Goal: Task Accomplishment & Management: Use online tool/utility

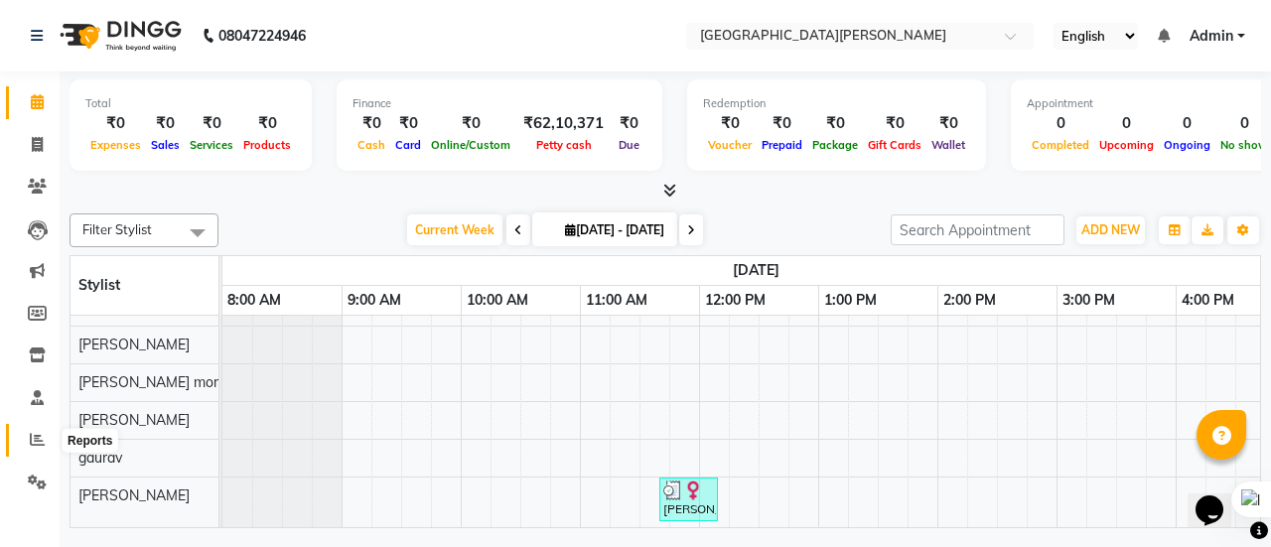
click at [46, 436] on span at bounding box center [37, 440] width 35 height 23
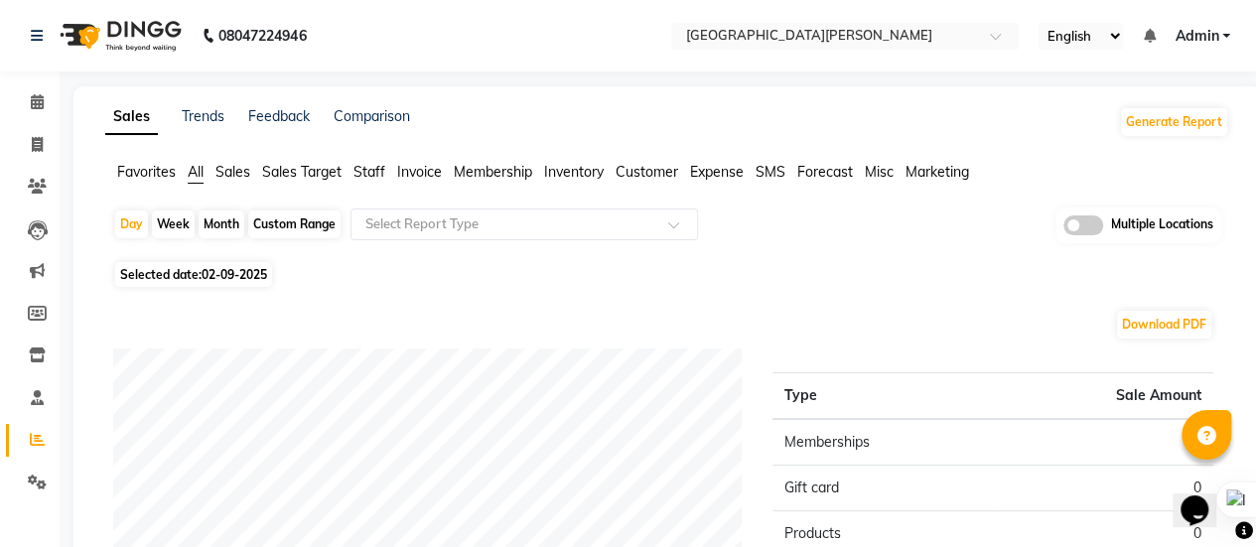
click at [233, 226] on div "Month" at bounding box center [222, 224] width 46 height 28
select select "9"
select select "2025"
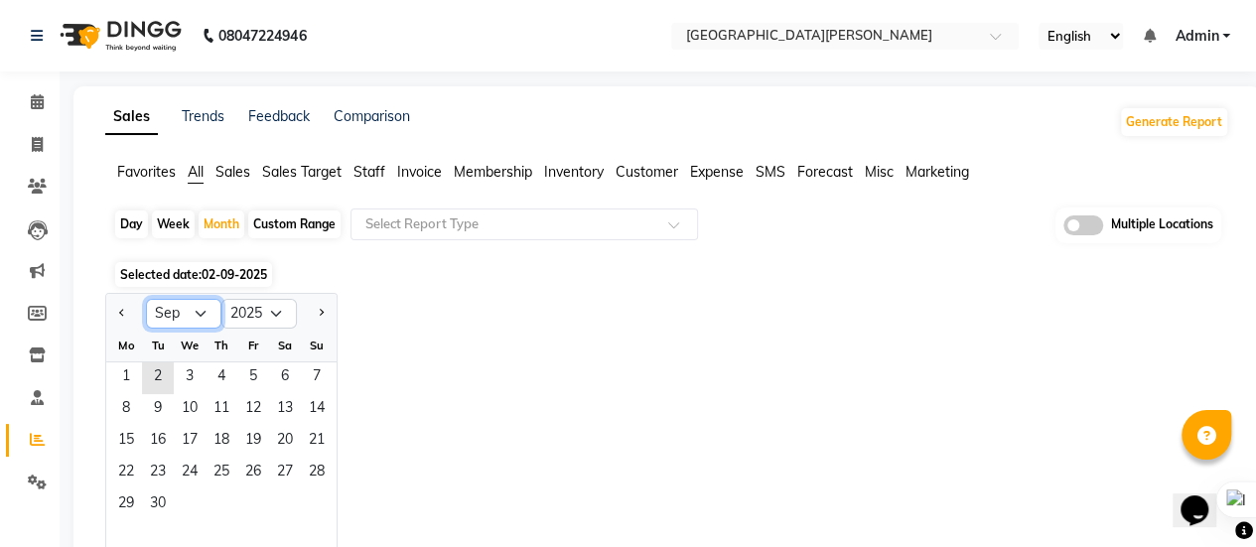
click at [208, 309] on select "Jan Feb Mar Apr May Jun [DATE] Aug Sep Oct Nov Dec" at bounding box center [183, 314] width 75 height 30
select select "8"
click at [146, 299] on select "Jan Feb Mar Apr May Jun [DATE] Aug Sep Oct Nov Dec" at bounding box center [183, 314] width 75 height 30
click at [649, 172] on span "Customer" at bounding box center [646, 172] width 63 height 18
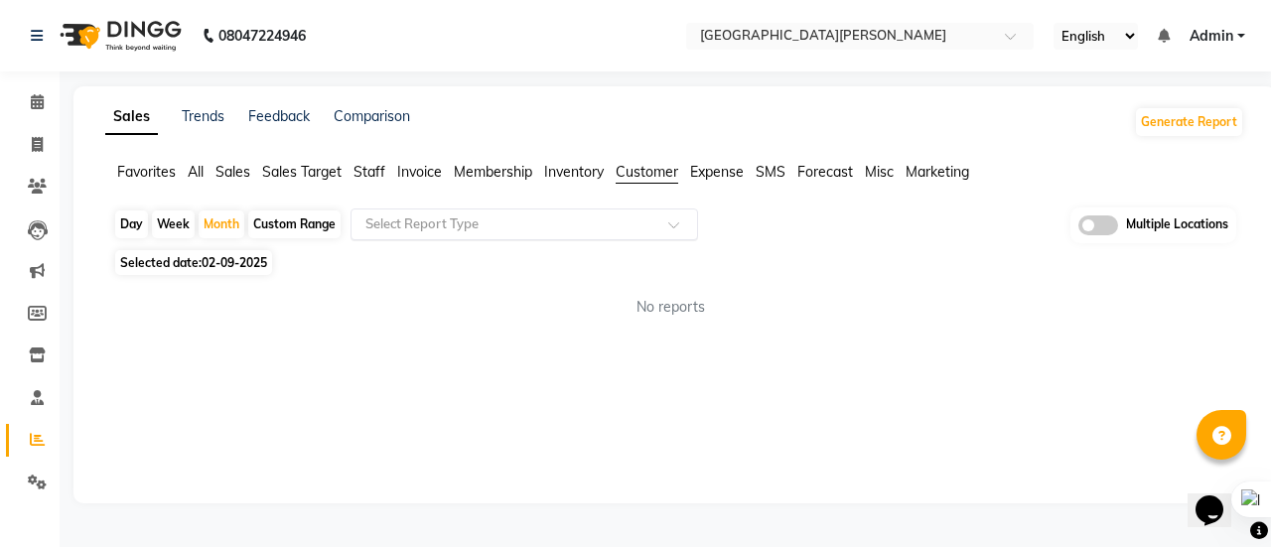
click at [668, 219] on div at bounding box center [523, 224] width 345 height 20
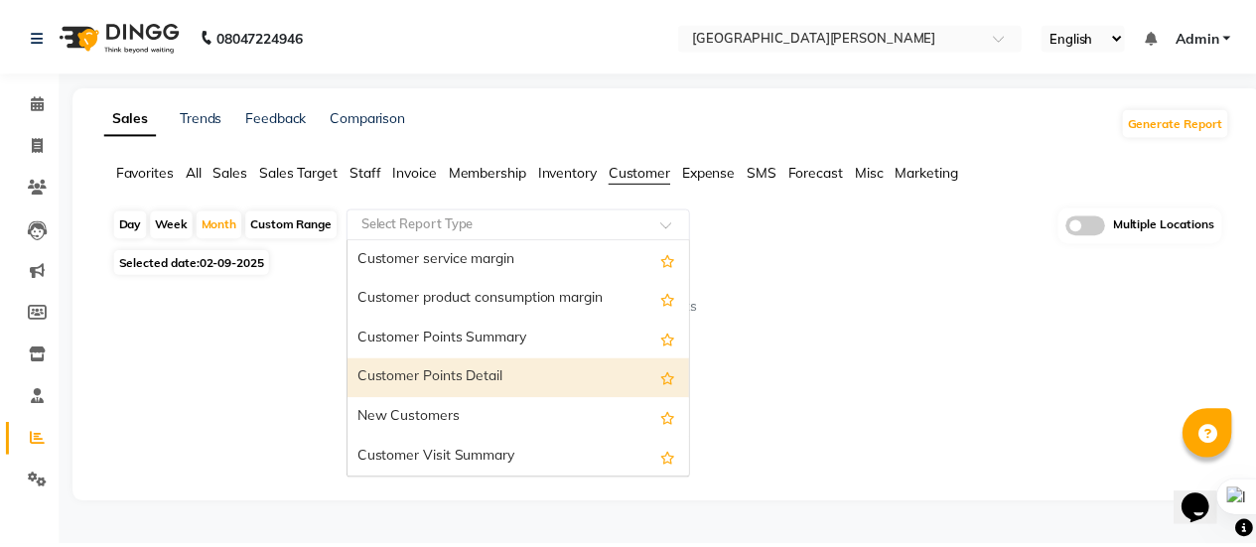
scroll to position [278, 0]
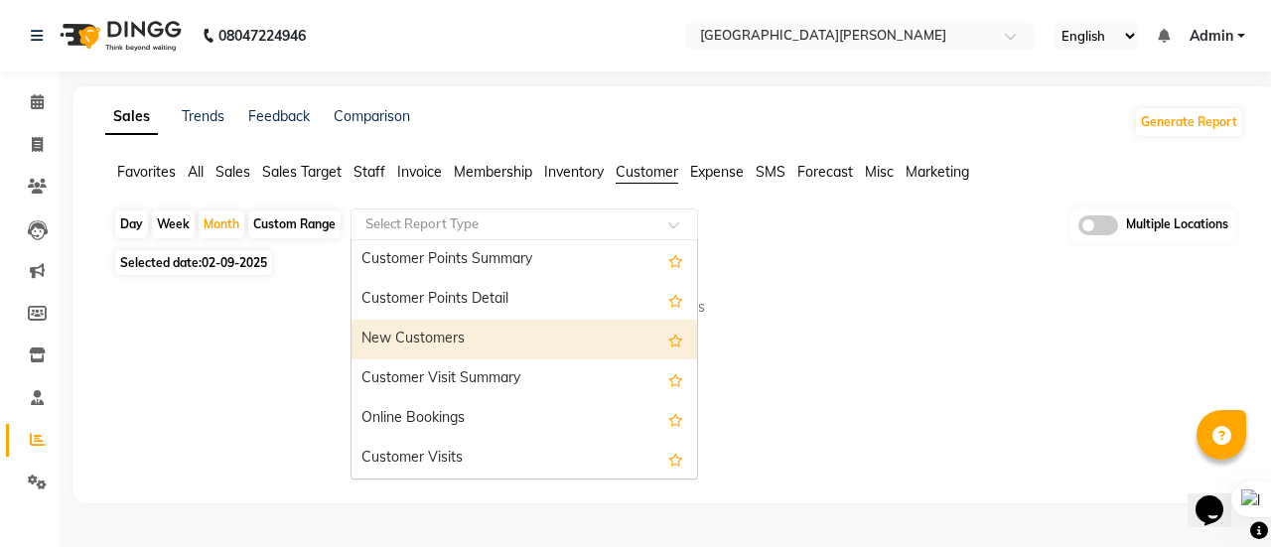
click at [473, 332] on div "New Customers" at bounding box center [523, 340] width 345 height 40
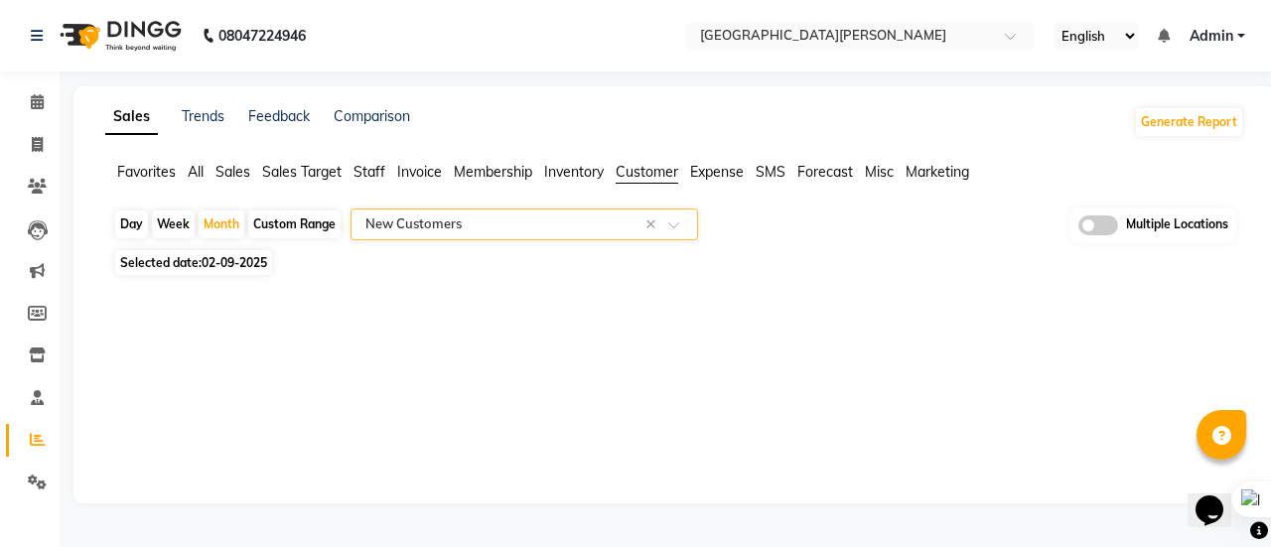
click at [235, 263] on span "02-09-2025" at bounding box center [235, 262] width 66 height 15
select select "9"
select select "2025"
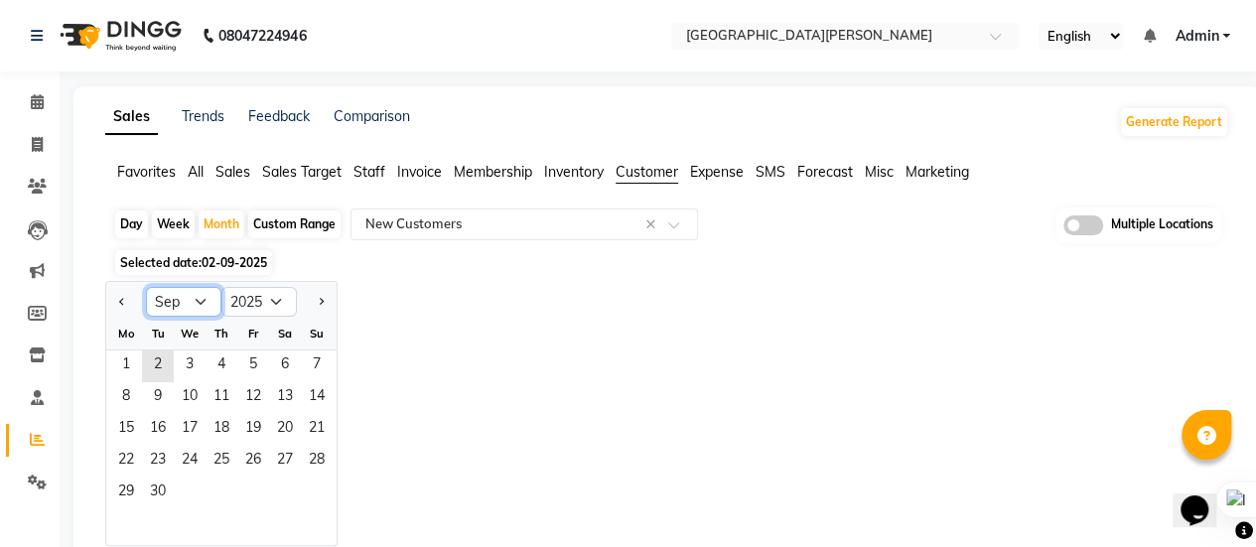
click at [203, 300] on select "Jan Feb Mar Apr May Jun [DATE] Aug Sep Oct Nov Dec" at bounding box center [183, 302] width 75 height 30
click at [146, 287] on select "Jan Feb Mar Apr May Jun [DATE] Aug Sep Oct Nov Dec" at bounding box center [183, 302] width 75 height 30
click at [203, 295] on select "Jan Feb Mar Apr May Jun [DATE] Aug Sep Oct Nov Dec" at bounding box center [183, 302] width 75 height 30
select select "8"
click at [146, 287] on select "Jan Feb Mar Apr May Jun [DATE] Aug Sep Oct Nov Dec" at bounding box center [183, 302] width 75 height 30
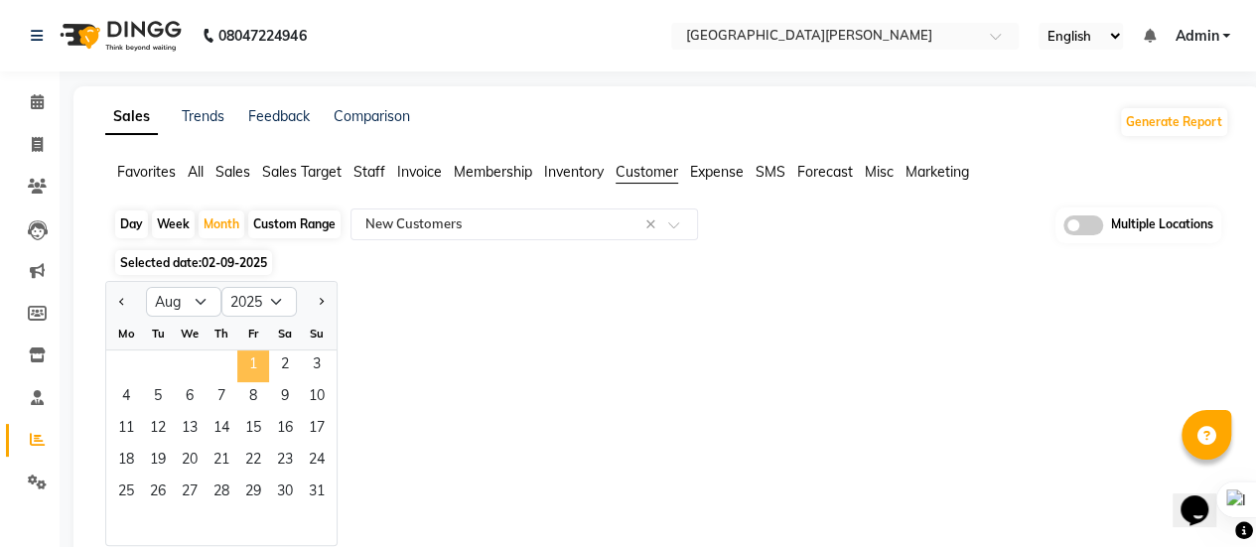
click at [248, 359] on span "1" at bounding box center [253, 366] width 32 height 32
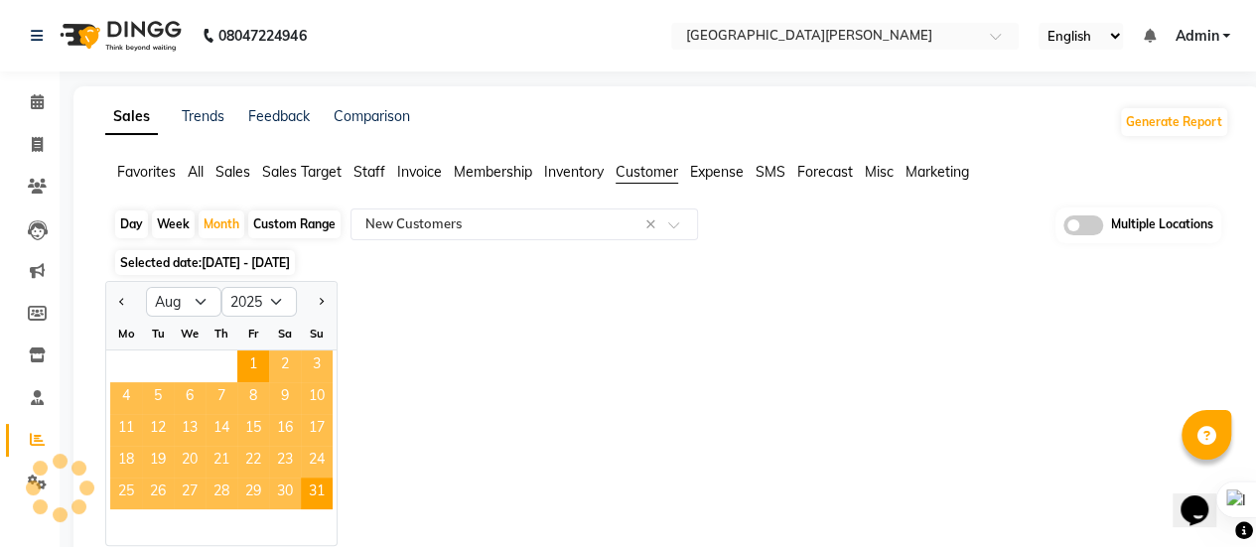
select select "full_report"
select select "csv"
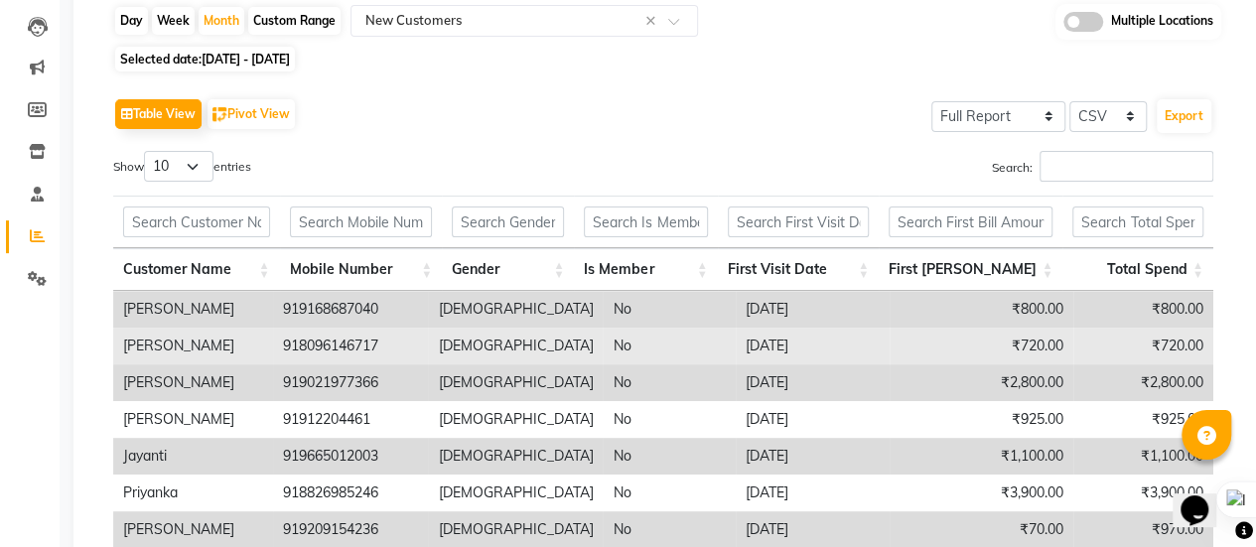
scroll to position [179, 0]
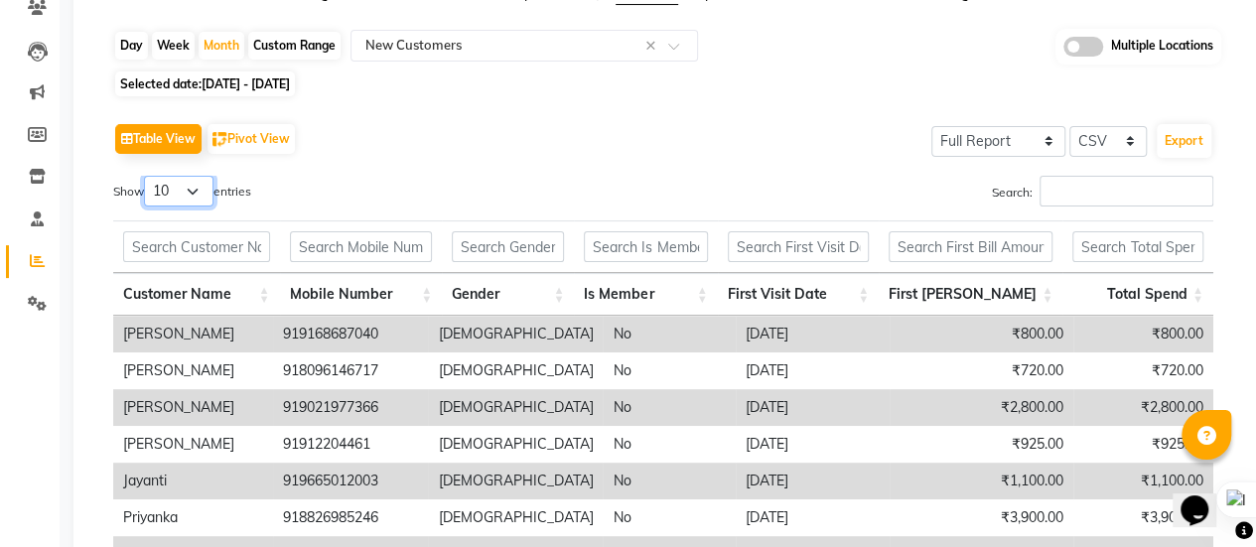
click at [192, 193] on select "10 25 50 100" at bounding box center [178, 191] width 69 height 31
select select "100"
click at [147, 176] on select "10 25 50 100" at bounding box center [178, 191] width 69 height 31
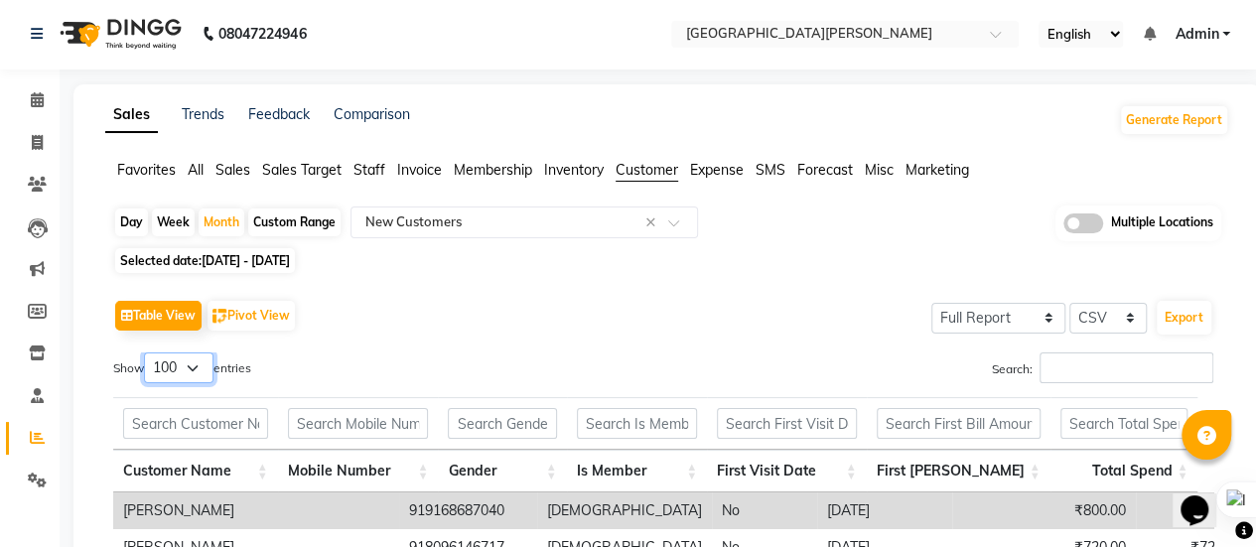
scroll to position [0, 0]
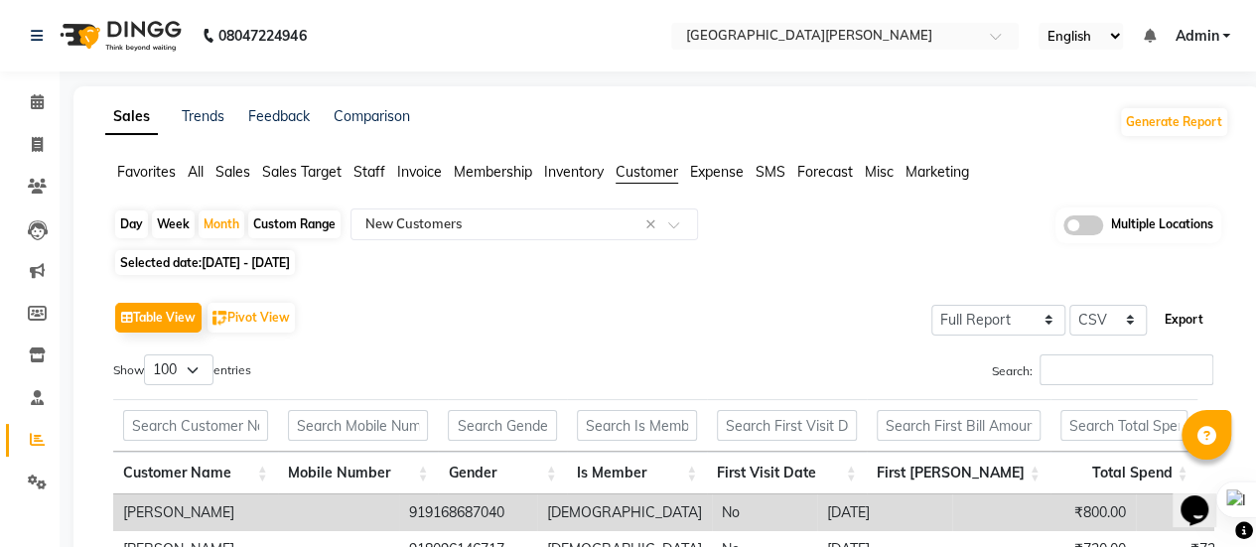
click at [1193, 315] on button "Export" at bounding box center [1183, 320] width 55 height 34
click at [238, 259] on span "[DATE] - [DATE]" at bounding box center [246, 262] width 88 height 15
select select "8"
select select "2025"
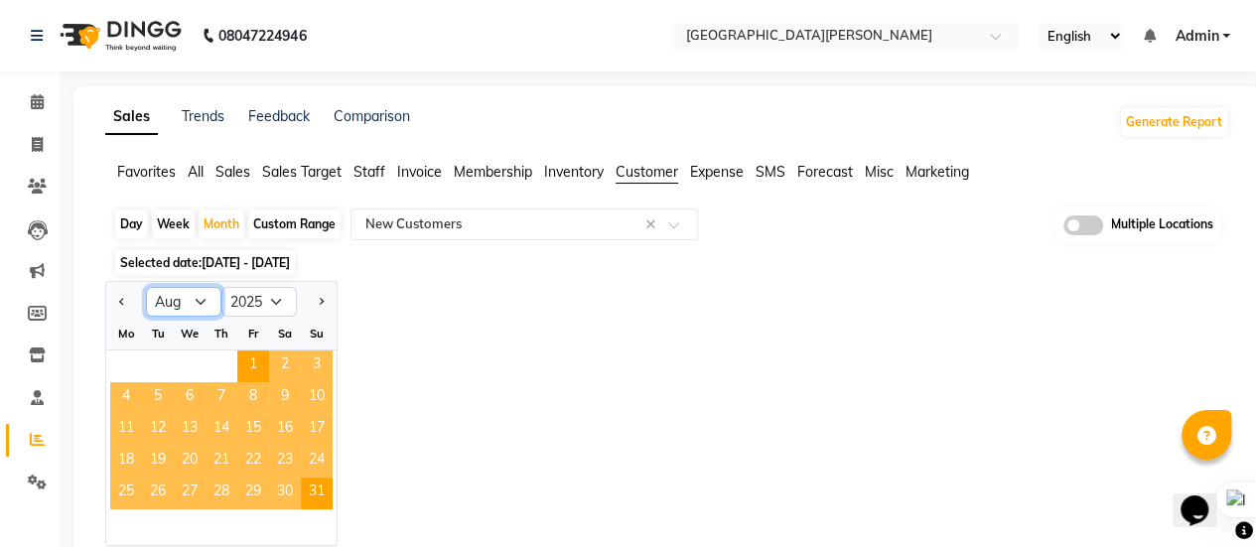
click at [197, 299] on select "Jan Feb Mar Apr May Jun [DATE] Aug Sep Oct Nov Dec" at bounding box center [183, 302] width 75 height 30
select select "7"
click at [146, 287] on select "Jan Feb Mar Apr May Jun [DATE] Aug Sep Oct Nov Dec" at bounding box center [183, 302] width 75 height 30
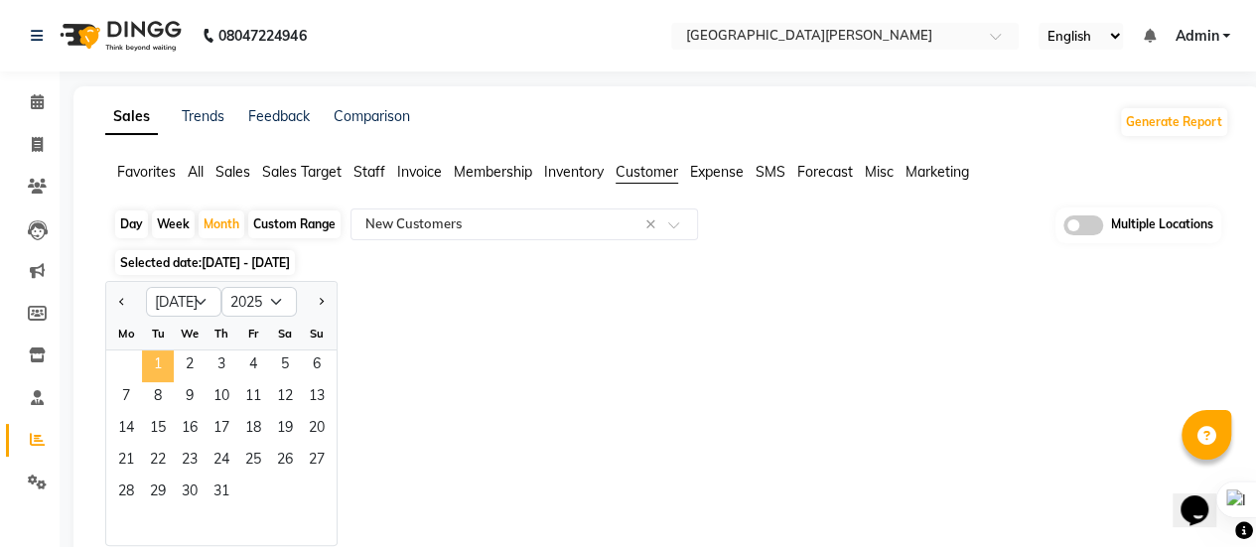
click at [155, 370] on span "1" at bounding box center [158, 366] width 32 height 32
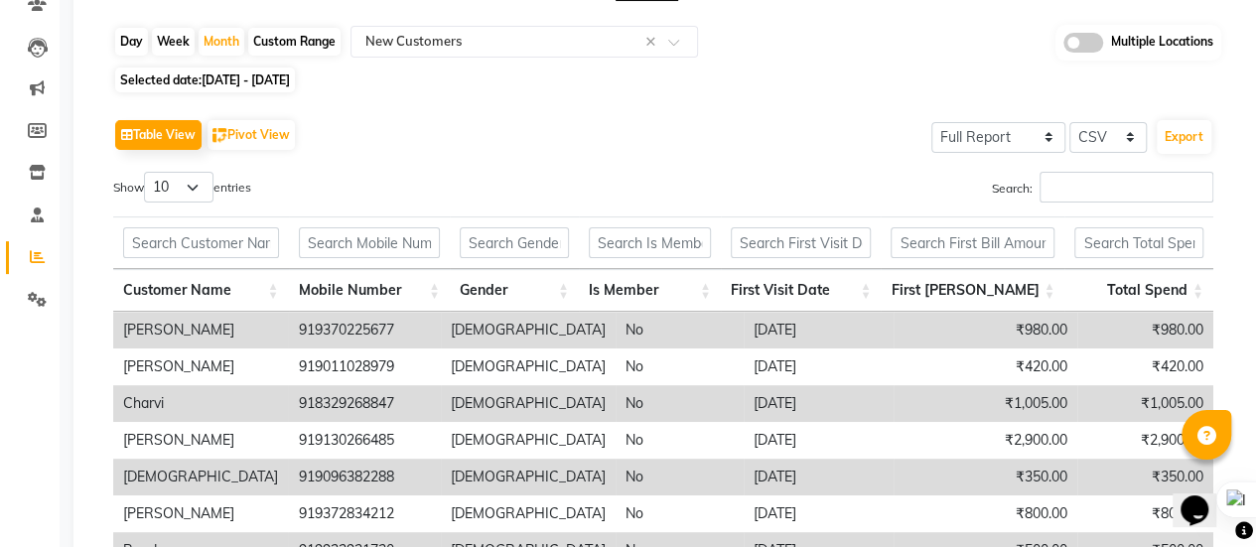
scroll to position [179, 0]
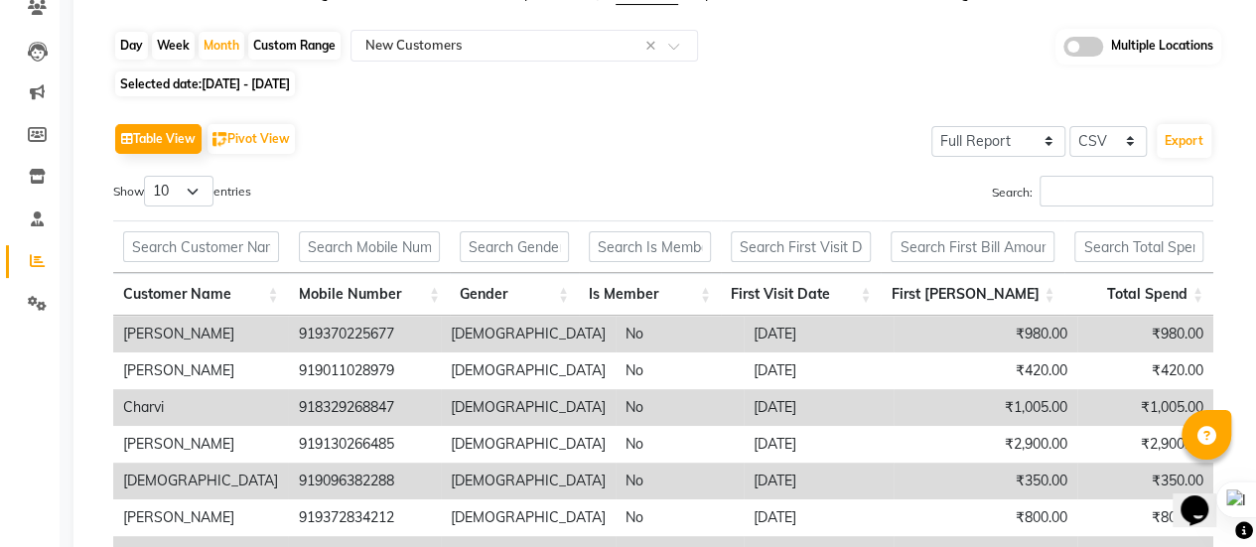
click at [240, 84] on span "[DATE] - [DATE]" at bounding box center [246, 83] width 88 height 15
select select "7"
select select "2025"
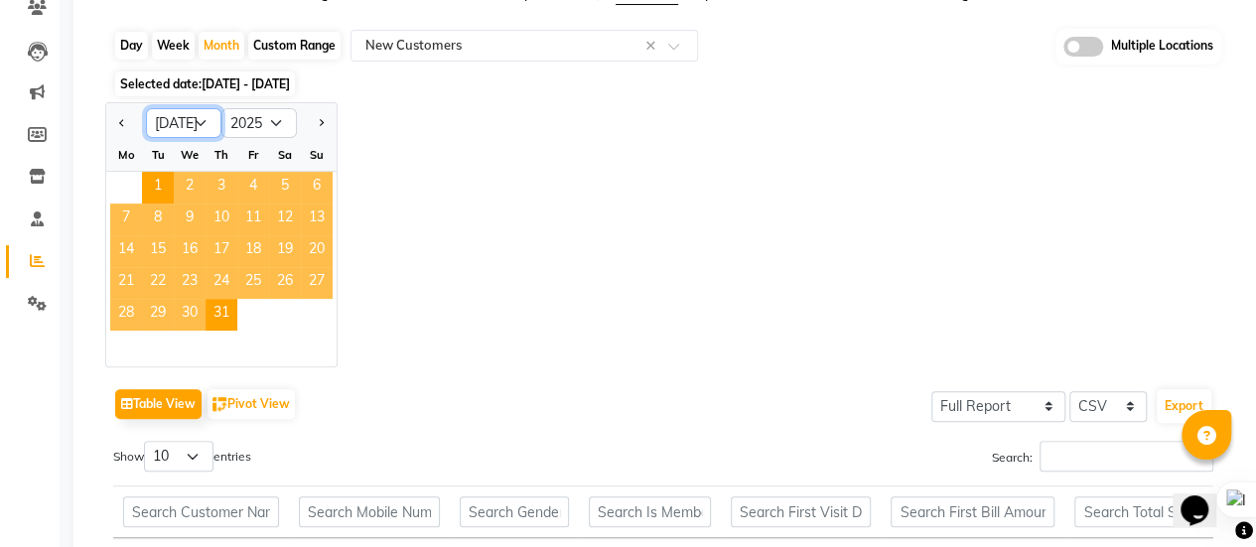
click at [199, 125] on select "Jan Feb Mar Apr May Jun [DATE] Aug Sep Oct Nov Dec" at bounding box center [183, 123] width 75 height 30
select select "6"
click at [146, 108] on select "Jan Feb Mar Apr May Jun [DATE] Aug Sep Oct Nov Dec" at bounding box center [183, 123] width 75 height 30
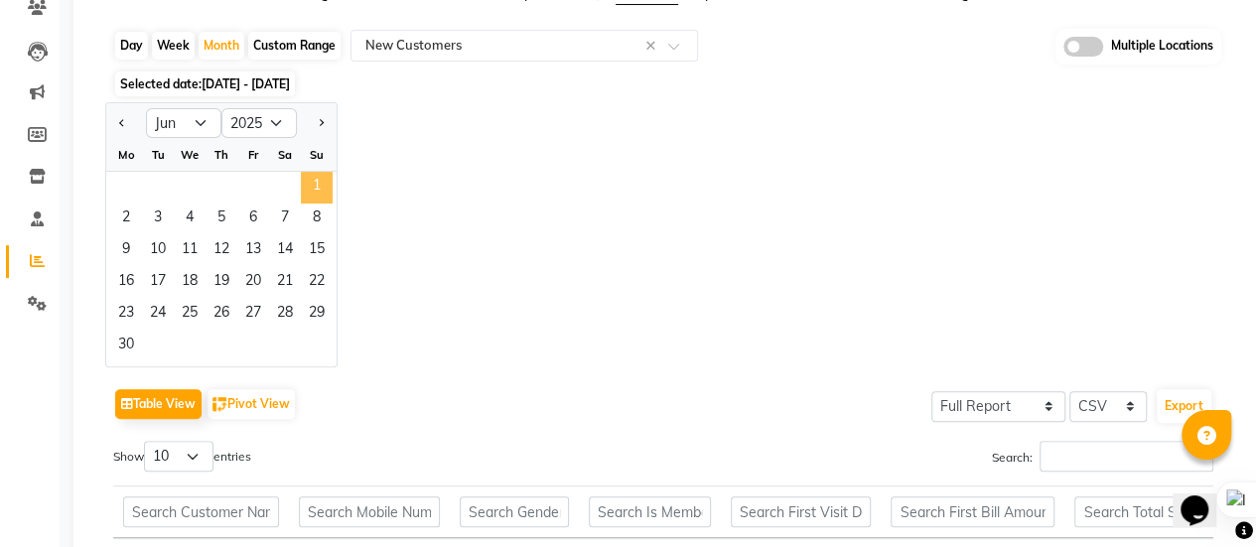
click at [313, 174] on span "1" at bounding box center [317, 188] width 32 height 32
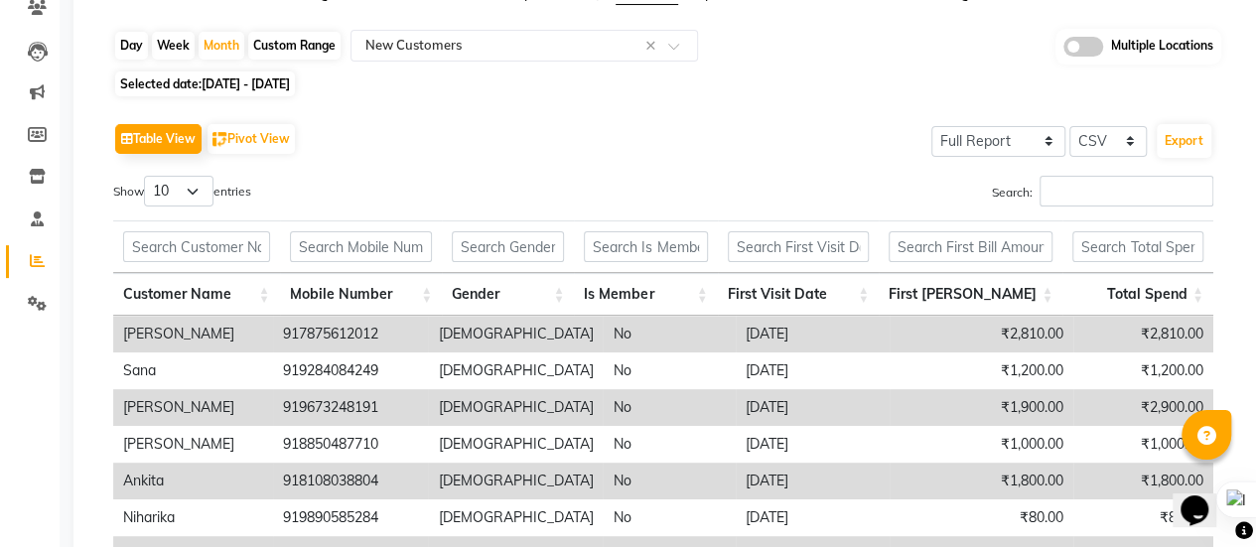
click at [257, 88] on span "[DATE] - [DATE]" at bounding box center [246, 83] width 88 height 15
select select "6"
select select "2025"
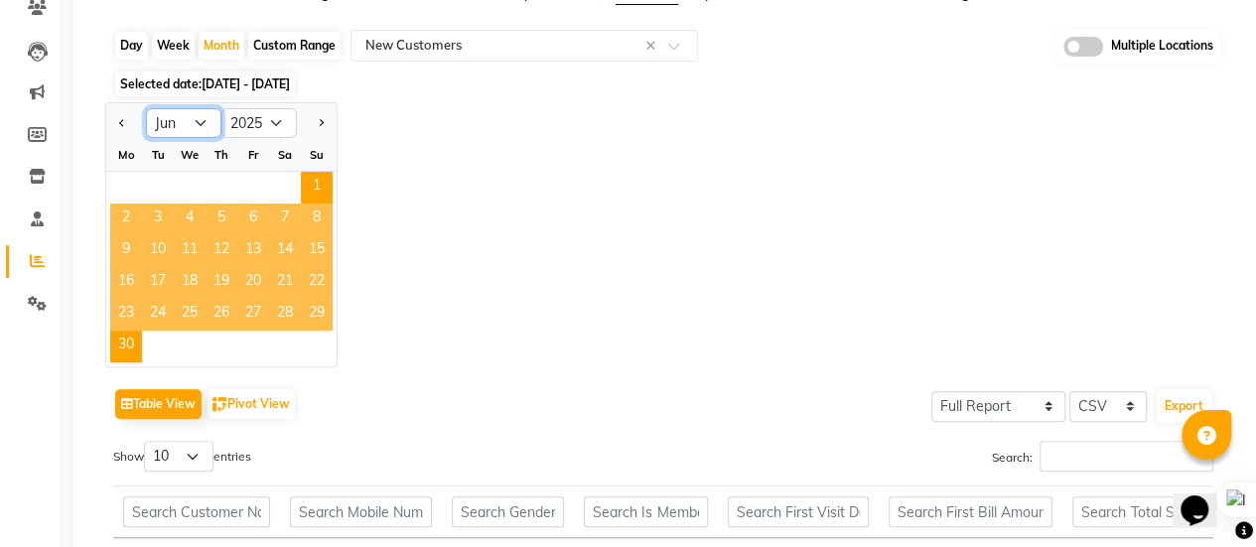
click at [202, 124] on select "Jan Feb Mar Apr May Jun [DATE] Aug Sep Oct Nov Dec" at bounding box center [183, 123] width 75 height 30
select select "5"
click at [146, 108] on select "Jan Feb Mar Apr May Jun [DATE] Aug Sep Oct Nov Dec" at bounding box center [183, 123] width 75 height 30
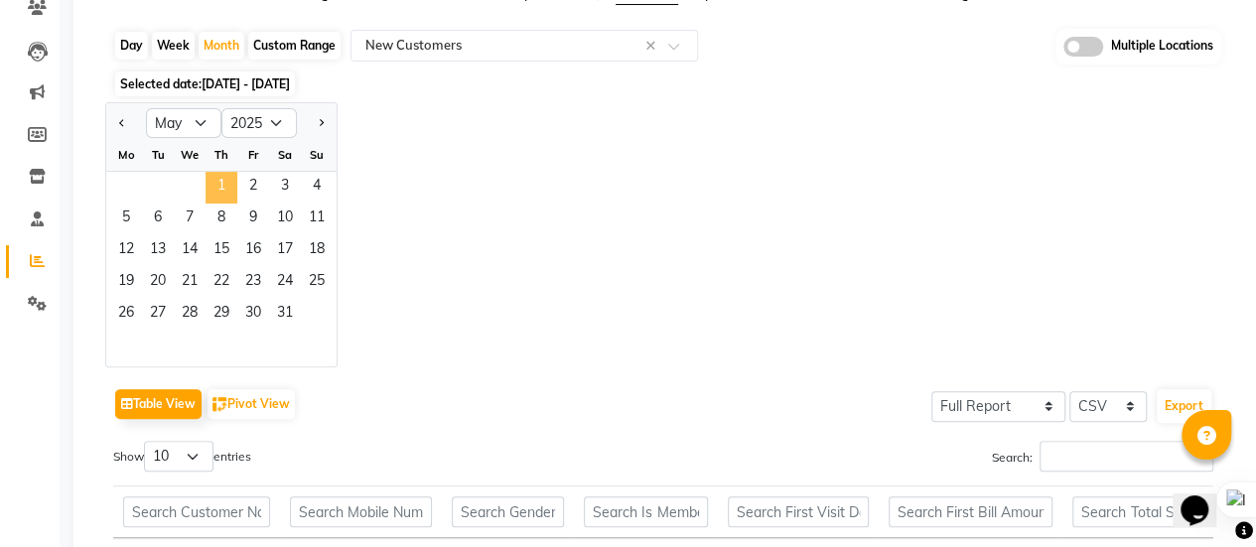
click at [224, 180] on span "1" at bounding box center [221, 188] width 32 height 32
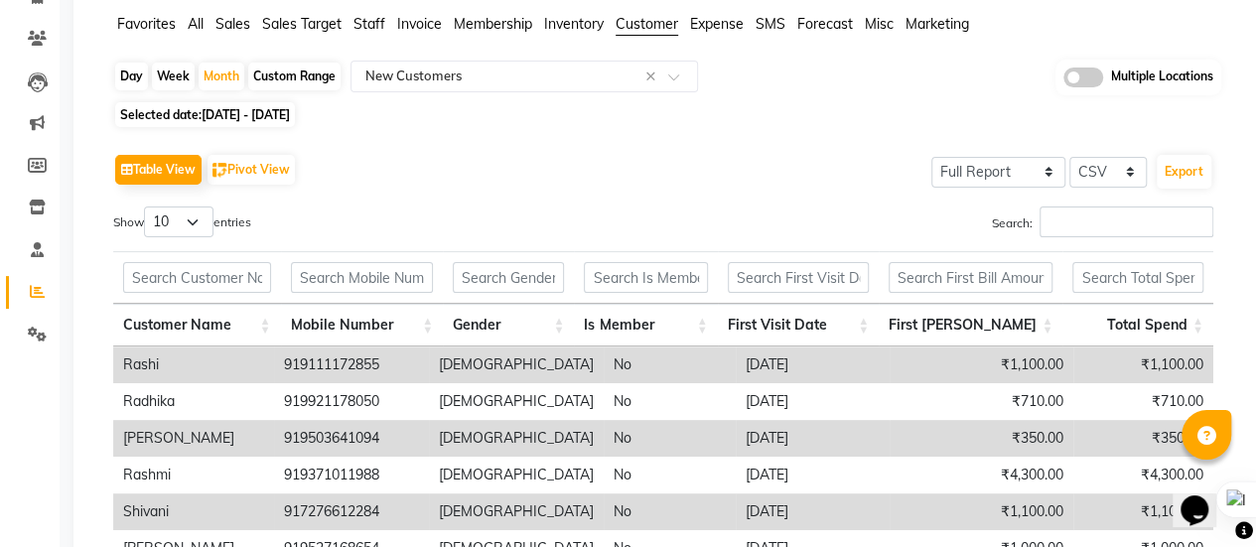
scroll to position [79, 0]
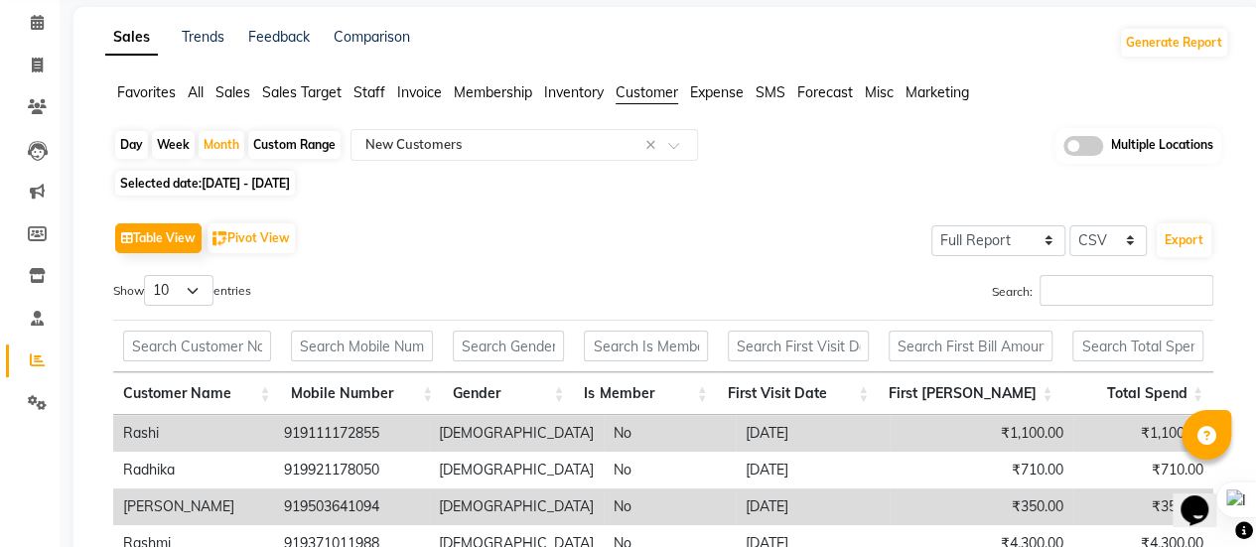
click at [222, 187] on span "[DATE] - [DATE]" at bounding box center [246, 183] width 88 height 15
select select "5"
select select "2025"
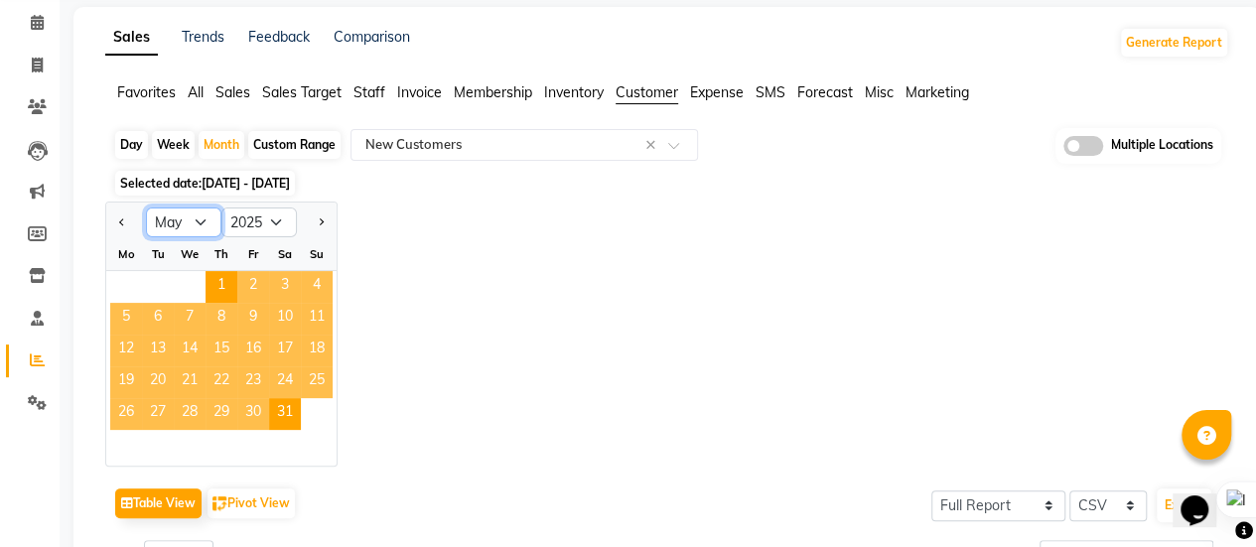
click at [202, 225] on select "Jan Feb Mar Apr May Jun [DATE] Aug Sep Oct Nov Dec" at bounding box center [183, 222] width 75 height 30
select select "4"
click at [146, 207] on select "Jan Feb Mar Apr May Jun [DATE] Aug Sep Oct Nov Dec" at bounding box center [183, 222] width 75 height 30
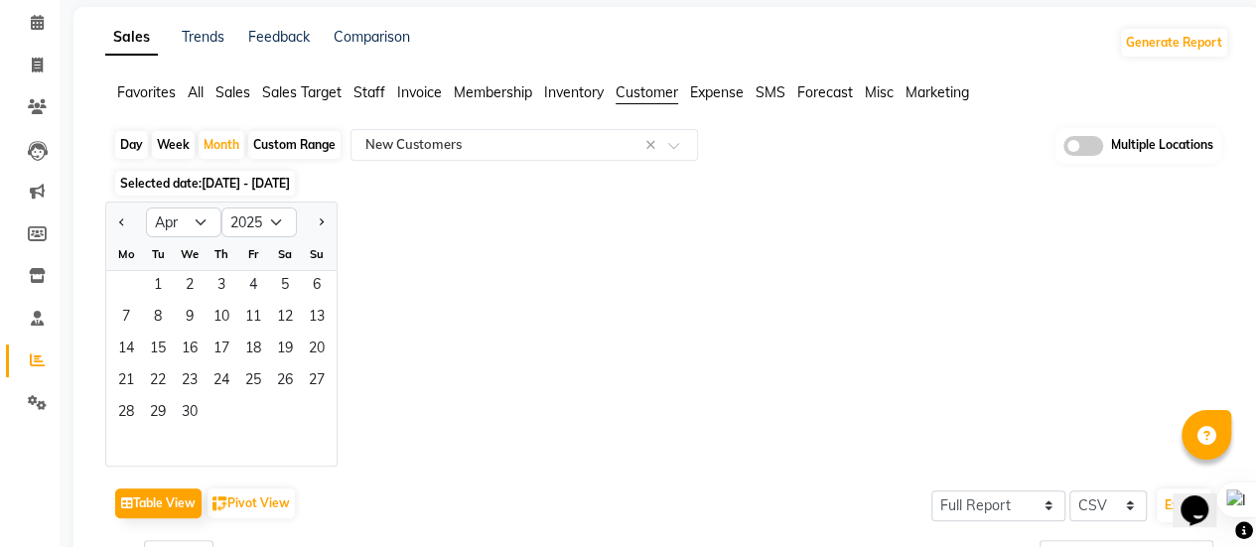
click at [137, 285] on div "1 2 3 4 5 6" at bounding box center [221, 287] width 230 height 32
click at [161, 284] on span "1" at bounding box center [158, 287] width 32 height 32
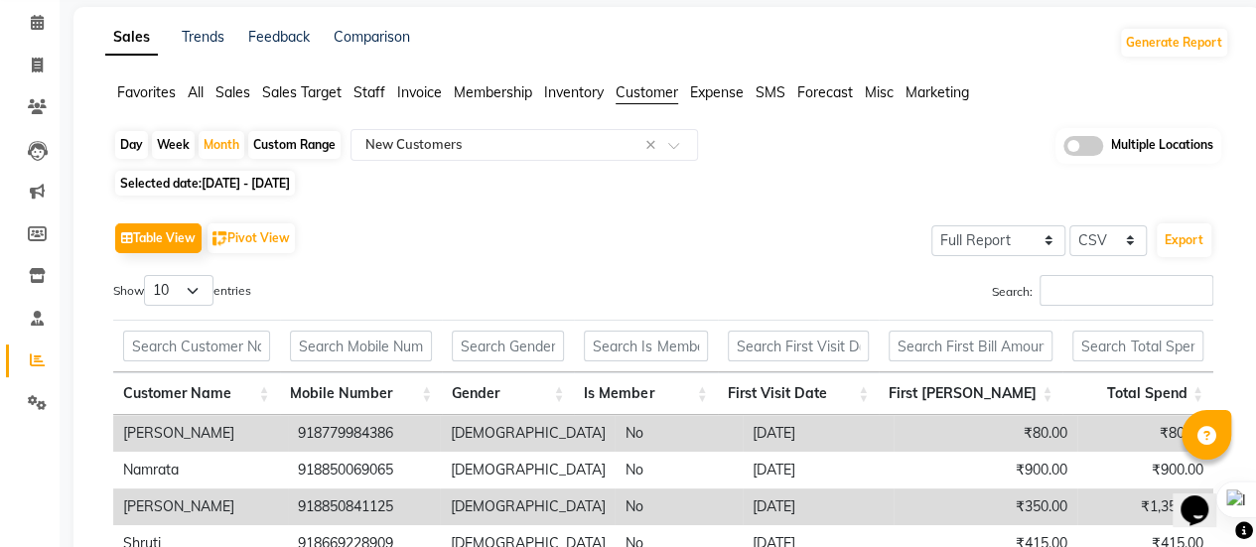
click at [290, 185] on span "[DATE] - [DATE]" at bounding box center [246, 183] width 88 height 15
select select "4"
select select "2025"
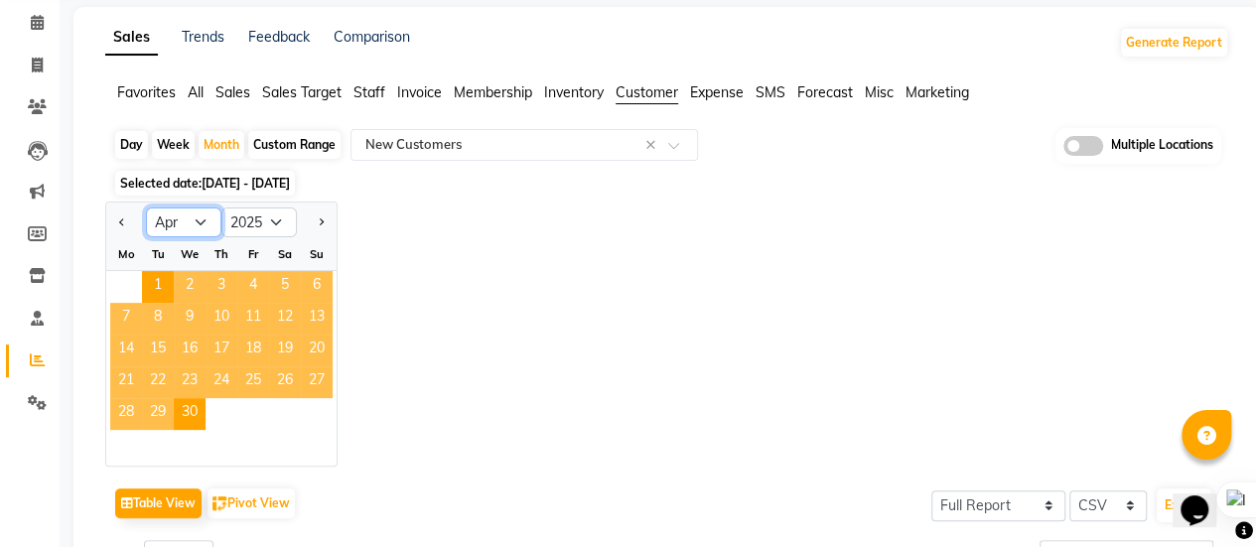
click at [203, 220] on select "Jan Feb Mar Apr May Jun [DATE] Aug Sep Oct Nov Dec" at bounding box center [183, 222] width 75 height 30
select select "3"
click at [146, 207] on select "Jan Feb Mar Apr May Jun [DATE] Aug Sep Oct Nov Dec" at bounding box center [183, 222] width 75 height 30
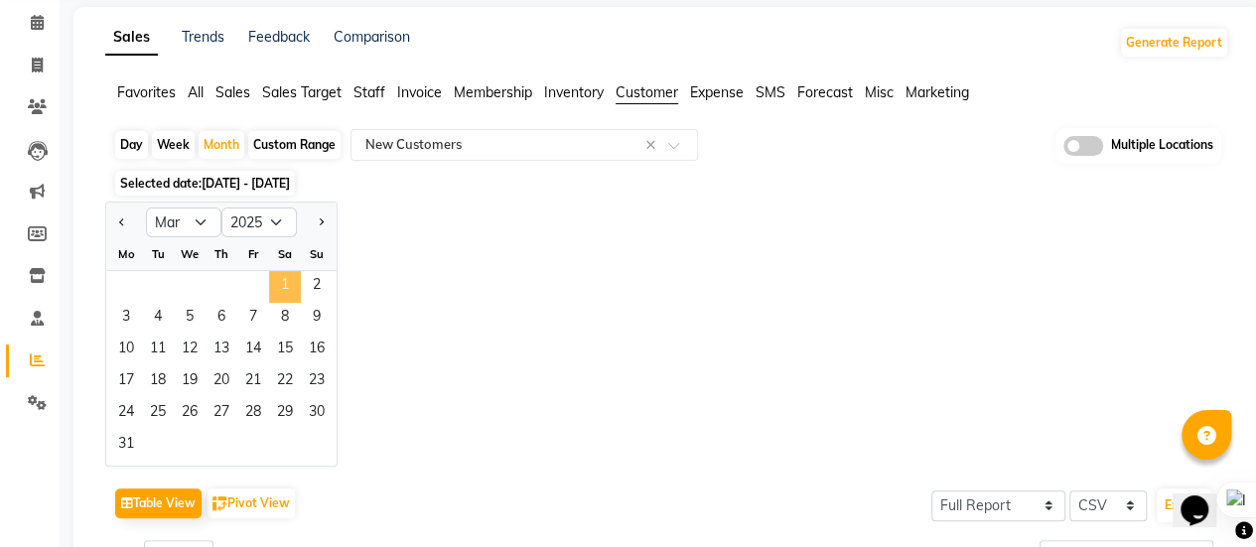
click at [286, 274] on span "1" at bounding box center [285, 287] width 32 height 32
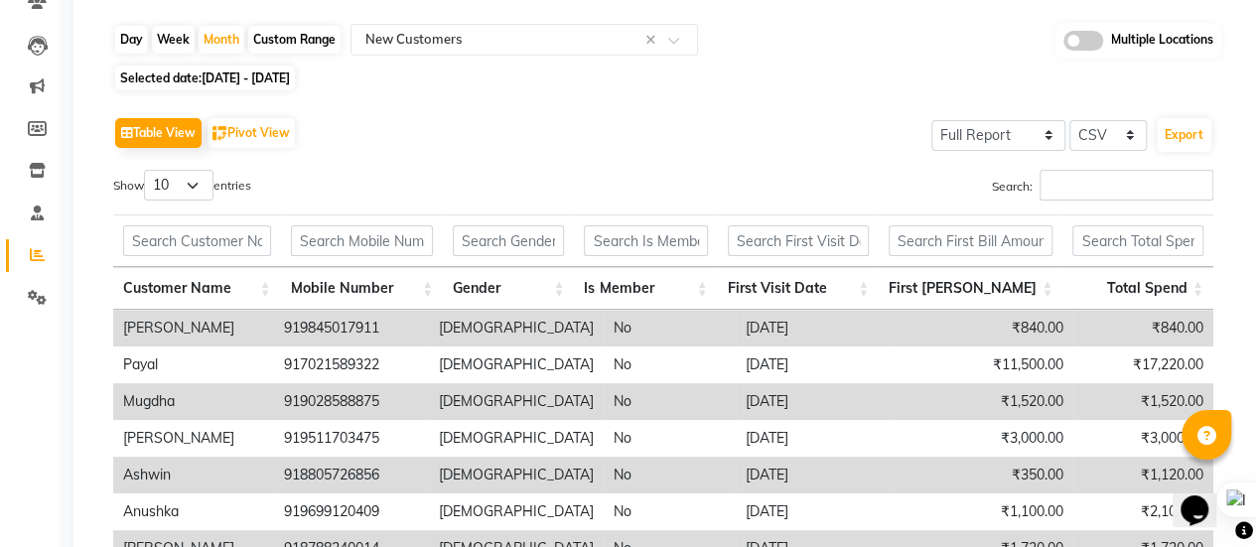
scroll to position [179, 0]
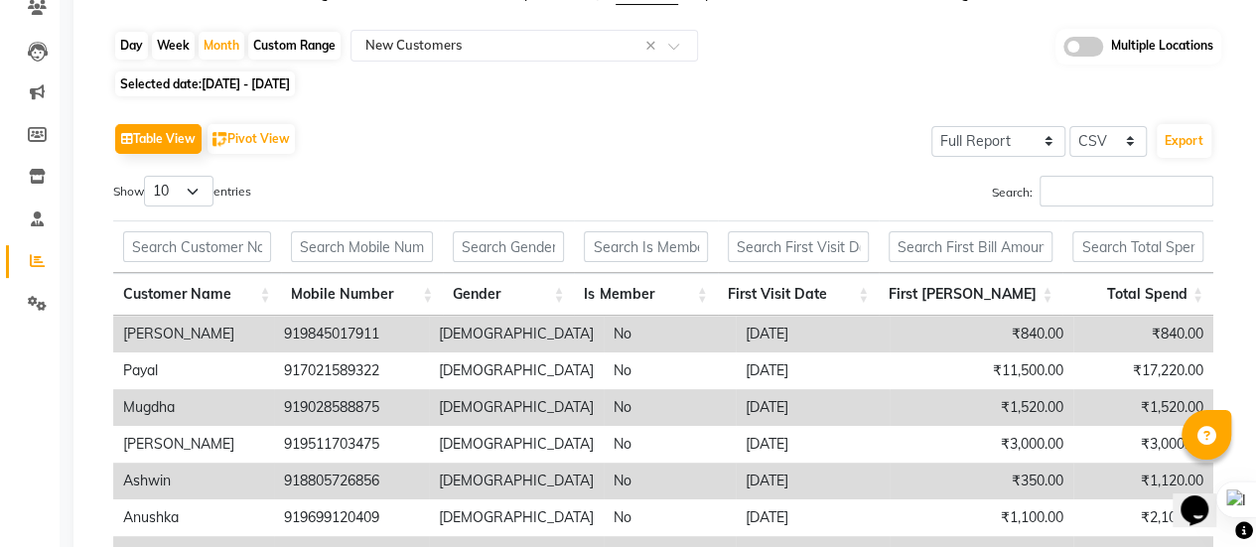
click at [212, 87] on span "[DATE] - [DATE]" at bounding box center [246, 83] width 88 height 15
select select "3"
select select "2025"
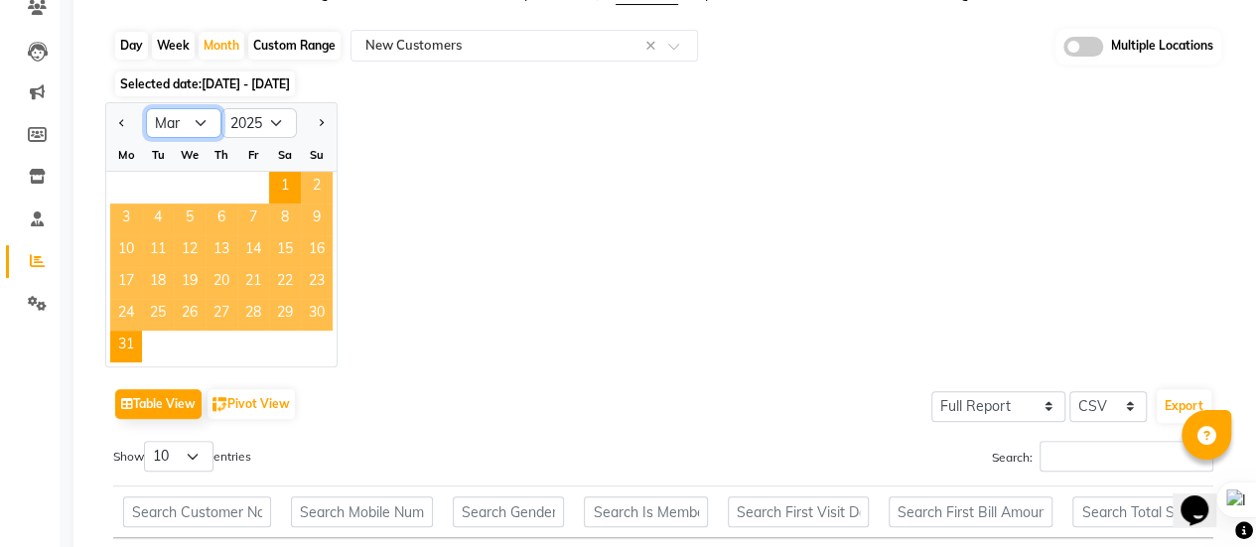
click at [197, 110] on select "Jan Feb Mar Apr May Jun [DATE] Aug Sep Oct Nov Dec" at bounding box center [183, 123] width 75 height 30
select select "2"
click at [146, 108] on select "Jan Feb Mar Apr May Jun [DATE] Aug Sep Oct Nov Dec" at bounding box center [183, 123] width 75 height 30
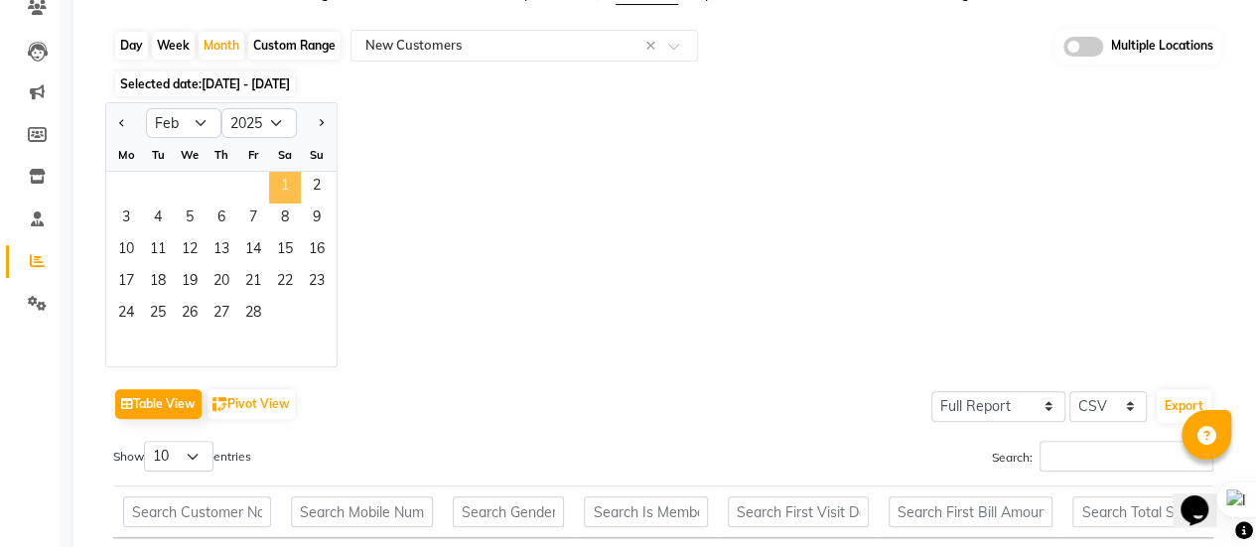
click at [287, 188] on span "1" at bounding box center [285, 188] width 32 height 32
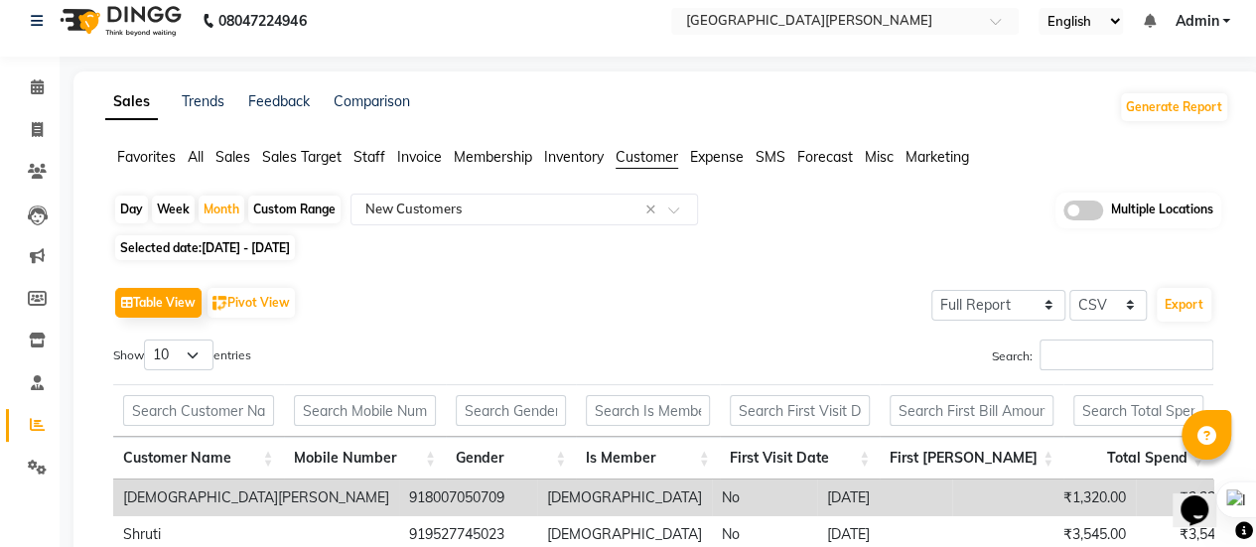
scroll to position [0, 0]
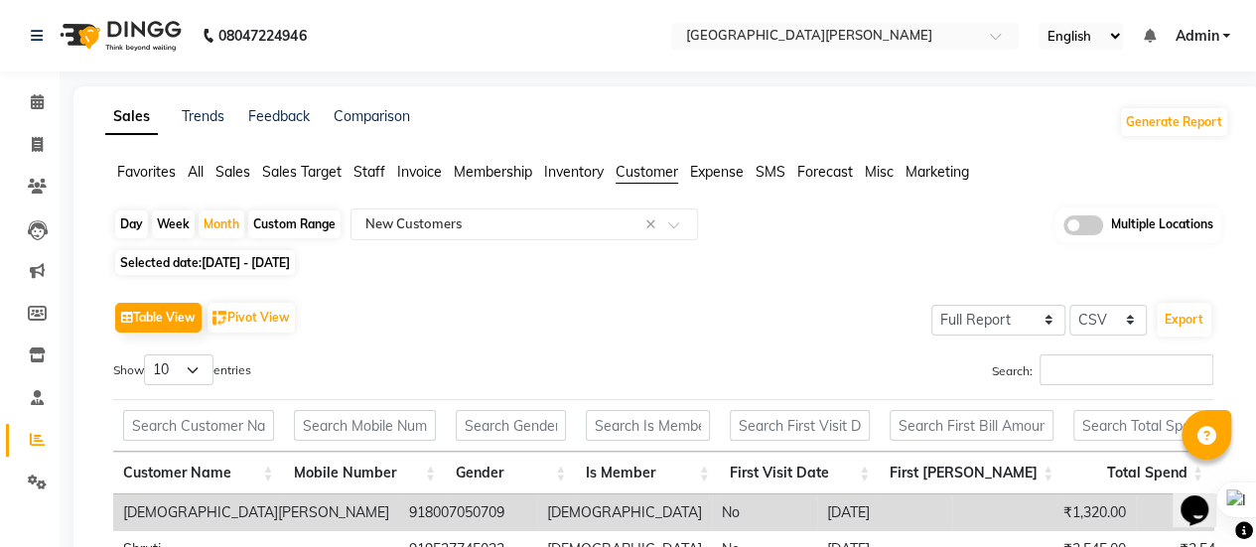
click at [210, 259] on span "[DATE] - [DATE]" at bounding box center [246, 262] width 88 height 15
select select "2"
select select "2025"
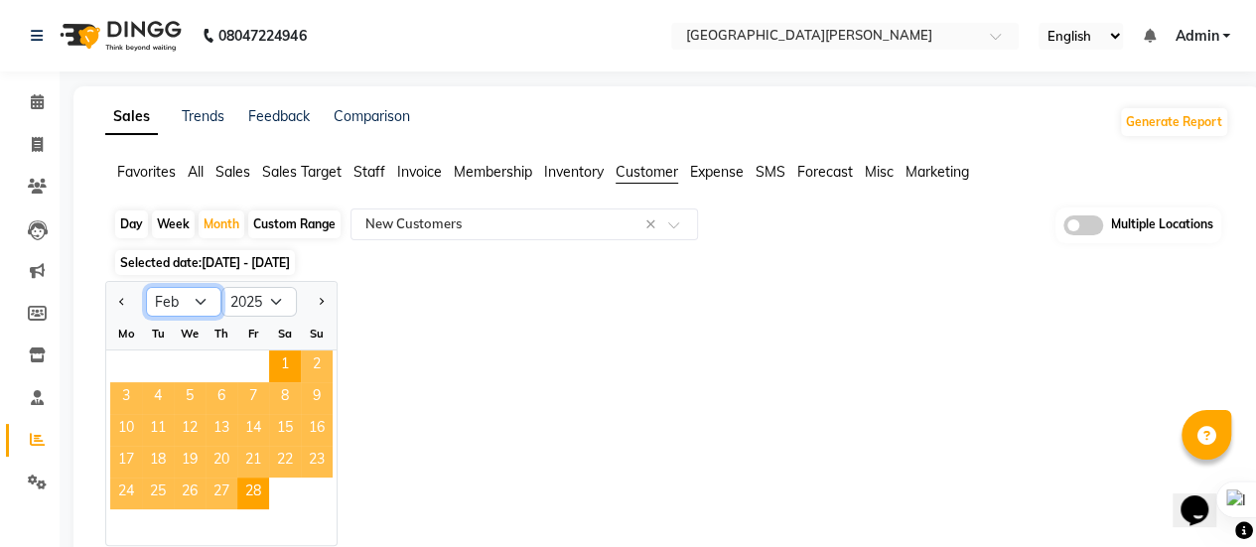
click at [191, 293] on select "Jan Feb Mar Apr May Jun [DATE] Aug Sep Oct Nov Dec" at bounding box center [183, 302] width 75 height 30
select select "1"
click at [146, 287] on select "Jan Feb Mar Apr May Jun [DATE] Aug Sep Oct Nov Dec" at bounding box center [183, 302] width 75 height 30
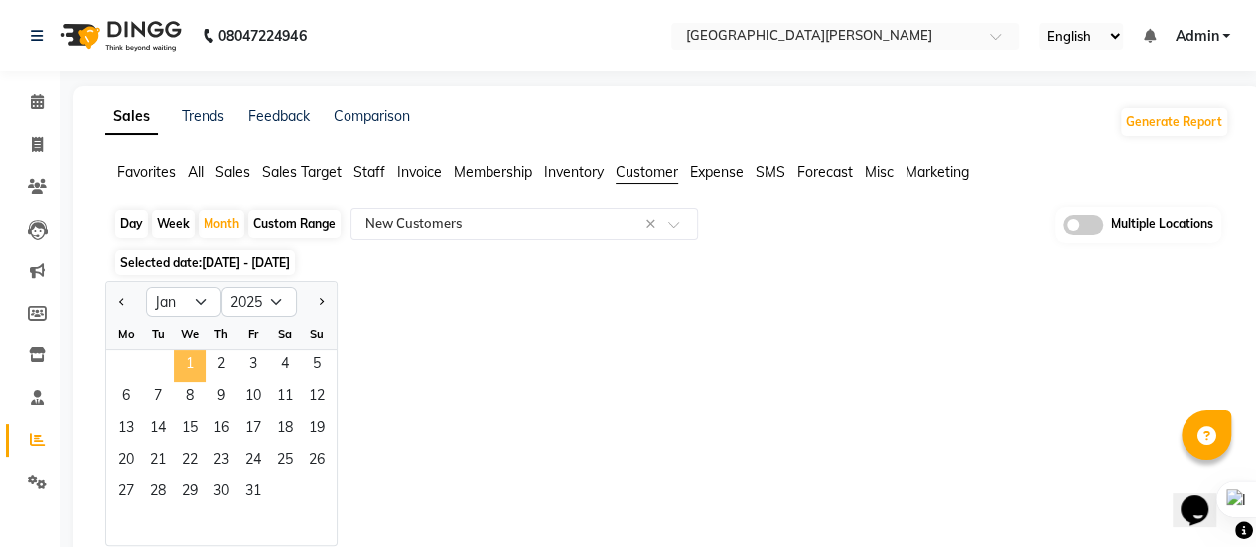
click at [192, 360] on span "1" at bounding box center [190, 366] width 32 height 32
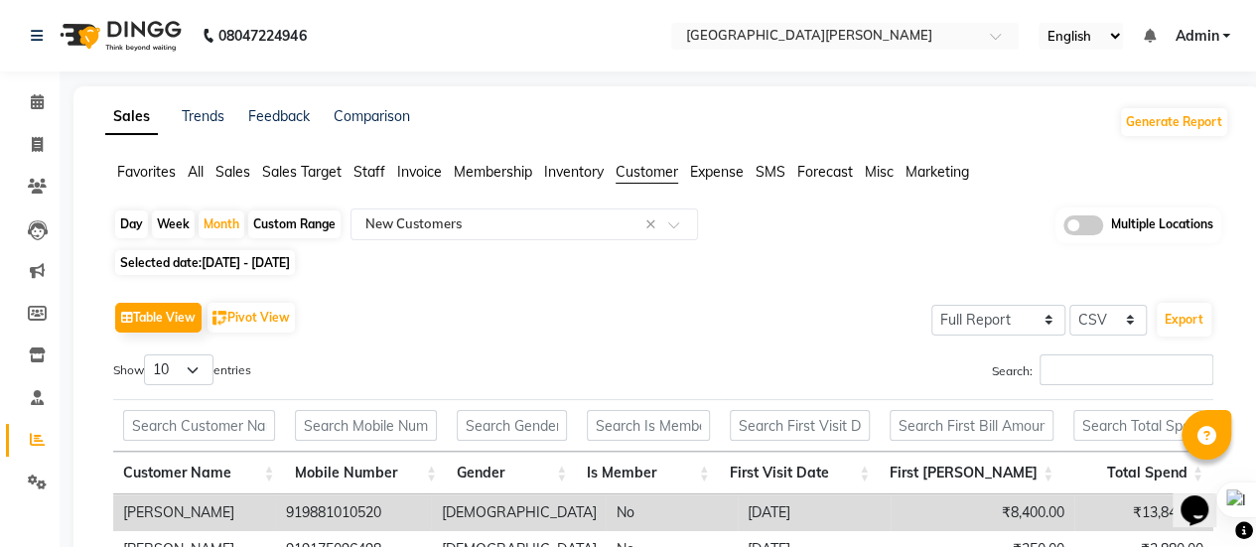
click at [265, 263] on span "[DATE] - [DATE]" at bounding box center [246, 262] width 88 height 15
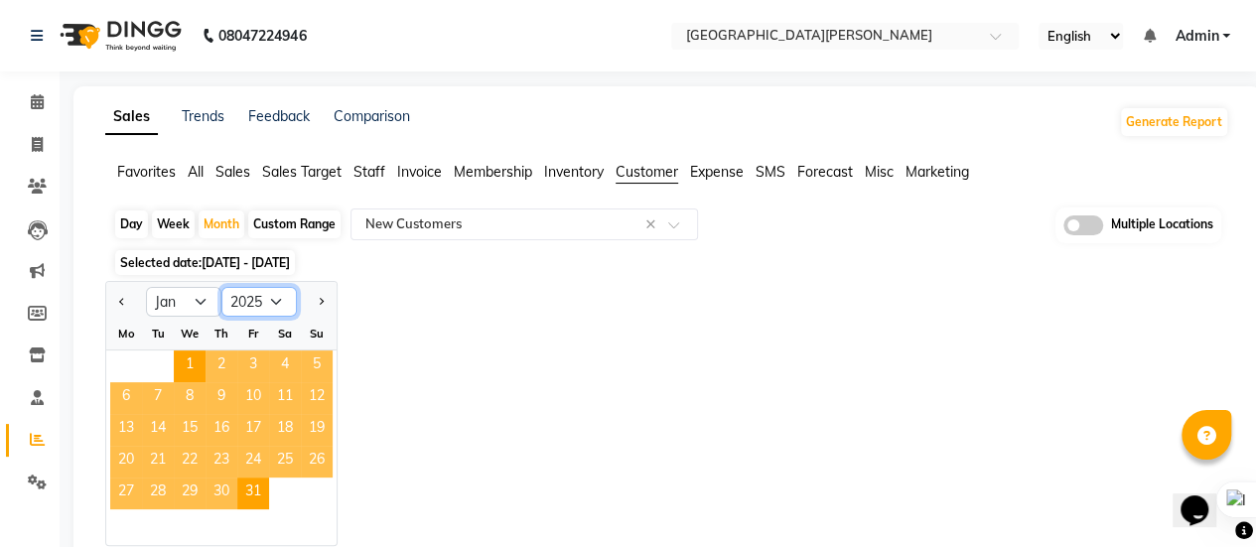
click at [272, 301] on select "2015 2016 2017 2018 2019 2020 2021 2022 2023 2024 2025 2026 2027 2028 2029 2030…" at bounding box center [258, 302] width 75 height 30
select select "2024"
click at [221, 287] on select "2015 2016 2017 2018 2019 2020 2021 2022 2023 2024 2025 2026 2027 2028 2029 2030…" at bounding box center [258, 302] width 75 height 30
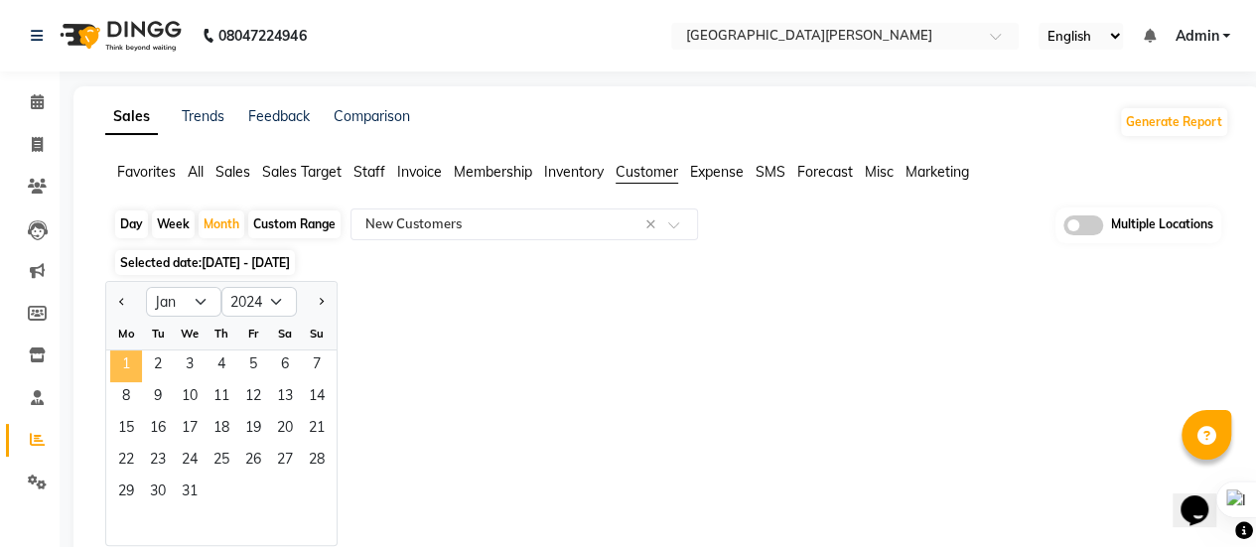
click at [132, 368] on span "1" at bounding box center [126, 366] width 32 height 32
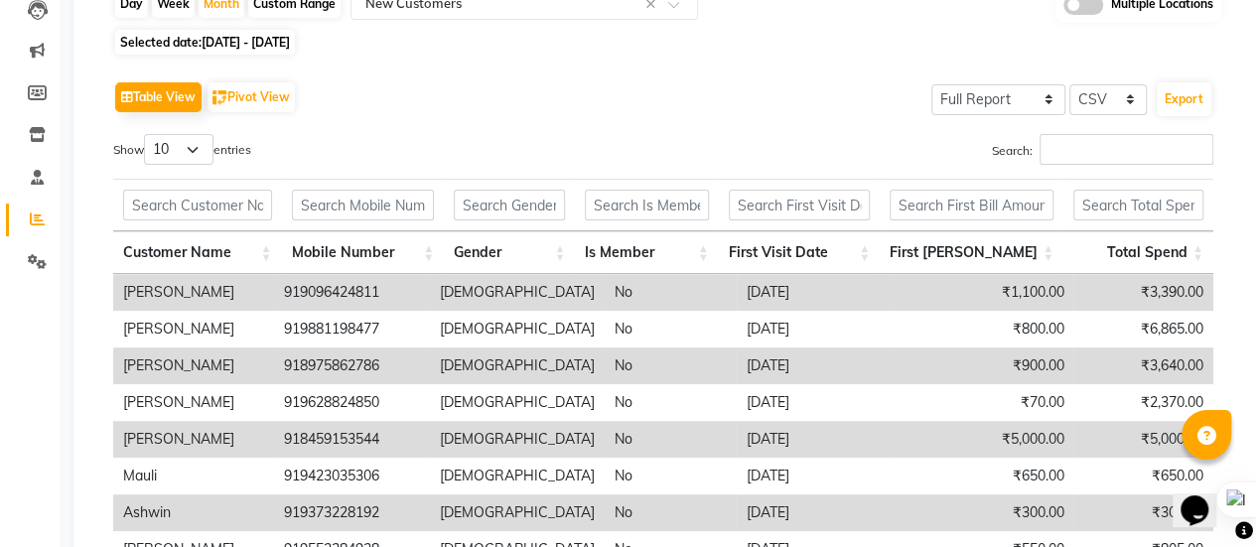
scroll to position [179, 0]
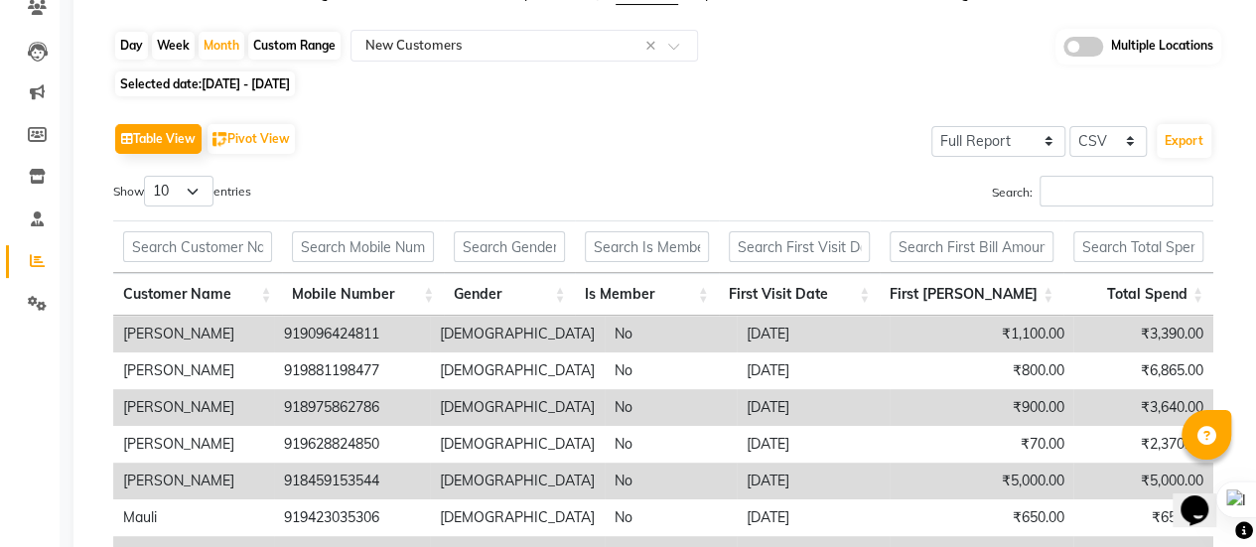
click at [264, 82] on span "[DATE] - [DATE]" at bounding box center [246, 83] width 88 height 15
select select "2024"
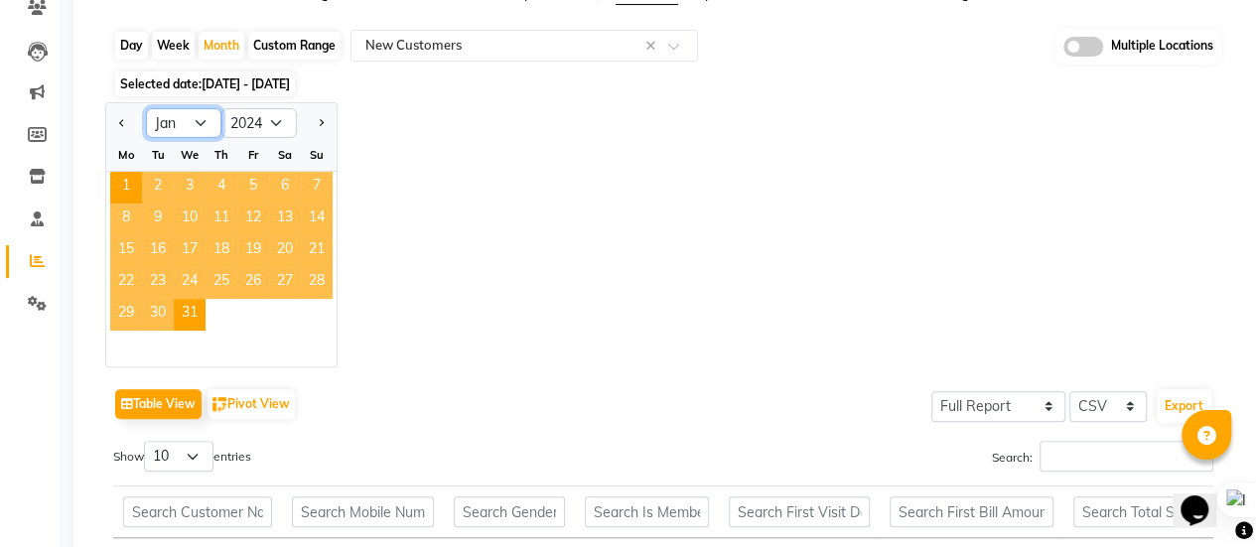
click at [203, 124] on select "Jan Feb Mar Apr May Jun [DATE] Aug Sep Oct Nov Dec" at bounding box center [183, 123] width 75 height 30
select select "2"
click at [146, 108] on select "Jan Feb Mar Apr May Jun [DATE] Aug Sep Oct Nov Dec" at bounding box center [183, 123] width 75 height 30
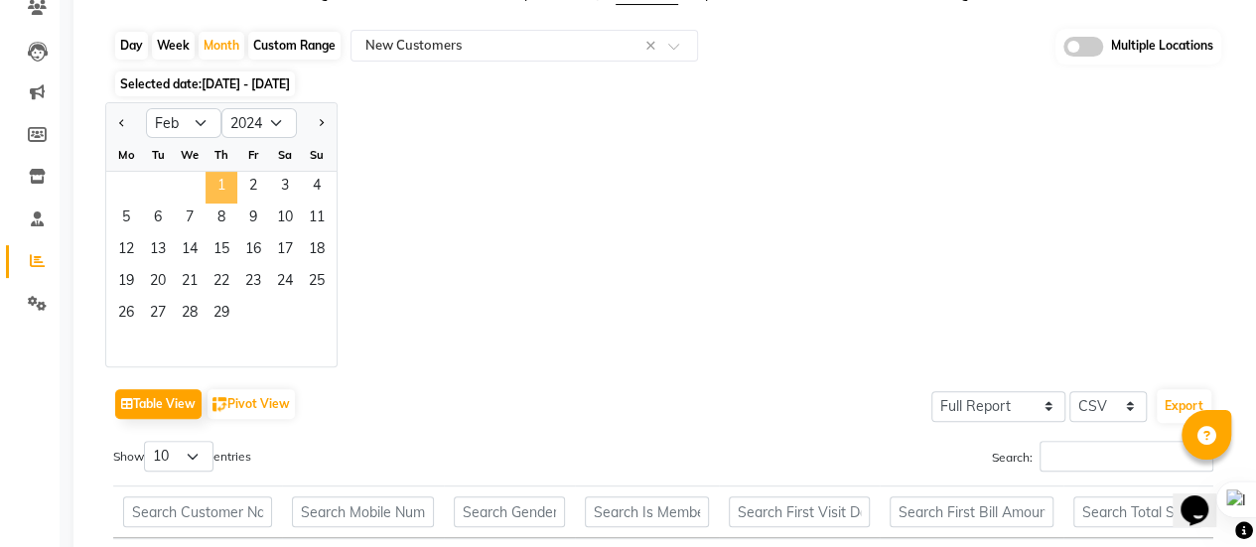
click at [222, 187] on span "1" at bounding box center [221, 188] width 32 height 32
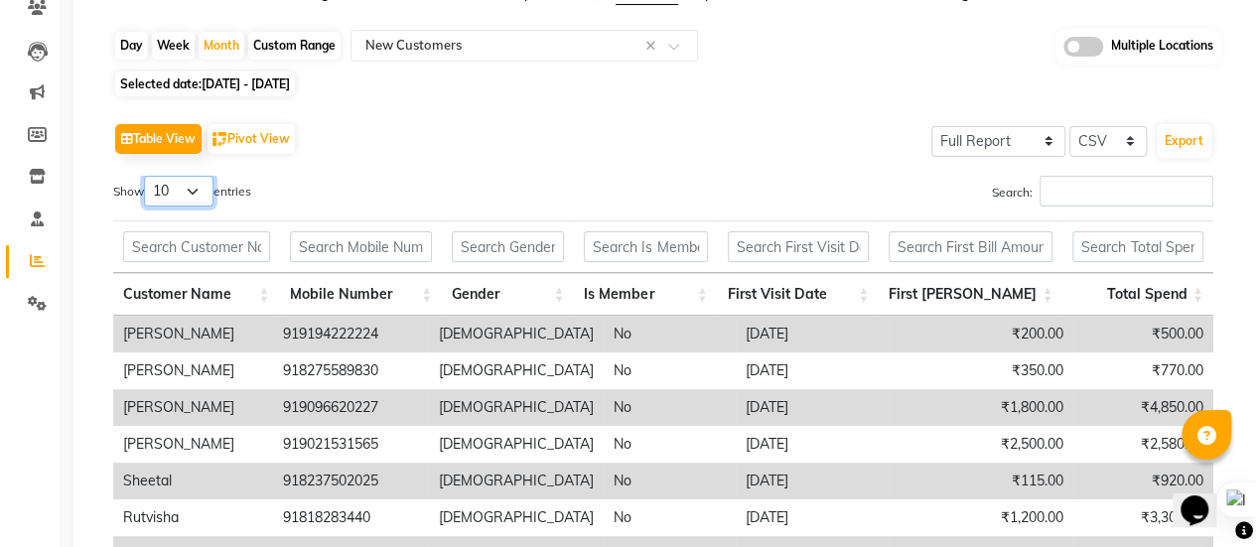
click at [199, 195] on select "10 25 50 100" at bounding box center [178, 191] width 69 height 31
click at [147, 176] on select "10 25 50 100" at bounding box center [178, 191] width 69 height 31
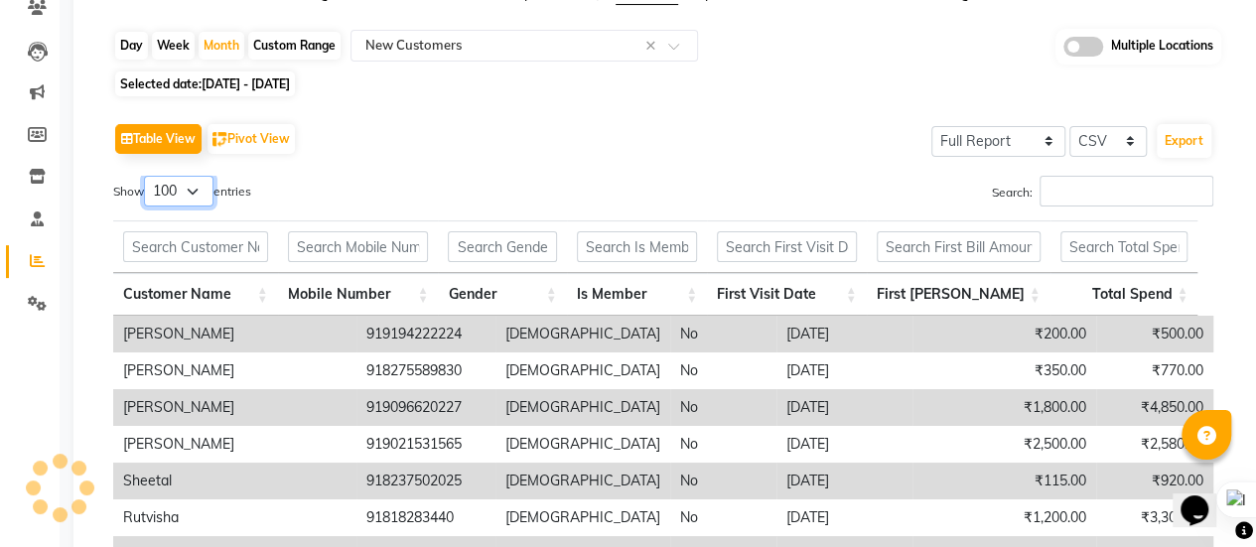
click at [195, 193] on select "10 25 50 100" at bounding box center [178, 191] width 69 height 31
select select "25"
click at [147, 176] on select "10 25 50 100" at bounding box center [178, 191] width 69 height 31
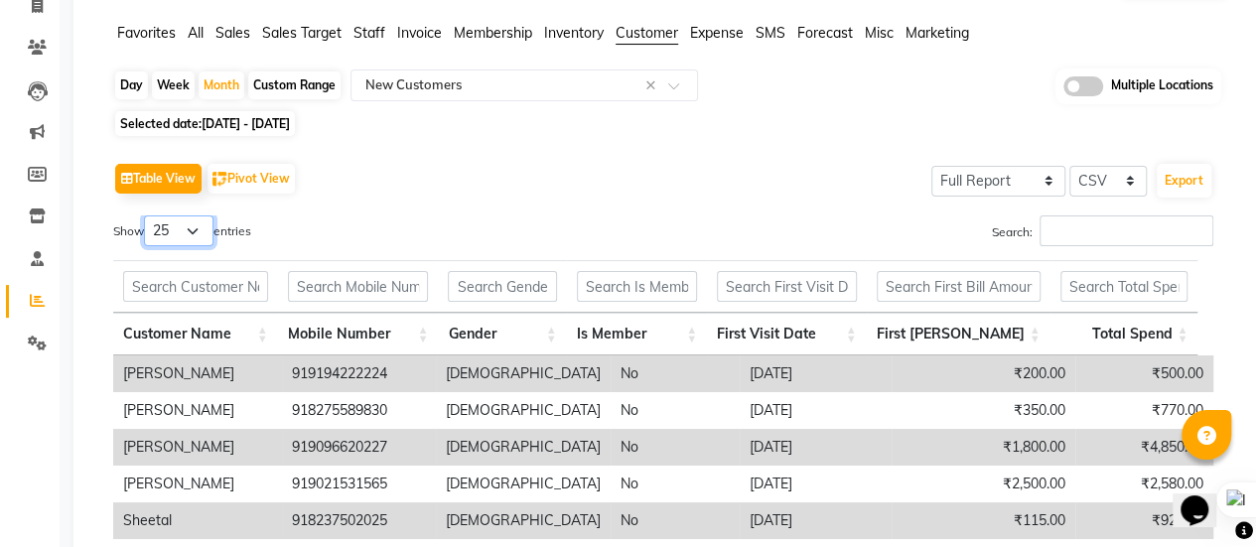
scroll to position [109, 0]
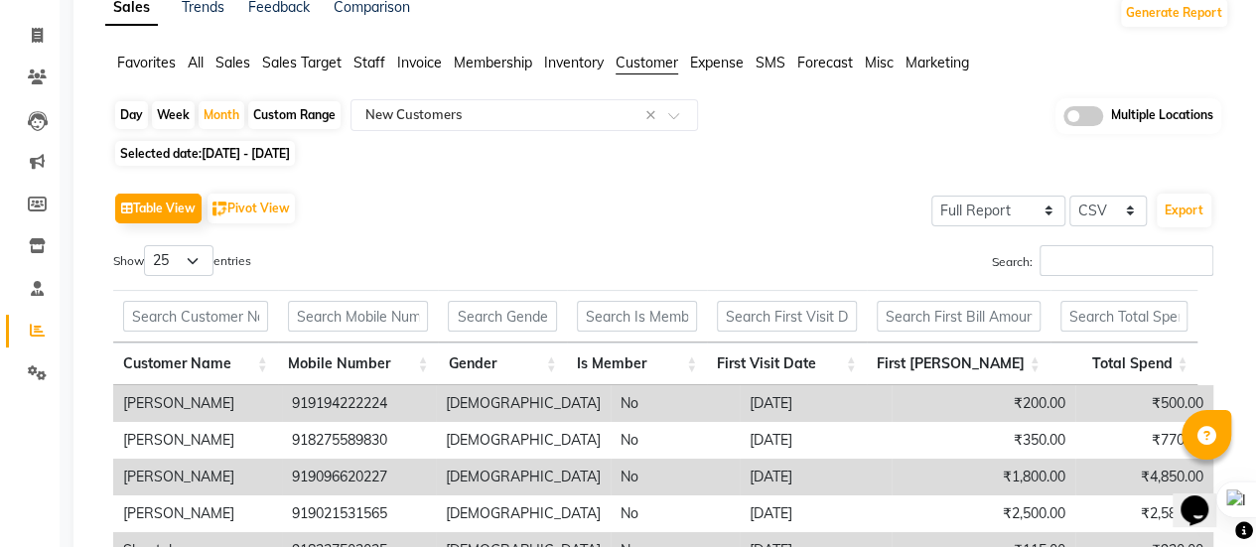
click at [213, 155] on span "[DATE] - [DATE]" at bounding box center [246, 153] width 88 height 15
select select "2"
select select "2024"
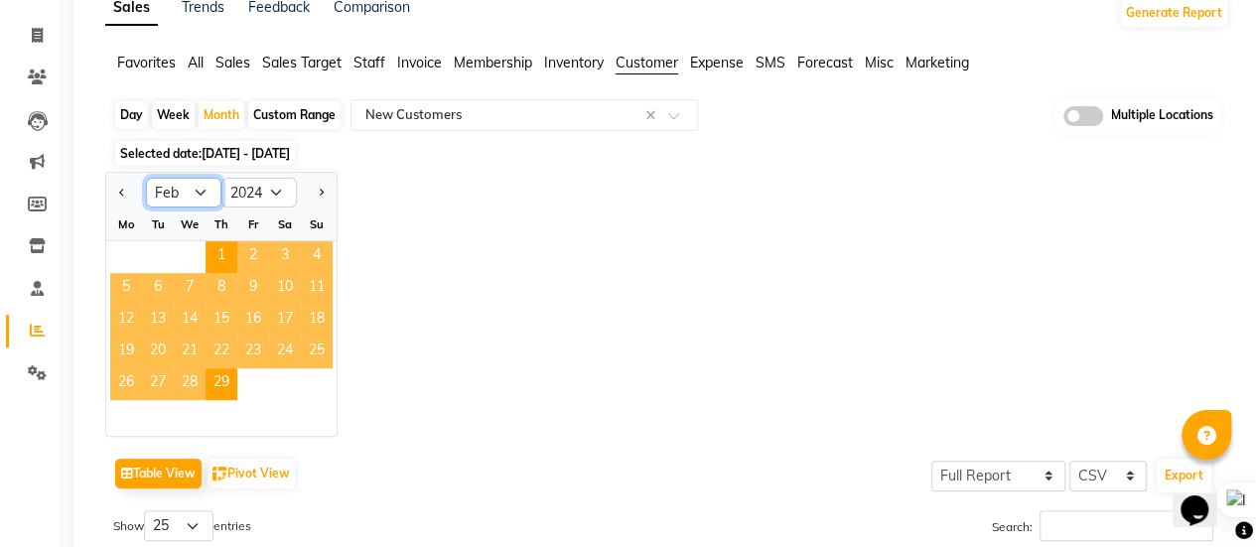
click at [199, 192] on select "Jan Feb Mar Apr May Jun [DATE] Aug Sep Oct Nov Dec" at bounding box center [183, 193] width 75 height 30
select select "1"
click at [146, 178] on select "Jan Feb Mar Apr May Jun [DATE] Aug Sep Oct Nov Dec" at bounding box center [183, 193] width 75 height 30
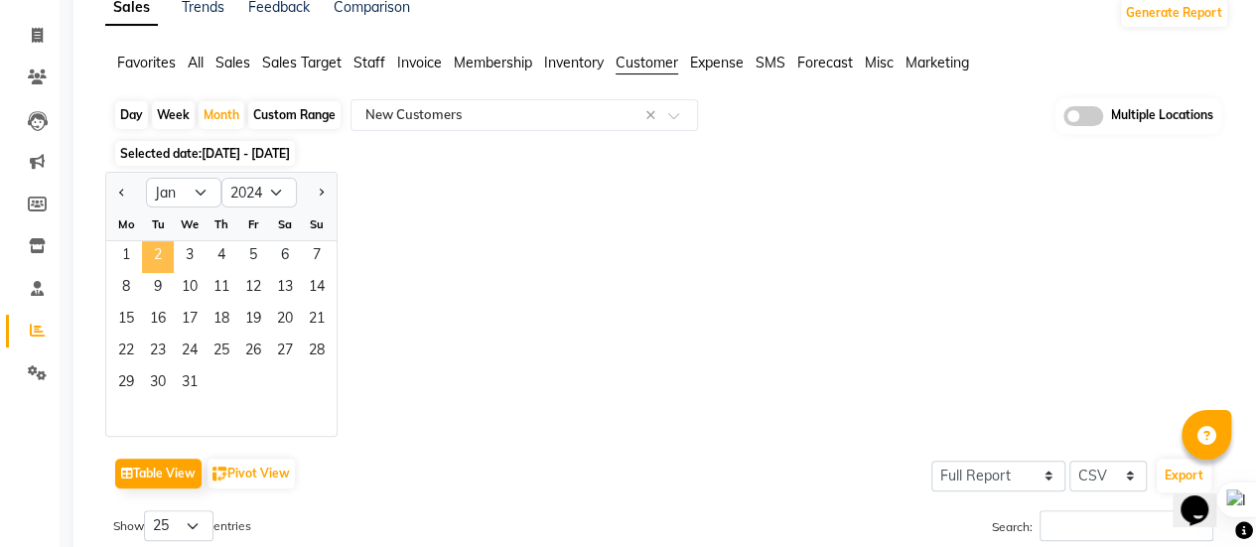
click at [143, 259] on span "2" at bounding box center [158, 257] width 32 height 32
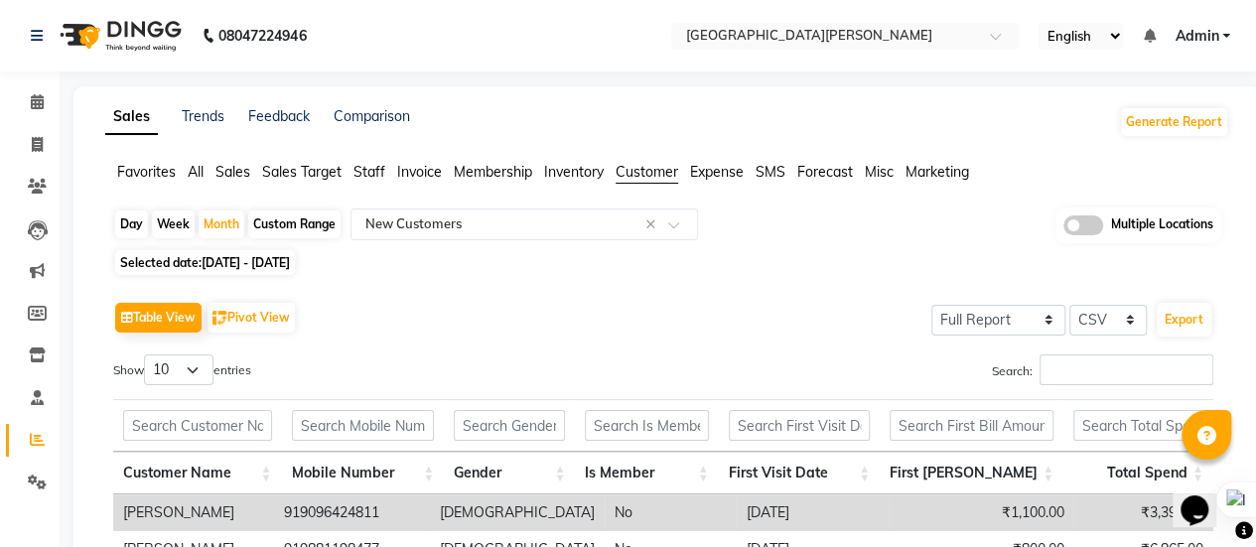
scroll to position [0, 0]
click at [228, 261] on span "[DATE] - [DATE]" at bounding box center [246, 262] width 88 height 15
select select "2024"
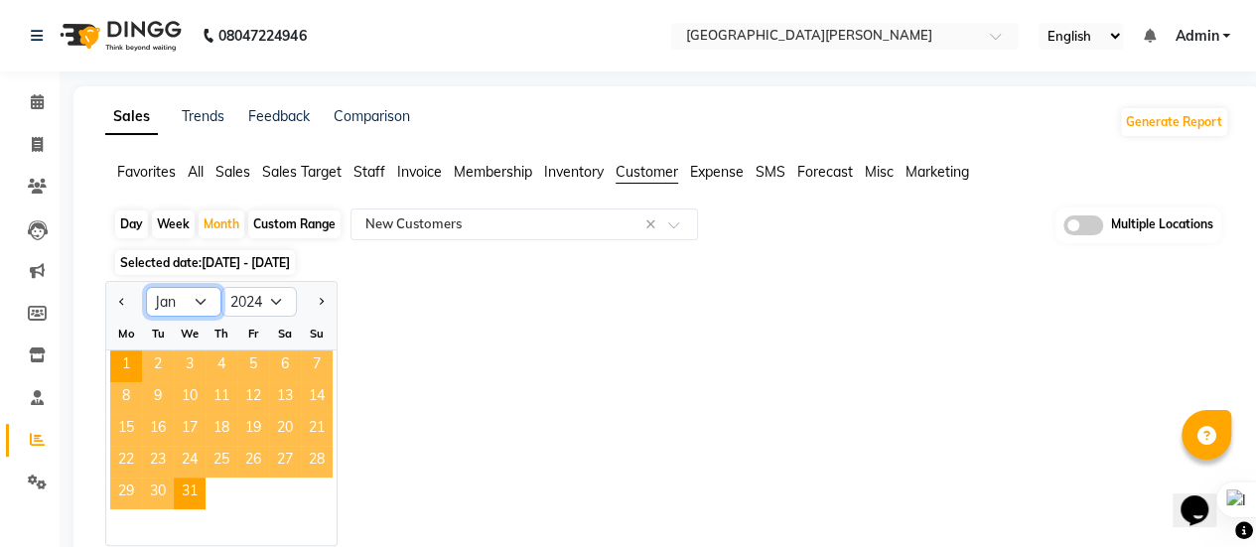
click at [203, 304] on select "Jan Feb Mar Apr May Jun [DATE] Aug Sep Oct Nov Dec" at bounding box center [183, 302] width 75 height 30
select select "3"
click at [146, 287] on select "Jan Feb Mar Apr May Jun [DATE] Aug Sep Oct Nov Dec" at bounding box center [183, 302] width 75 height 30
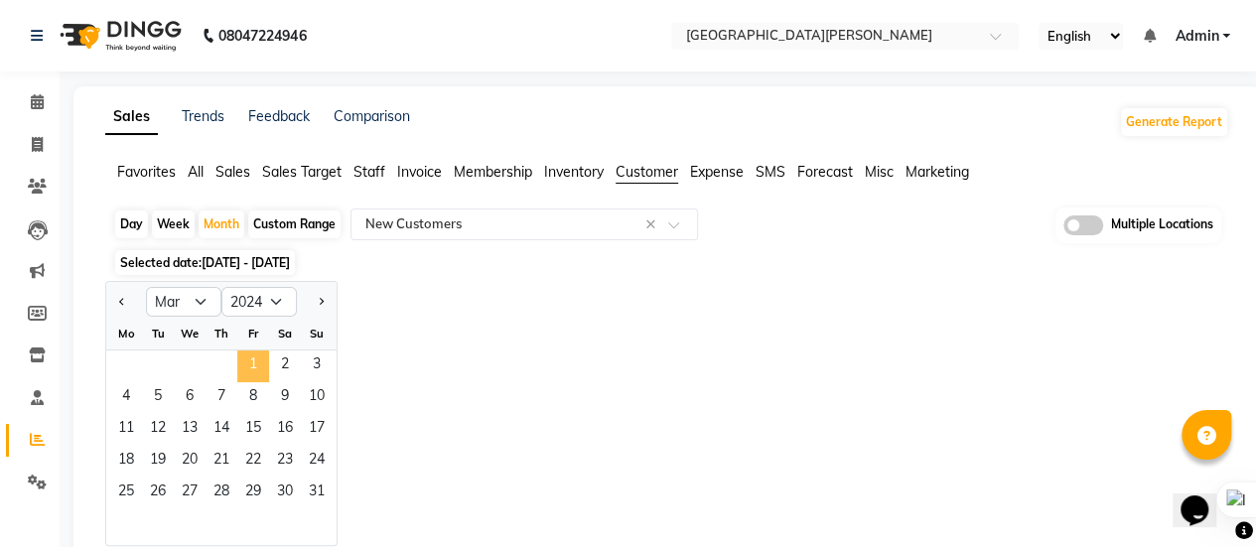
click at [248, 364] on span "1" at bounding box center [253, 366] width 32 height 32
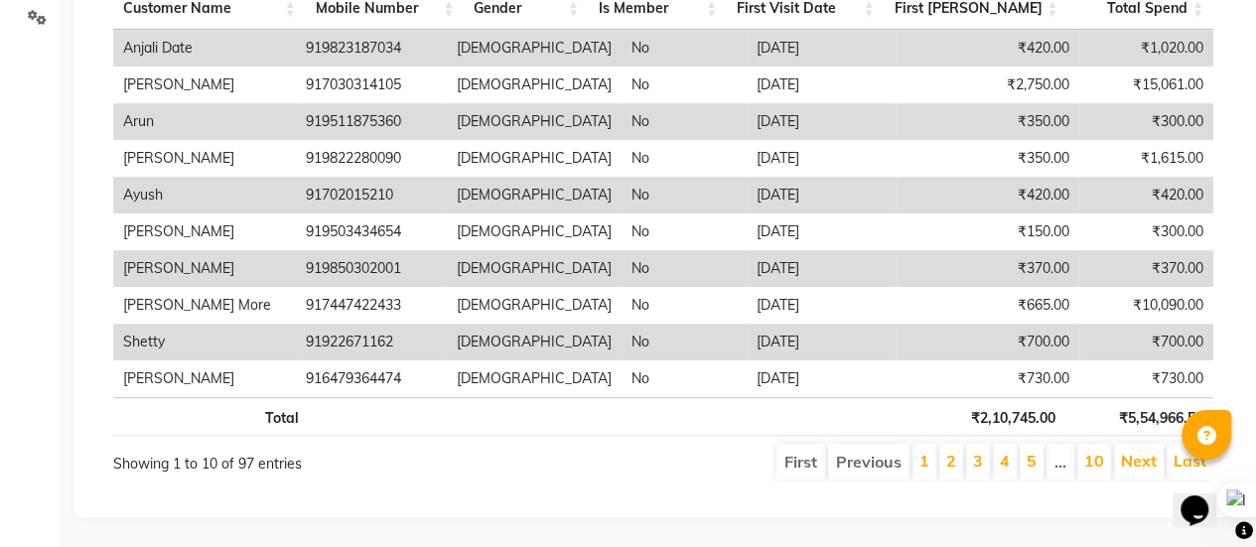
scroll to position [79, 0]
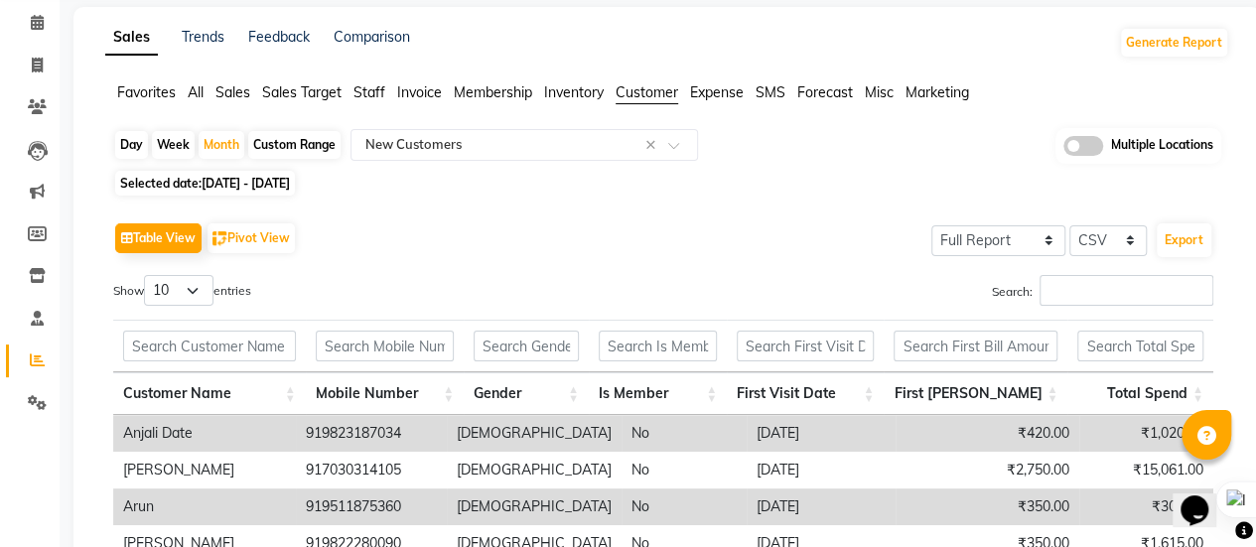
click at [242, 184] on span "[DATE] - [DATE]" at bounding box center [246, 183] width 88 height 15
select select "3"
select select "2024"
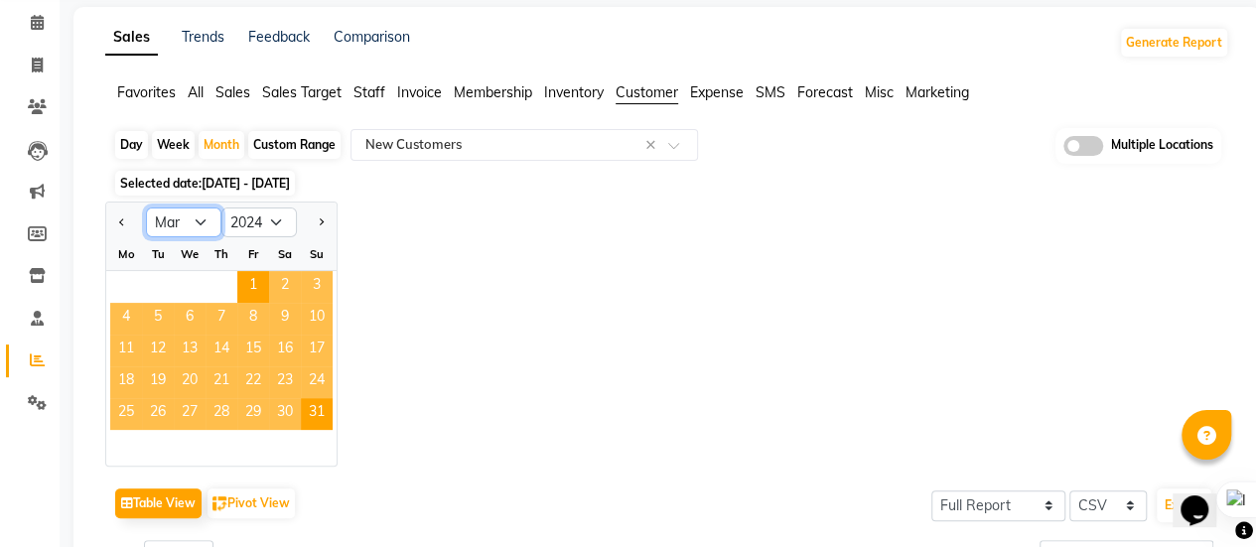
click at [189, 222] on select "Jan Feb Mar Apr May Jun [DATE] Aug Sep Oct Nov Dec" at bounding box center [183, 222] width 75 height 30
select select "4"
click at [146, 207] on select "Jan Feb Mar Apr May Jun [DATE] Aug Sep Oct Nov Dec" at bounding box center [183, 222] width 75 height 30
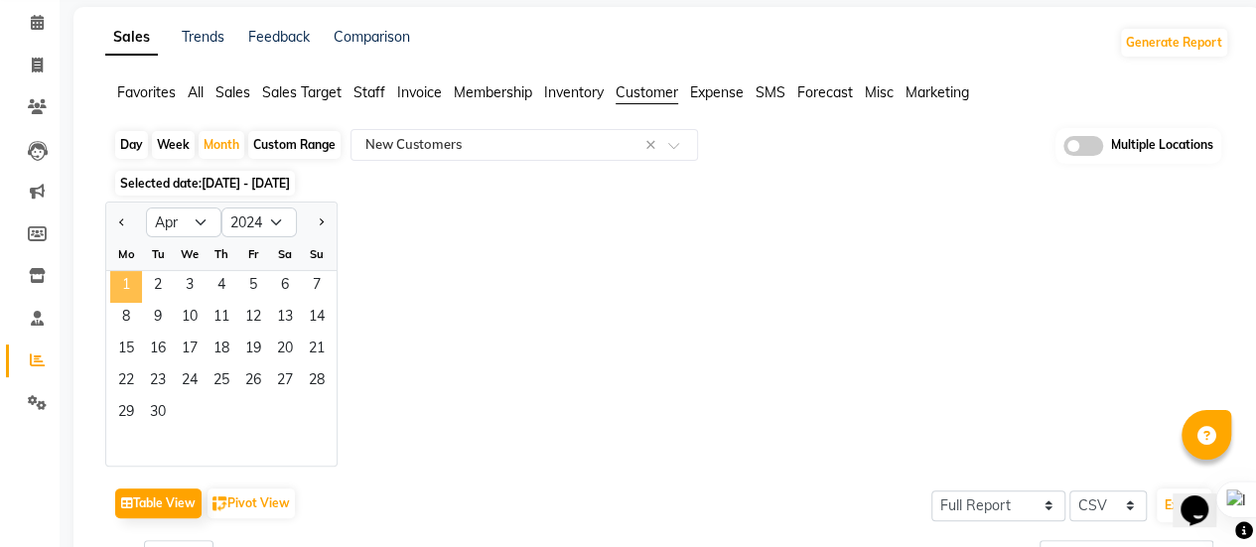
click at [132, 279] on span "1" at bounding box center [126, 287] width 32 height 32
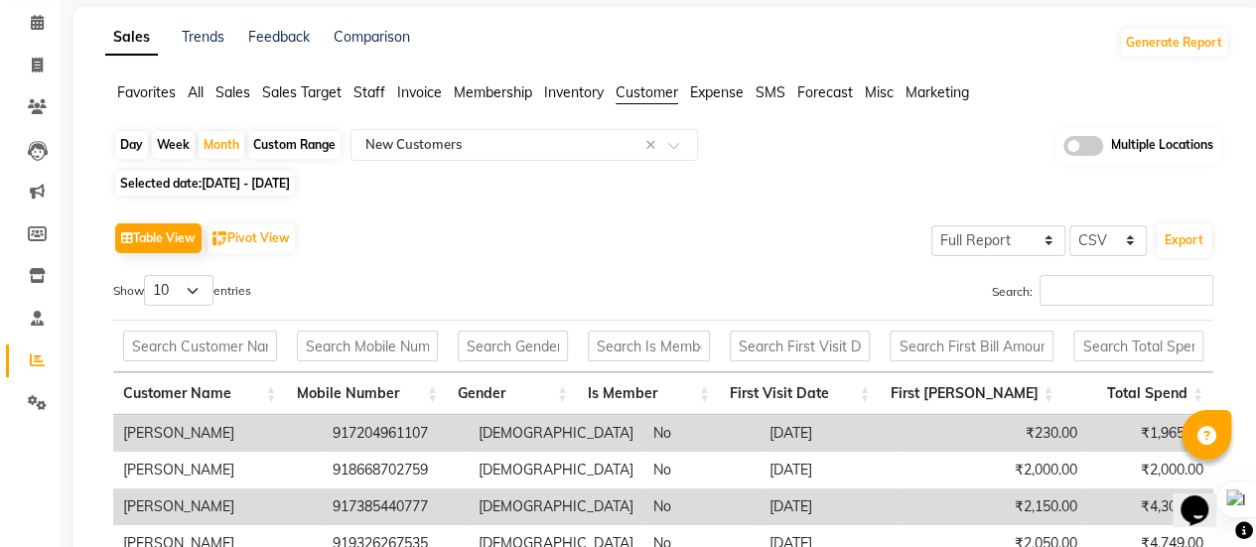
click at [290, 183] on span "[DATE] - [DATE]" at bounding box center [246, 183] width 88 height 15
select select "4"
select select "2024"
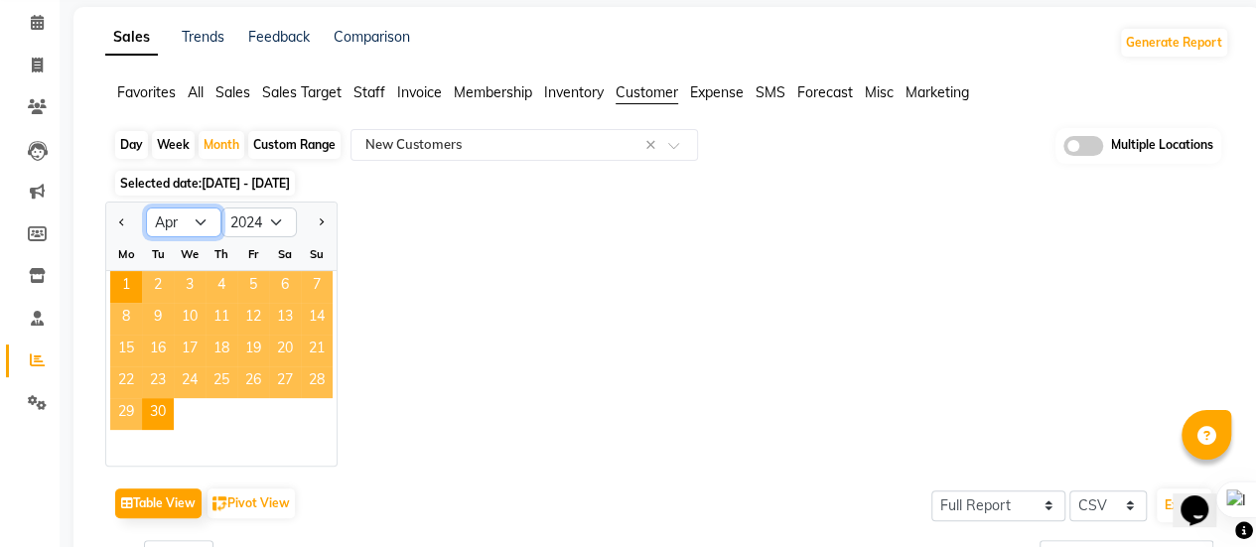
click at [200, 219] on select "Jan Feb Mar Apr May Jun [DATE] Aug Sep Oct Nov Dec" at bounding box center [183, 222] width 75 height 30
select select "5"
click at [146, 207] on select "Jan Feb Mar Apr May Jun [DATE] Aug Sep Oct Nov Dec" at bounding box center [183, 222] width 75 height 30
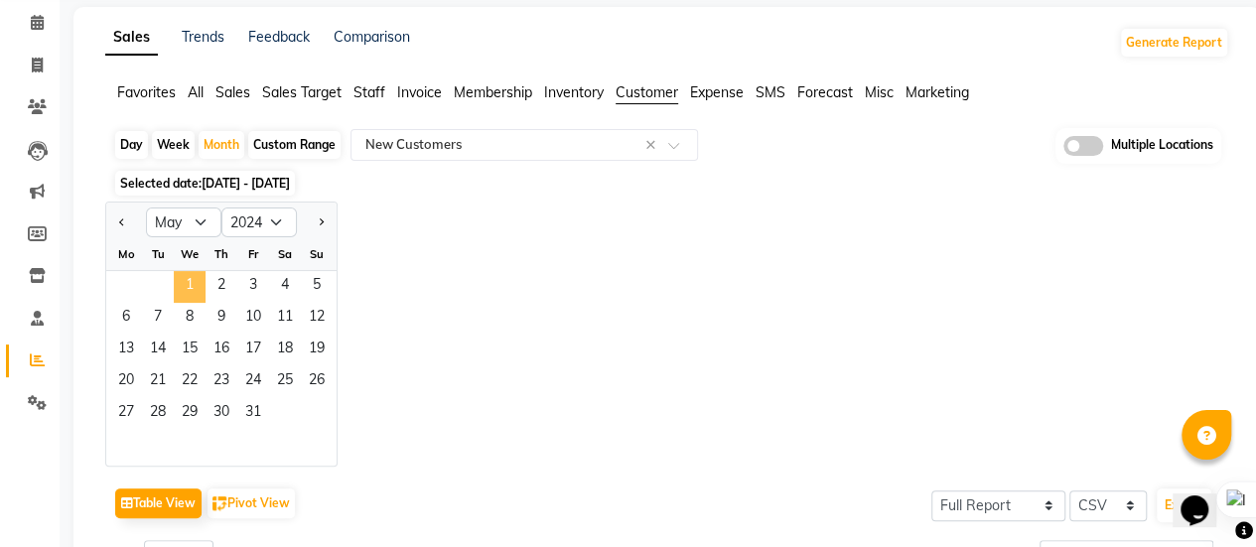
click at [179, 284] on span "1" at bounding box center [190, 287] width 32 height 32
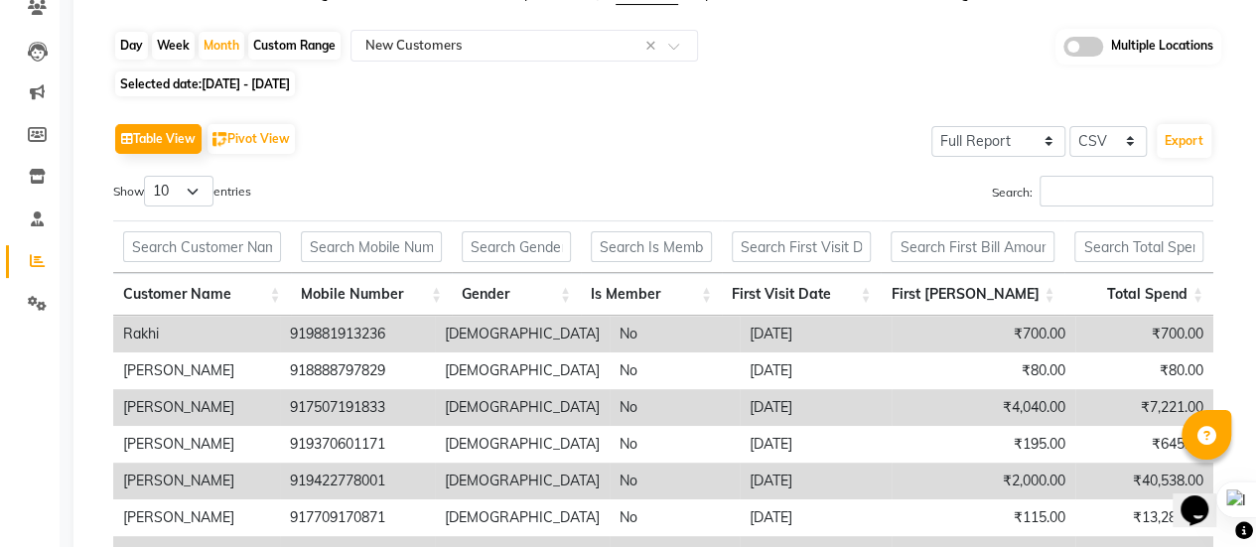
scroll to position [179, 0]
click at [221, 84] on span "[DATE] - [DATE]" at bounding box center [246, 83] width 88 height 15
select select "5"
select select "2024"
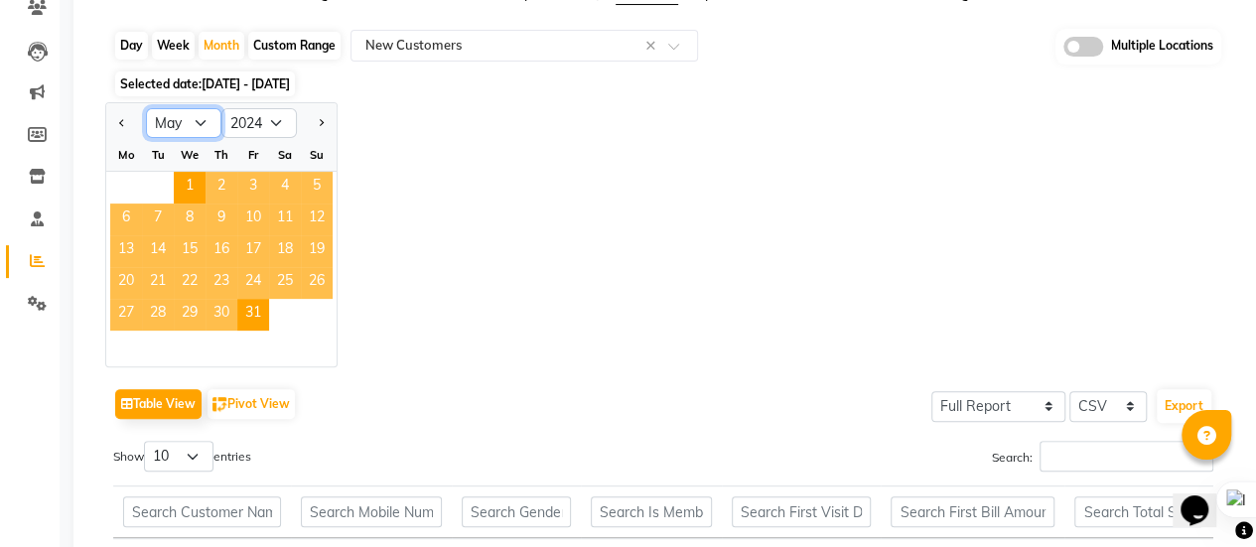
click at [203, 119] on select "Jan Feb Mar Apr May Jun [DATE] Aug Sep Oct Nov Dec" at bounding box center [183, 123] width 75 height 30
select select "6"
click at [146, 108] on select "Jan Feb Mar Apr May Jun [DATE] Aug Sep Oct Nov Dec" at bounding box center [183, 123] width 75 height 30
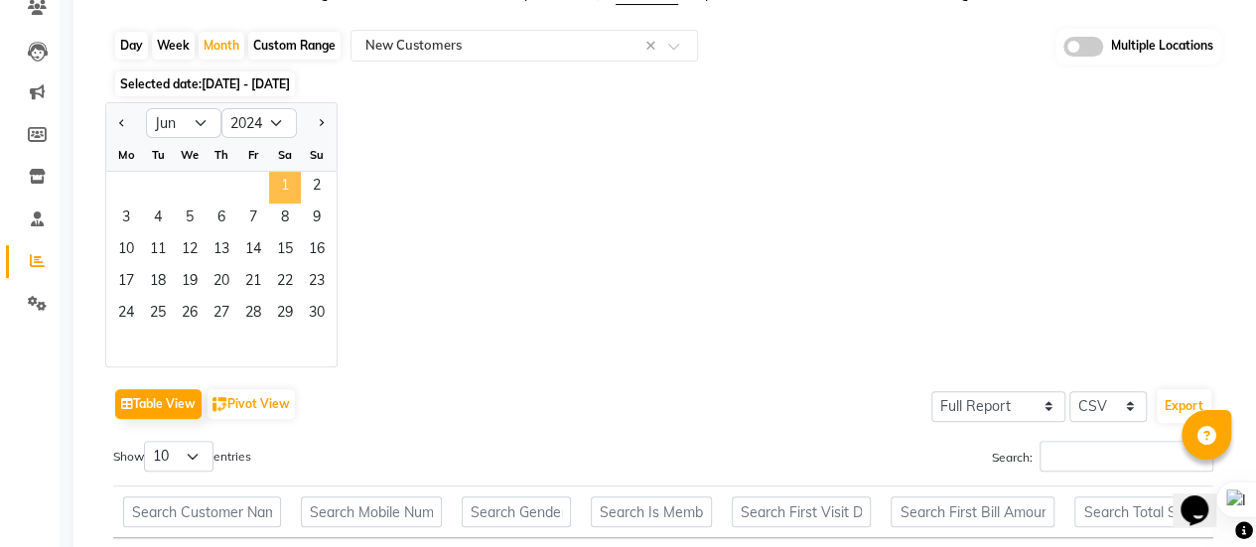
click at [280, 189] on span "1" at bounding box center [285, 188] width 32 height 32
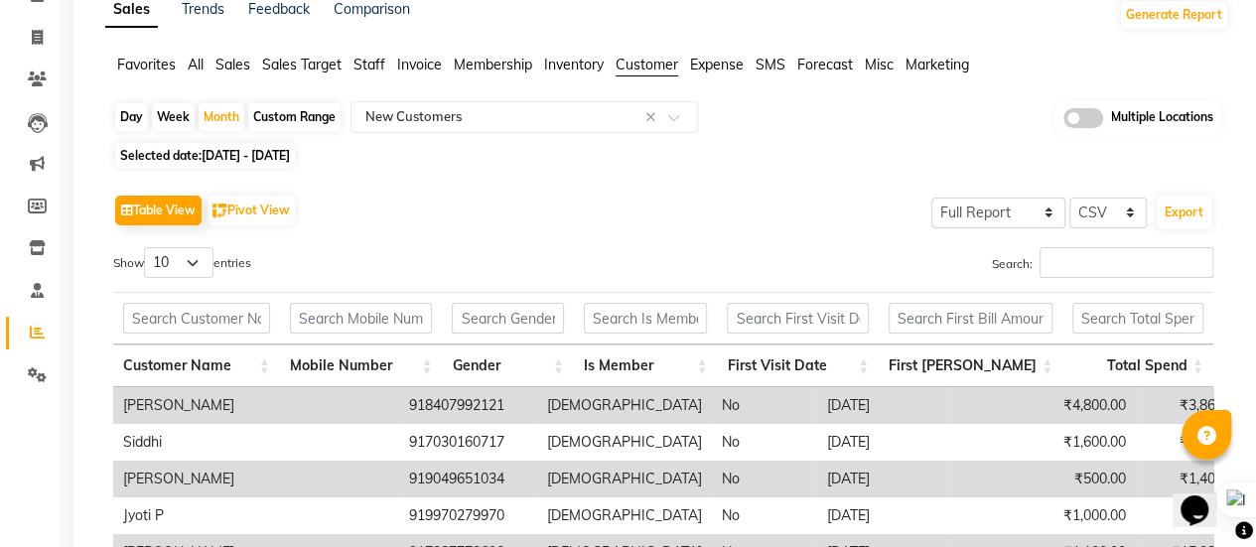
scroll to position [79, 0]
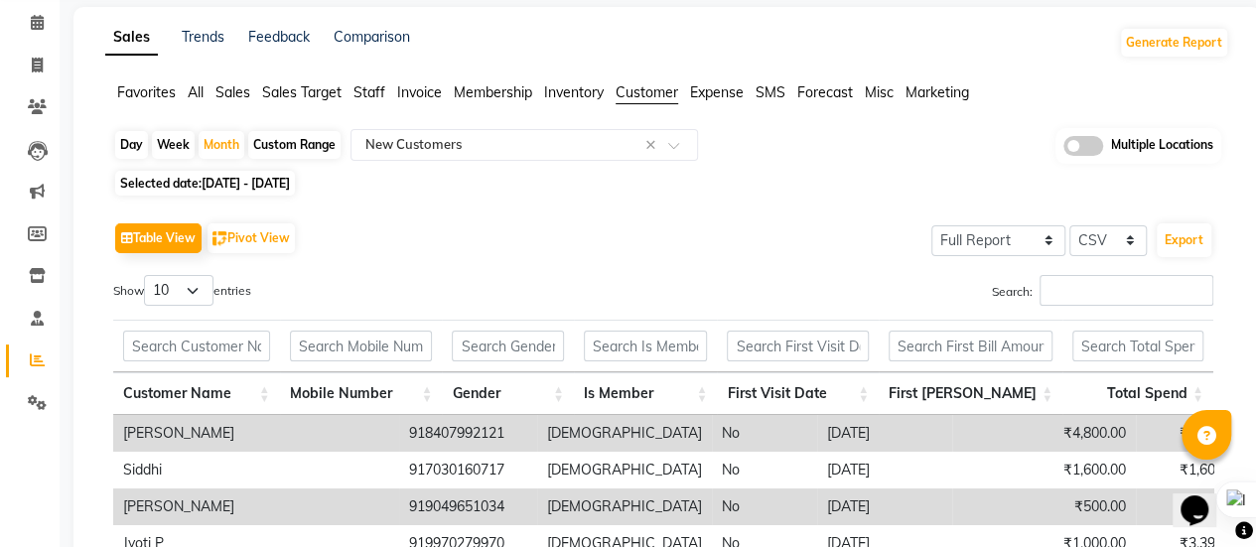
click at [242, 186] on span "[DATE] - [DATE]" at bounding box center [246, 183] width 88 height 15
select select "6"
select select "2024"
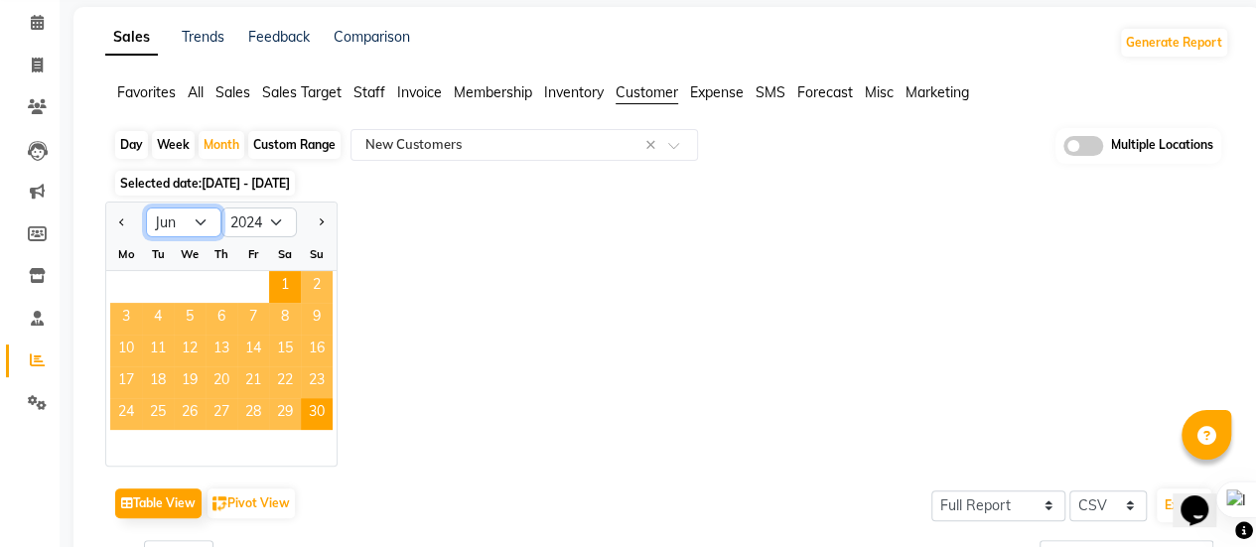
click at [218, 215] on select "Jan Feb Mar Apr May Jun [DATE] Aug Sep Oct Nov Dec" at bounding box center [183, 222] width 75 height 30
select select "7"
click at [146, 207] on select "Jan Feb Mar Apr May Jun [DATE] Aug Sep Oct Nov Dec" at bounding box center [183, 222] width 75 height 30
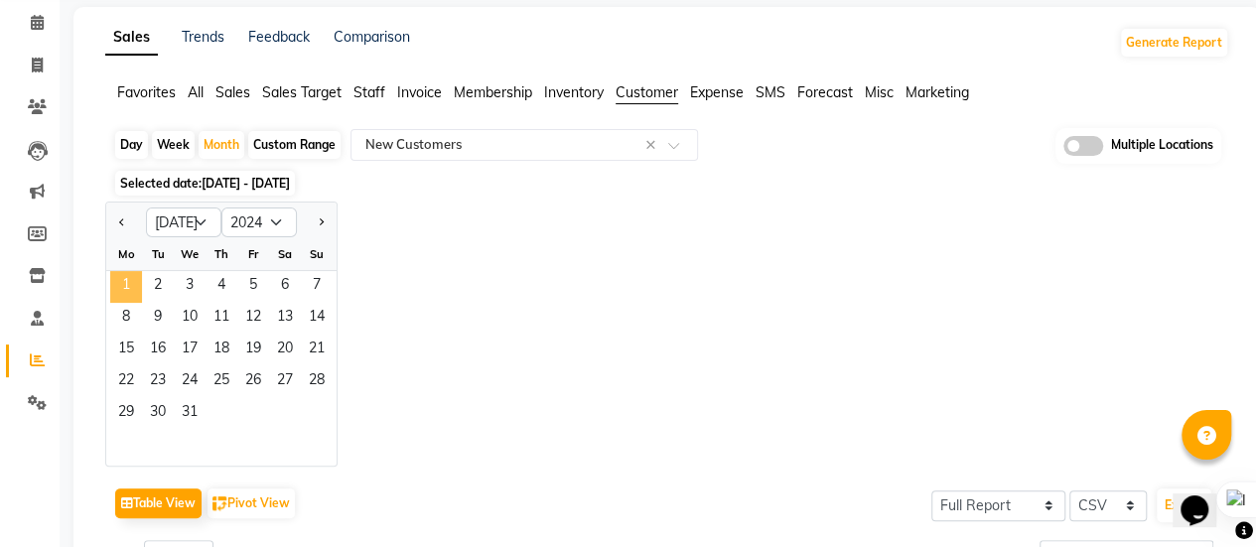
click at [139, 289] on span "1" at bounding box center [126, 287] width 32 height 32
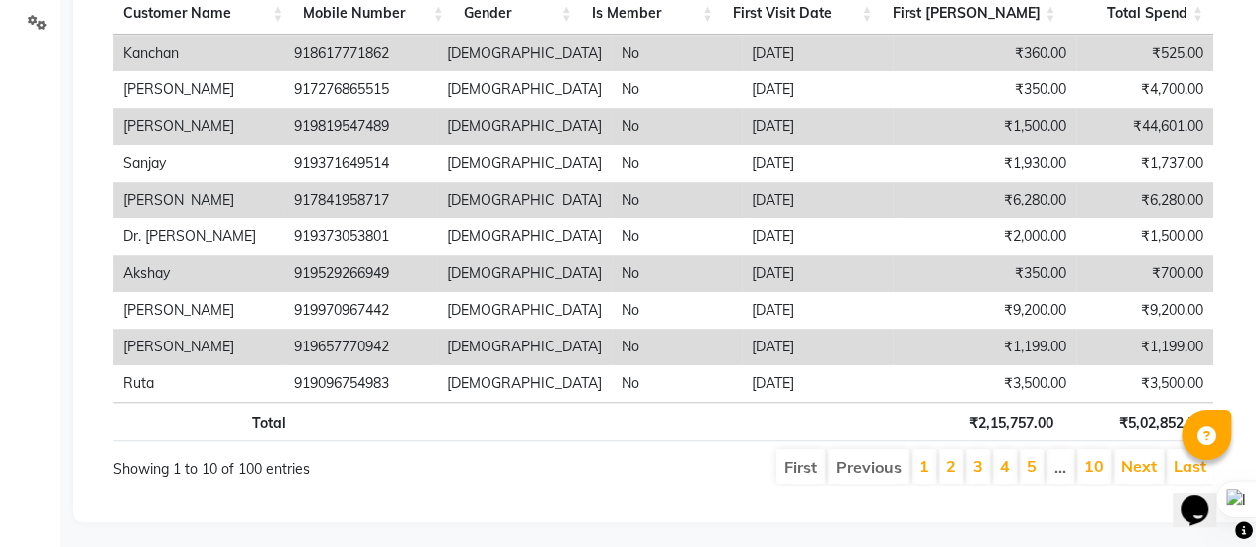
scroll to position [179, 0]
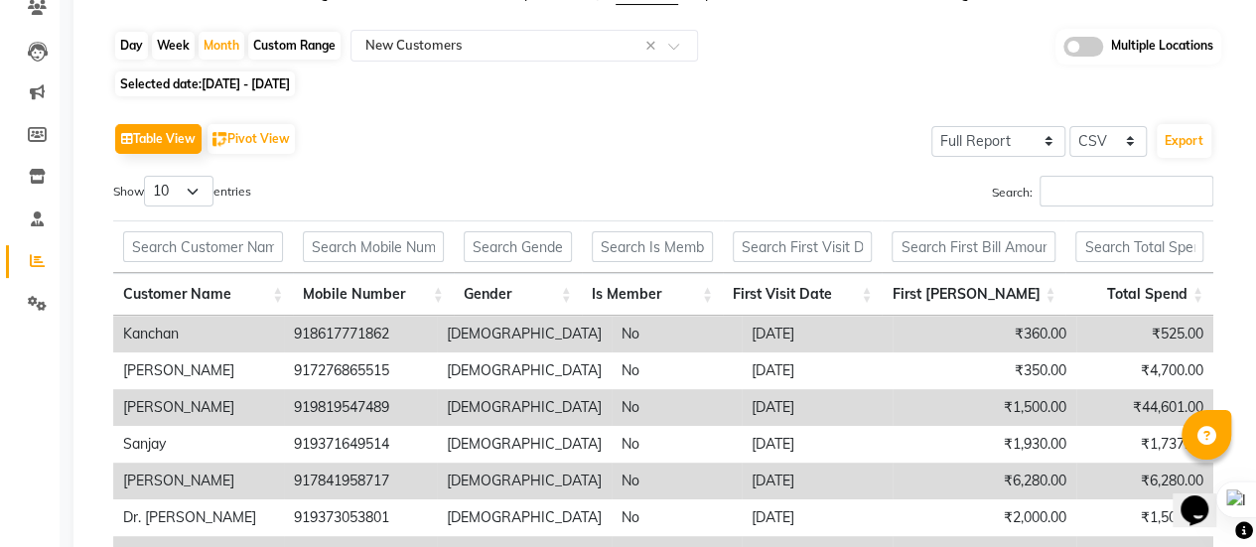
click at [185, 89] on span "Selected date: [DATE] - [DATE]" at bounding box center [205, 83] width 180 height 25
select select "7"
select select "2024"
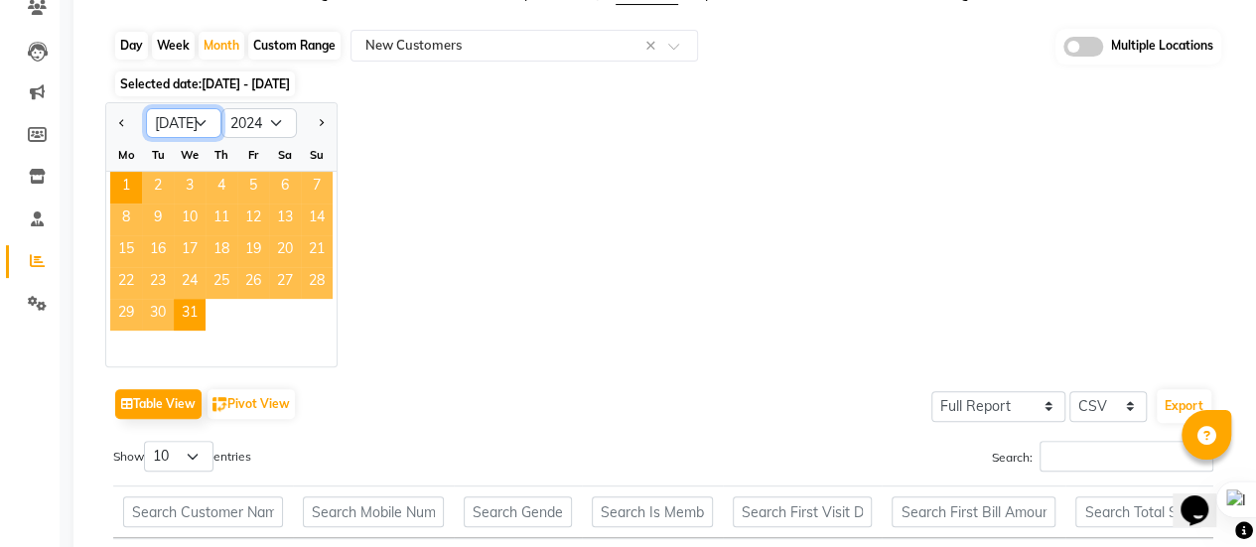
click at [209, 124] on select "Jan Feb Mar Apr May Jun [DATE] Aug Sep Oct Nov Dec" at bounding box center [183, 123] width 75 height 30
select select "8"
click at [146, 108] on select "Jan Feb Mar Apr May Jun [DATE] Aug Sep Oct Nov Dec" at bounding box center [183, 123] width 75 height 30
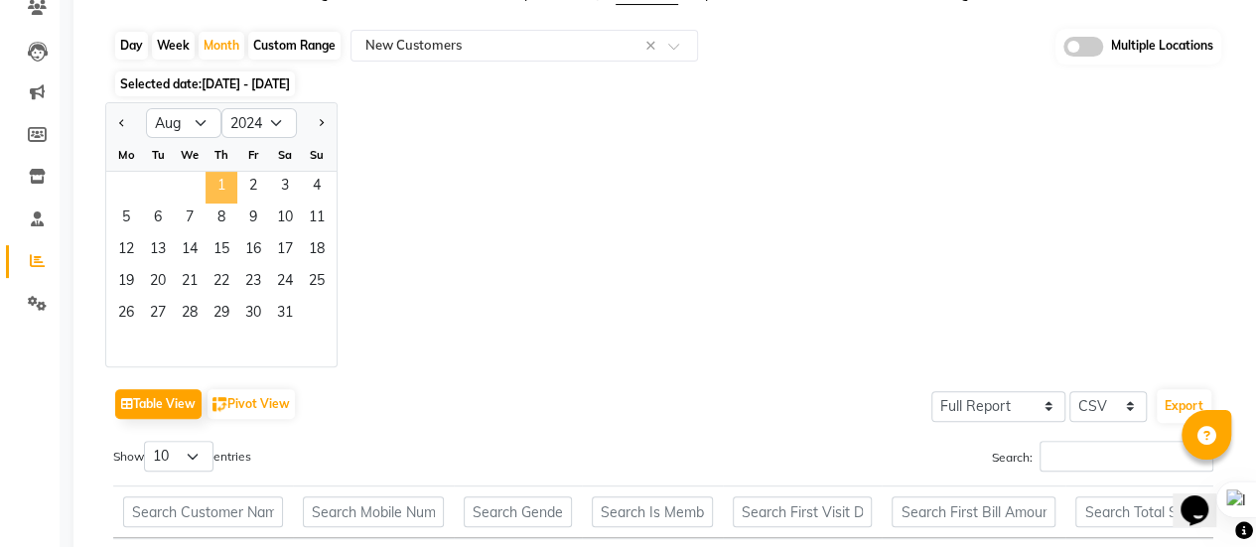
click at [227, 192] on span "1" at bounding box center [221, 188] width 32 height 32
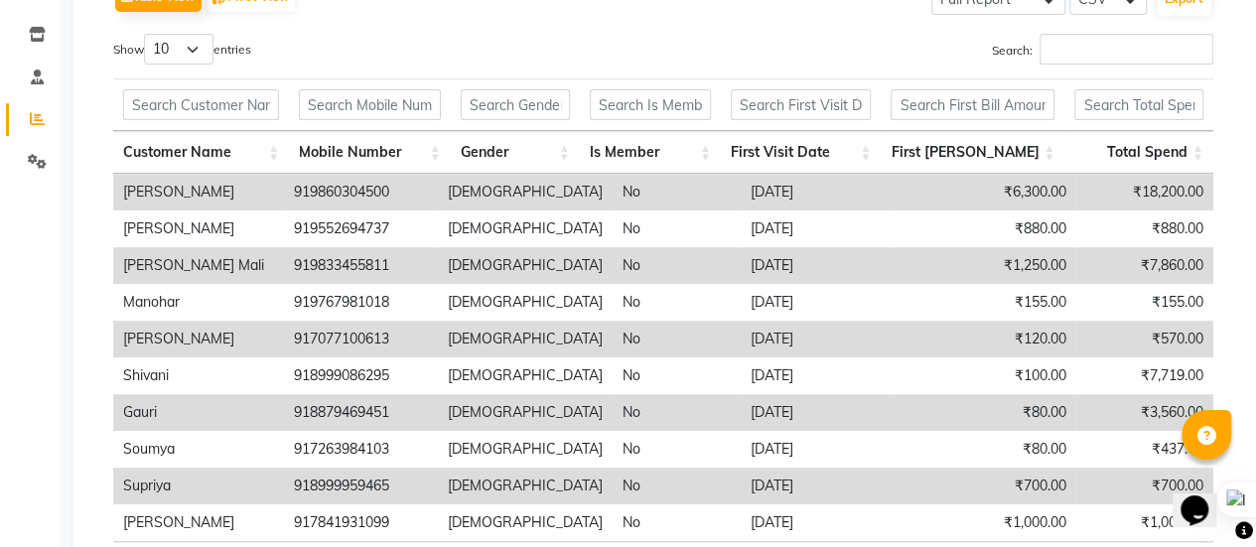
scroll to position [0, 0]
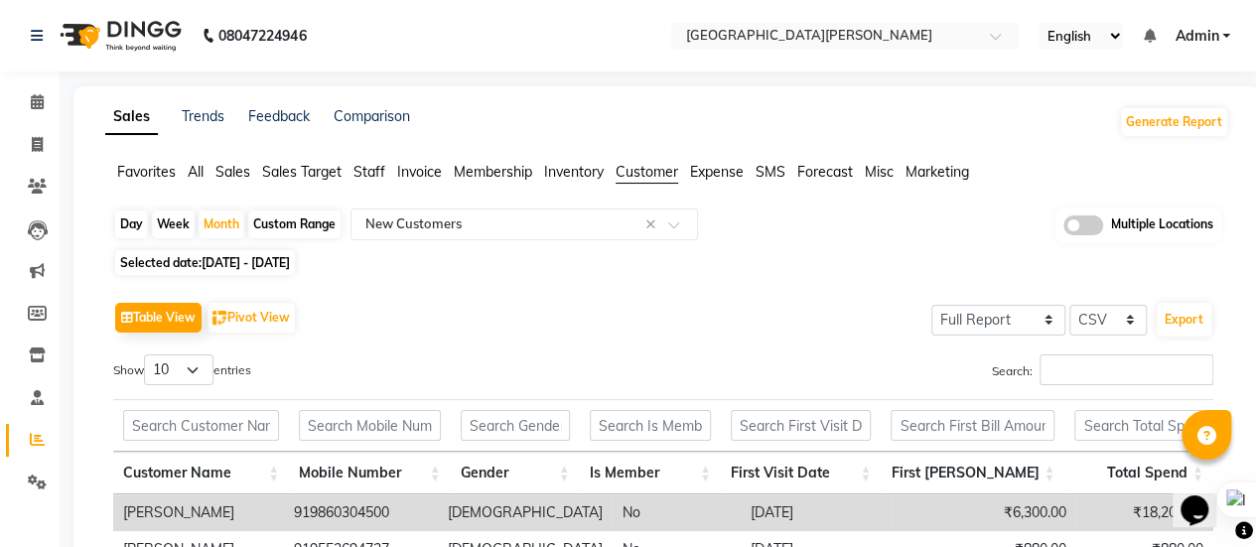
click at [217, 256] on span "[DATE] - [DATE]" at bounding box center [246, 262] width 88 height 15
select select "8"
select select "2024"
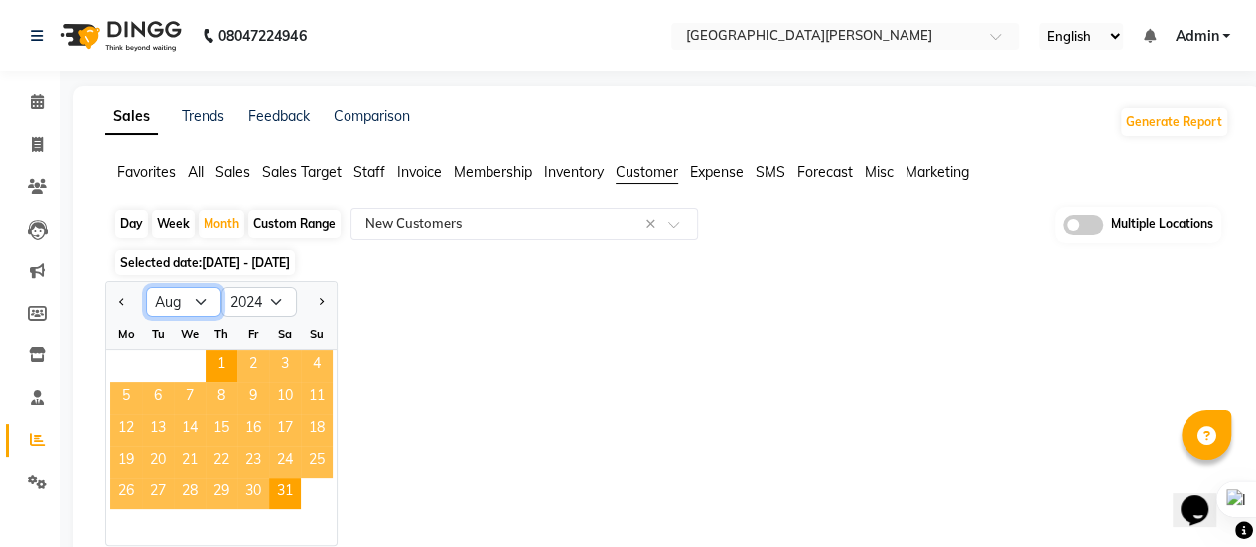
click at [201, 297] on select "Jan Feb Mar Apr May Jun [DATE] Aug Sep Oct Nov Dec" at bounding box center [183, 302] width 75 height 30
select select "9"
click at [146, 287] on select "Jan Feb Mar Apr May Jun [DATE] Aug Sep Oct Nov Dec" at bounding box center [183, 302] width 75 height 30
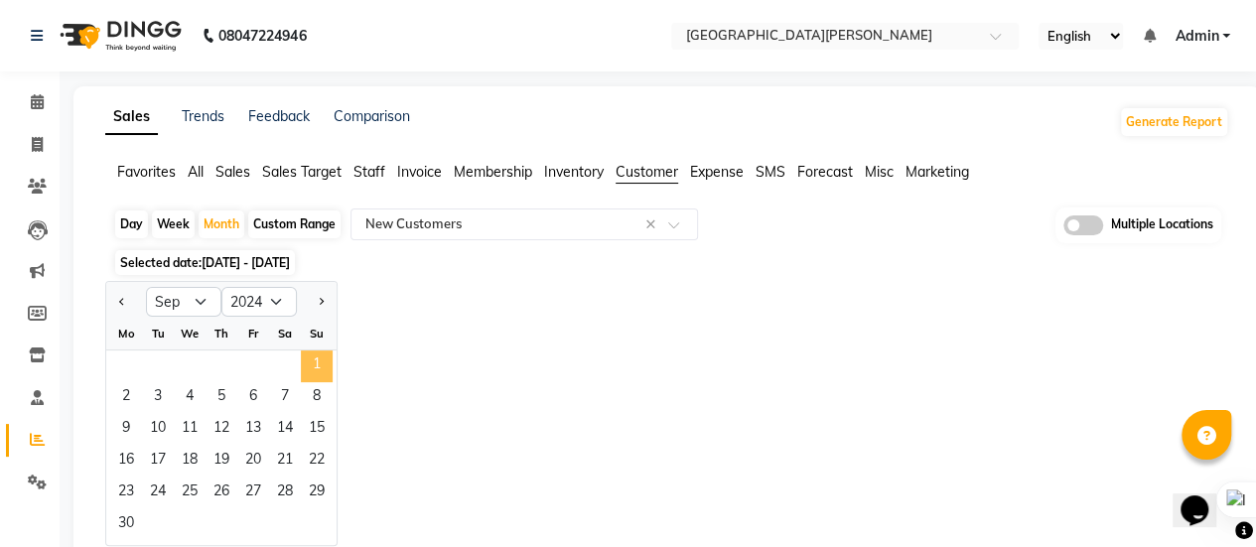
click at [321, 360] on span "1" at bounding box center [317, 366] width 32 height 32
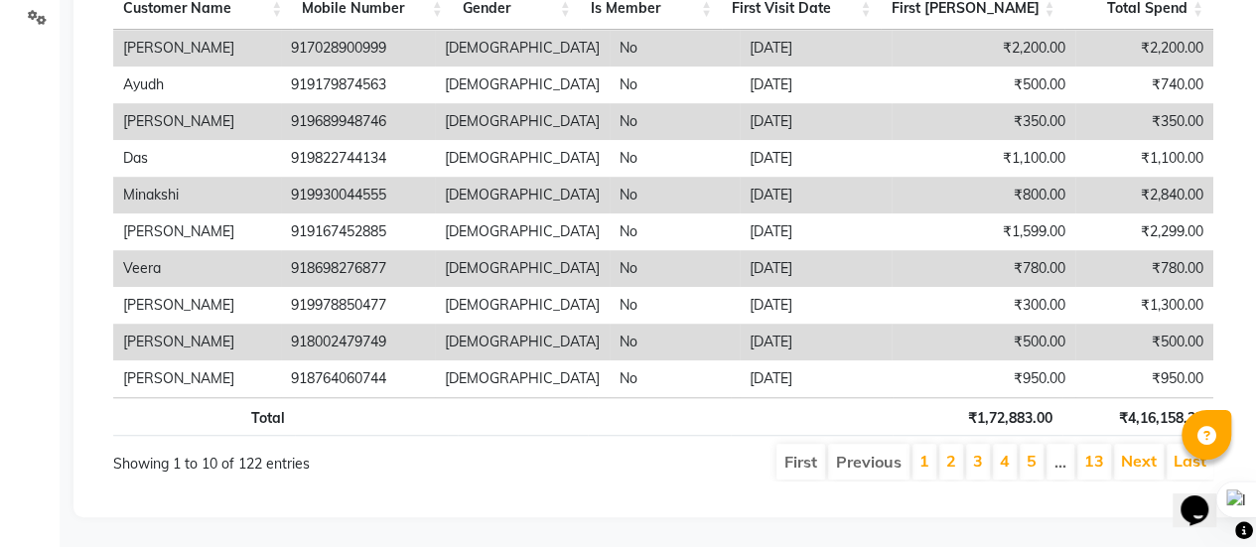
scroll to position [79, 0]
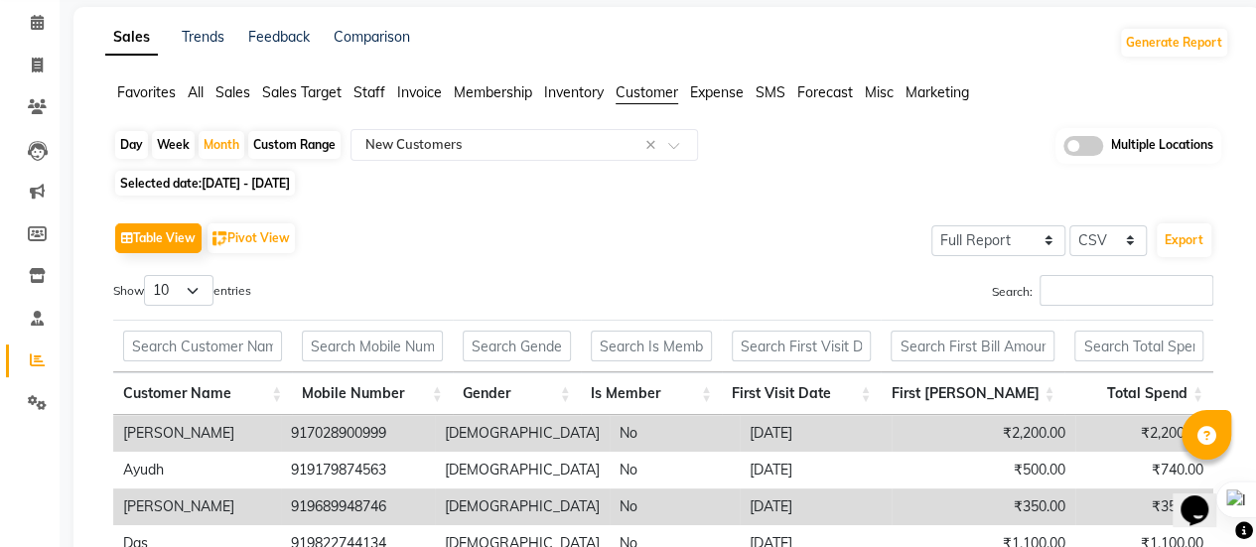
click at [256, 185] on span "[DATE] - [DATE]" at bounding box center [246, 183] width 88 height 15
select select "9"
select select "2024"
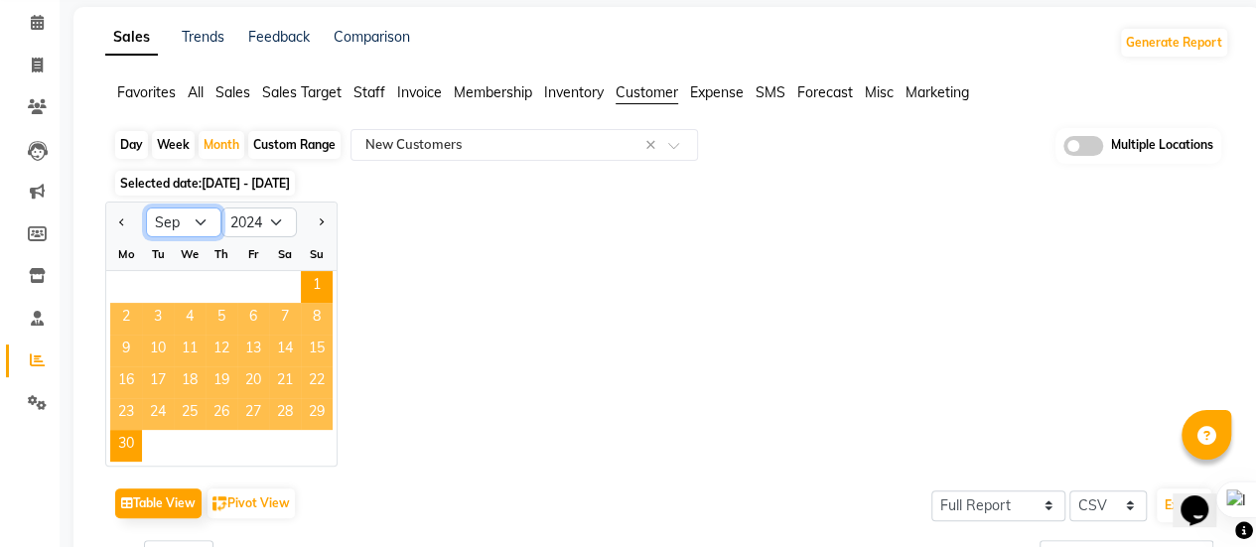
click at [211, 215] on select "Jan Feb Mar Apr May Jun [DATE] Aug Sep Oct Nov Dec" at bounding box center [183, 222] width 75 height 30
select select "10"
click at [146, 207] on select "Jan Feb Mar Apr May Jun [DATE] Aug Sep Oct Nov Dec" at bounding box center [183, 222] width 75 height 30
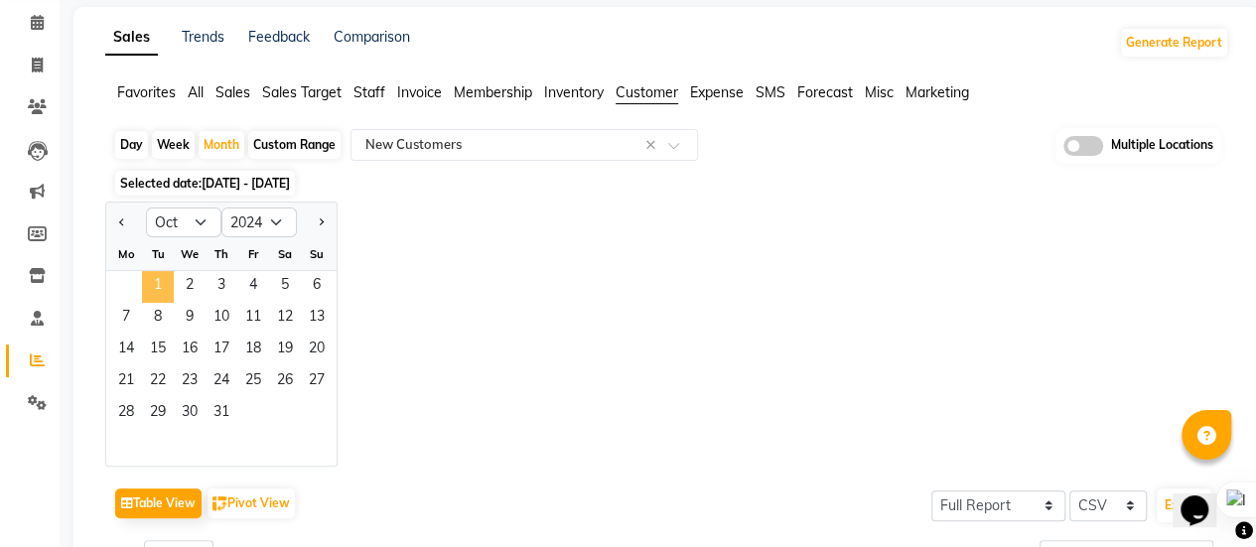
click at [169, 292] on span "1" at bounding box center [158, 287] width 32 height 32
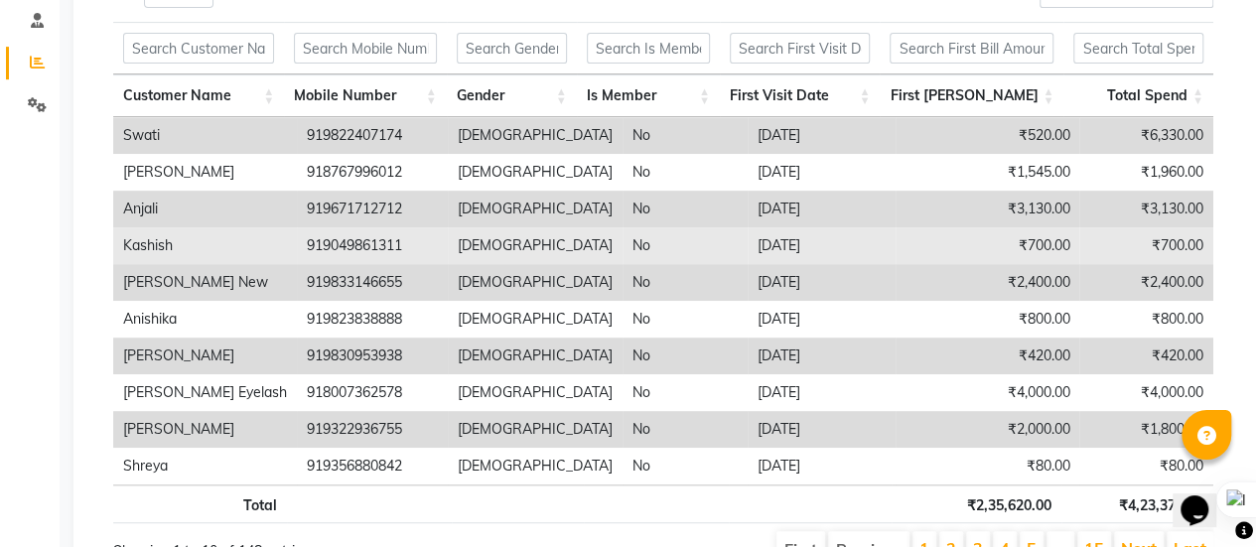
scroll to position [179, 0]
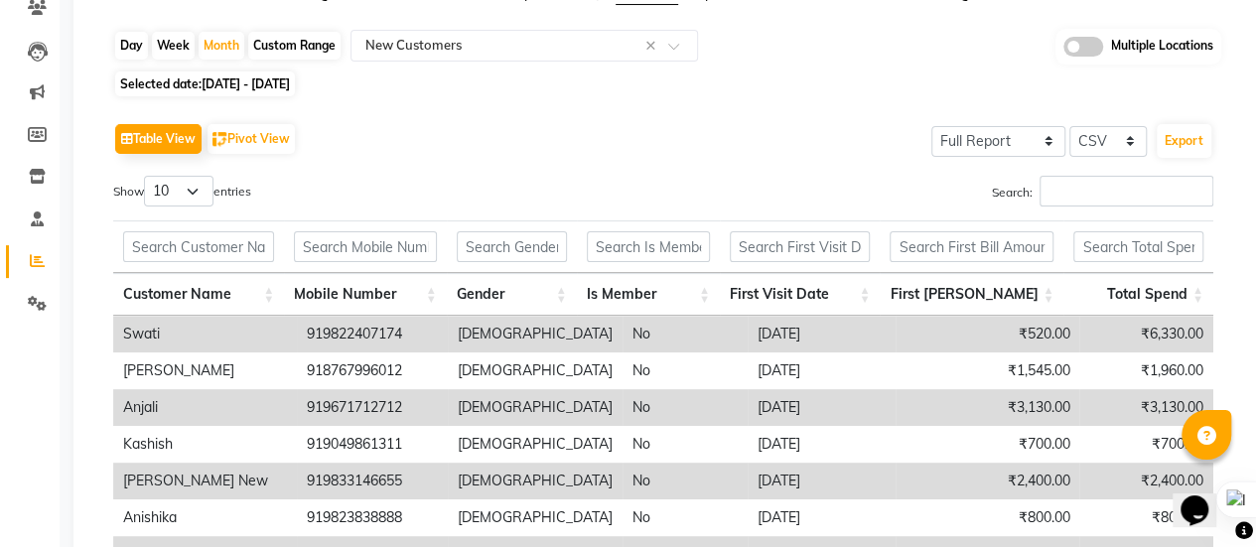
click at [268, 84] on span "[DATE] - [DATE]" at bounding box center [246, 83] width 88 height 15
select select "10"
select select "2024"
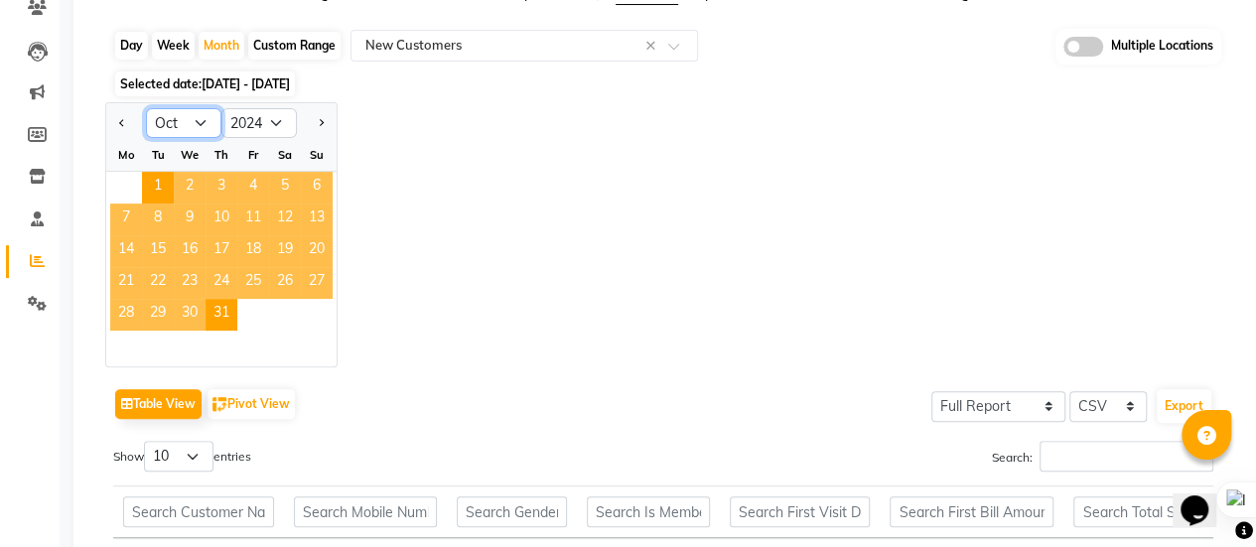
click at [208, 118] on select "Jan Feb Mar Apr May Jun [DATE] Aug Sep Oct Nov Dec" at bounding box center [183, 123] width 75 height 30
select select "11"
click at [146, 108] on select "Jan Feb Mar Apr May Jun [DATE] Aug Sep Oct Nov Dec" at bounding box center [183, 123] width 75 height 30
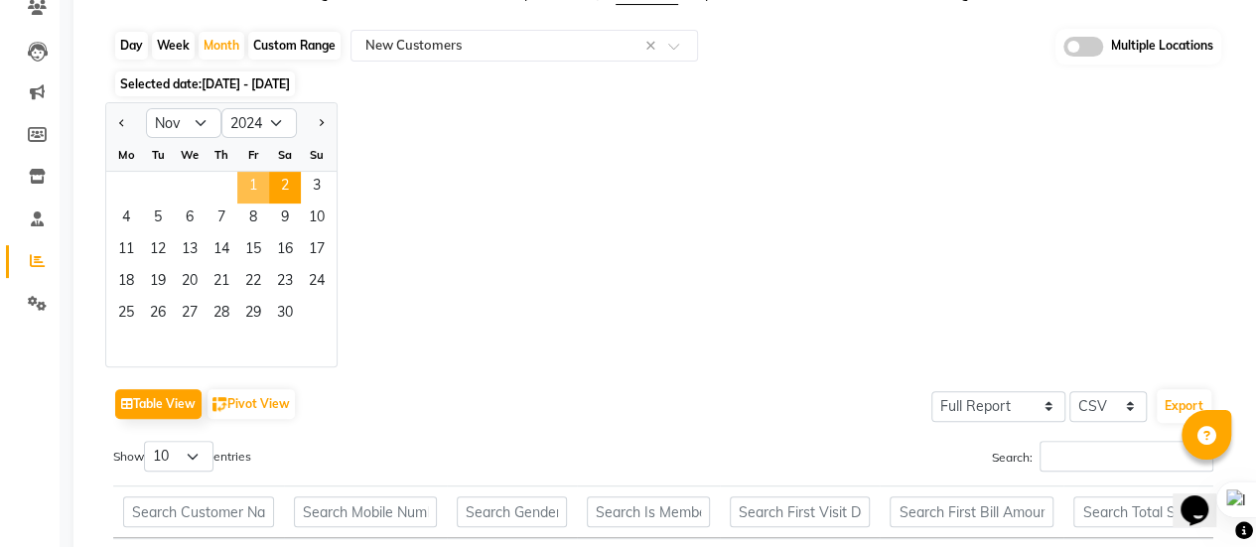
click at [268, 186] on div "1 2 3" at bounding box center [221, 188] width 230 height 32
click at [252, 186] on span "1" at bounding box center [253, 188] width 32 height 32
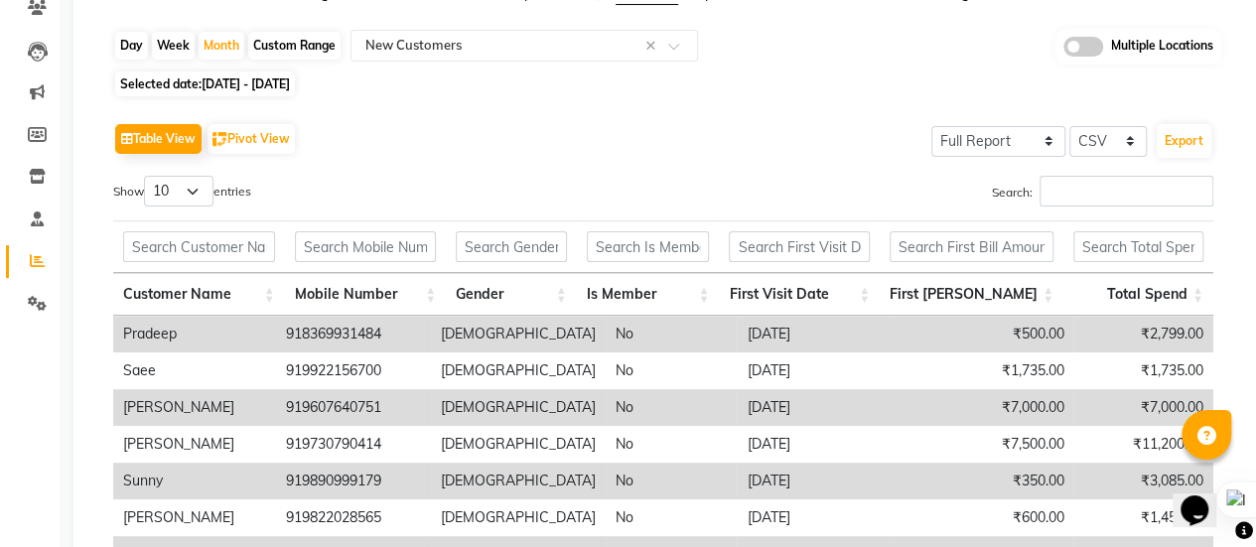
click at [253, 76] on span "[DATE] - [DATE]" at bounding box center [246, 83] width 88 height 15
select select "11"
select select "2024"
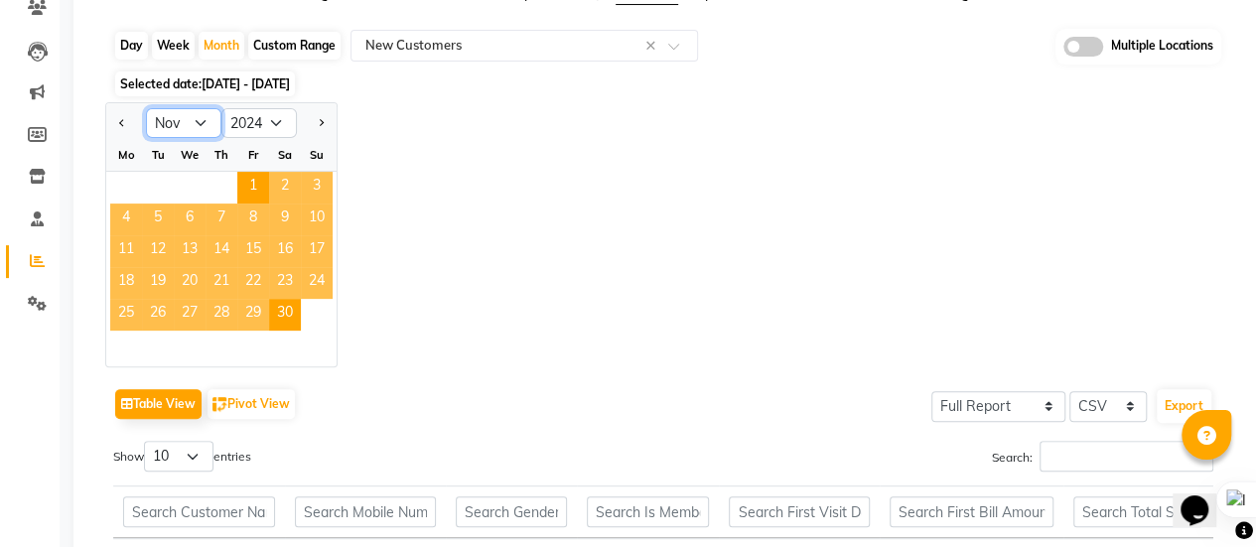
click at [201, 117] on select "Jan Feb Mar Apr May Jun [DATE] Aug Sep Oct Nov Dec" at bounding box center [183, 123] width 75 height 30
select select "12"
click at [146, 108] on select "Jan Feb Mar Apr May Jun [DATE] Aug Sep Oct Nov Dec" at bounding box center [183, 123] width 75 height 30
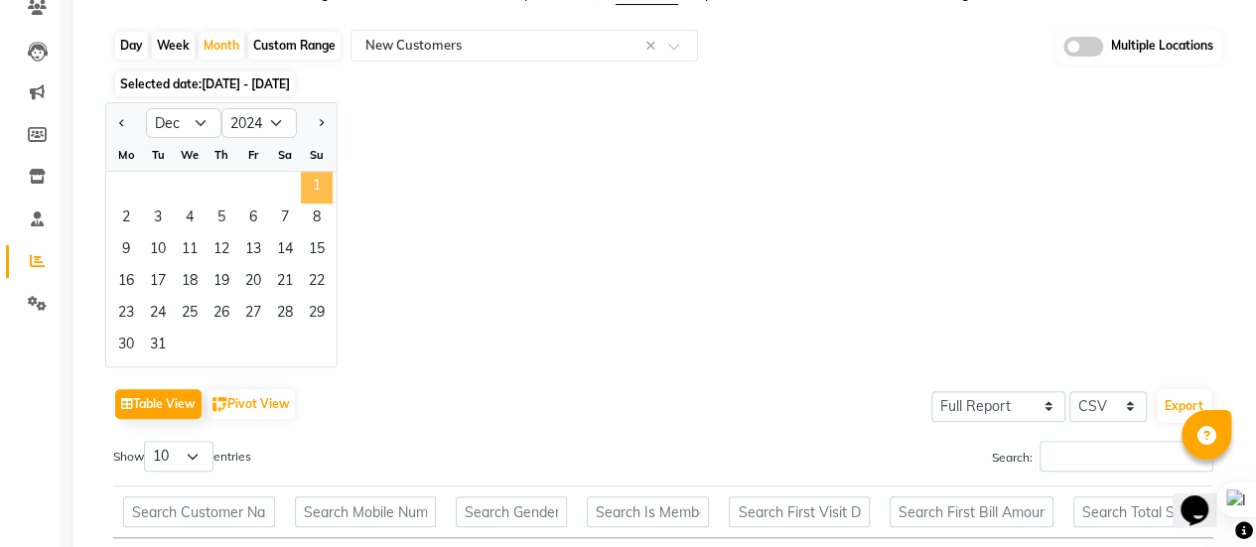
click at [312, 184] on span "1" at bounding box center [317, 188] width 32 height 32
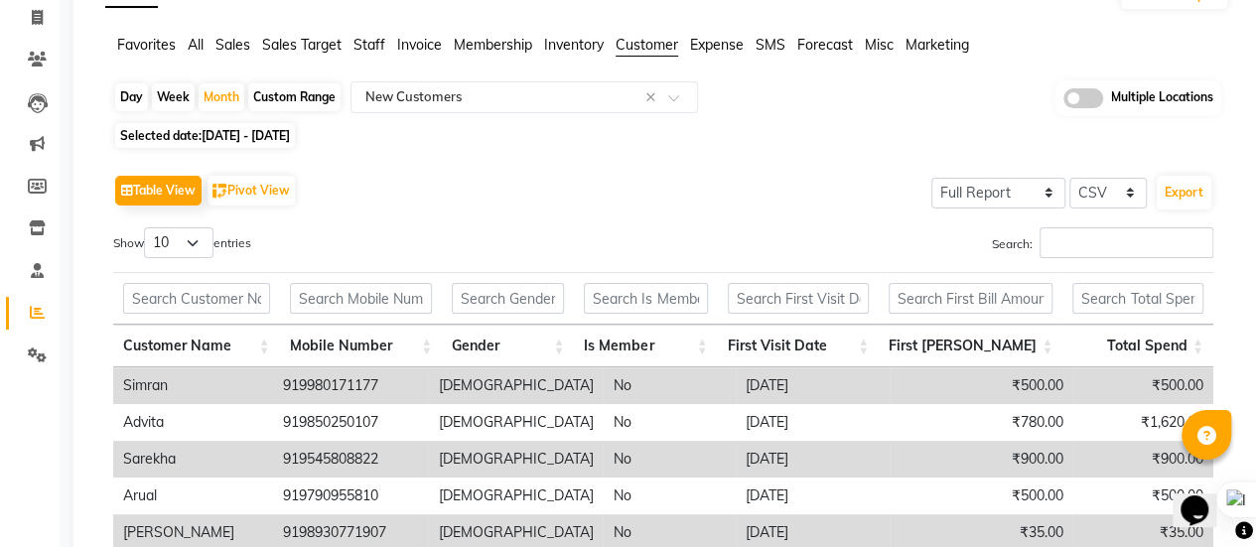
scroll to position [79, 0]
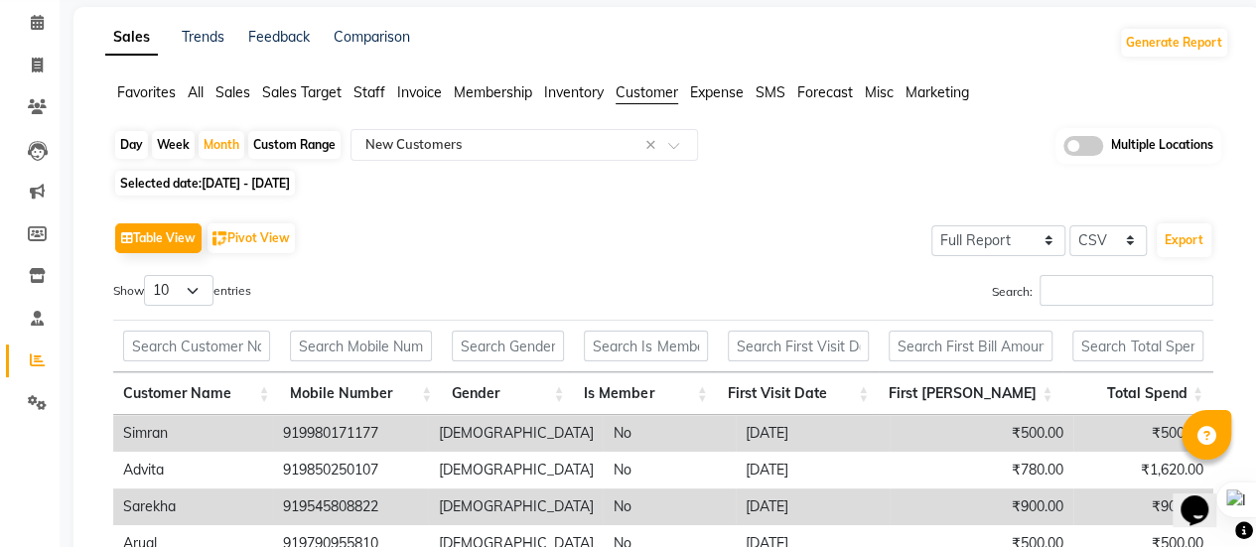
click at [290, 178] on span "[DATE] - [DATE]" at bounding box center [246, 183] width 88 height 15
select select "12"
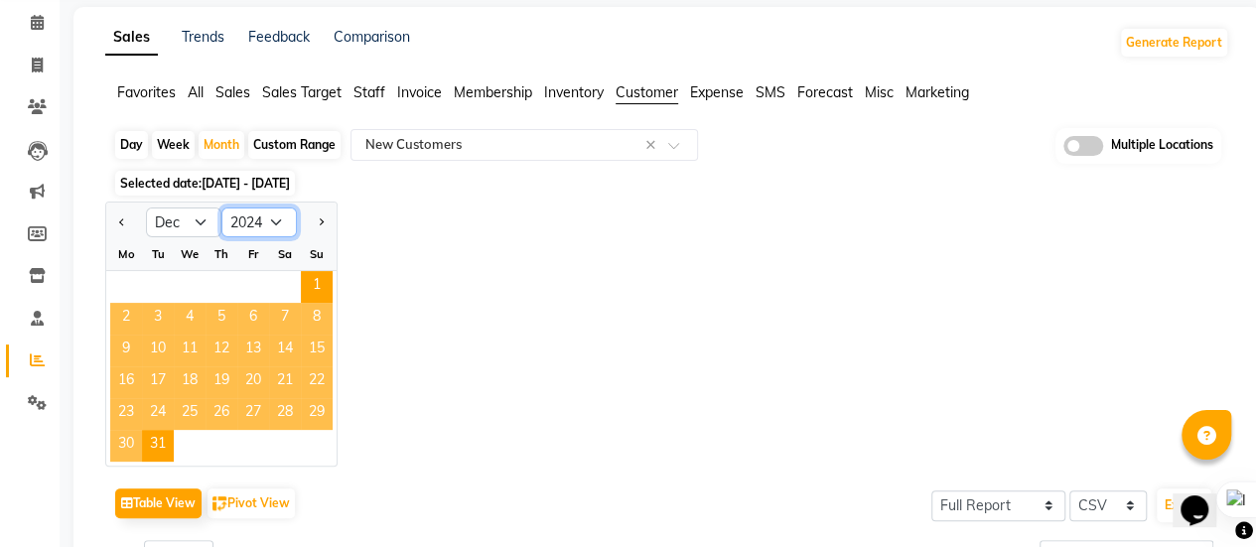
drag, startPoint x: 266, startPoint y: 223, endPoint x: 276, endPoint y: 230, distance: 12.1
click at [266, 223] on select "2014 2015 2016 2017 2018 2019 2020 2021 2022 2023 2024 2025 2026 2027 2028 2029…" at bounding box center [258, 222] width 75 height 30
select select "2025"
click at [221, 207] on select "2014 2015 2016 2017 2018 2019 2020 2021 2022 2023 2024 2025 2026 2027 2028 2029…" at bounding box center [258, 222] width 75 height 30
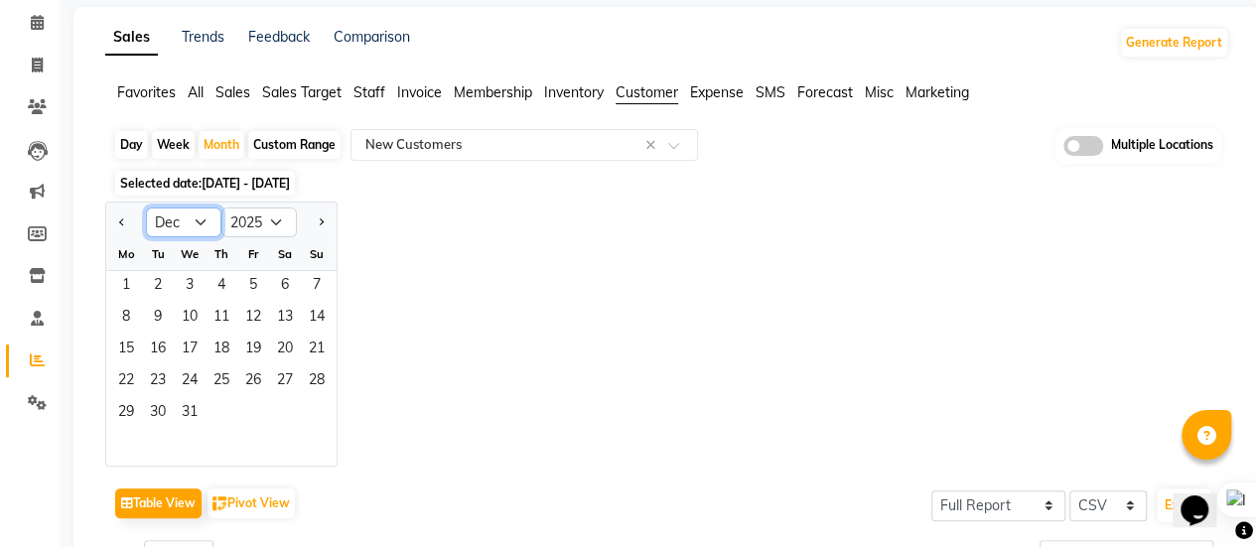
click at [203, 223] on select "Jan Feb Mar Apr May Jun [DATE] Aug Sep Oct Nov Dec" at bounding box center [183, 222] width 75 height 30
select select "1"
click at [146, 207] on select "Jan Feb Mar Apr May Jun [DATE] Aug Sep Oct Nov Dec" at bounding box center [183, 222] width 75 height 30
click at [193, 282] on span "1" at bounding box center [190, 287] width 32 height 32
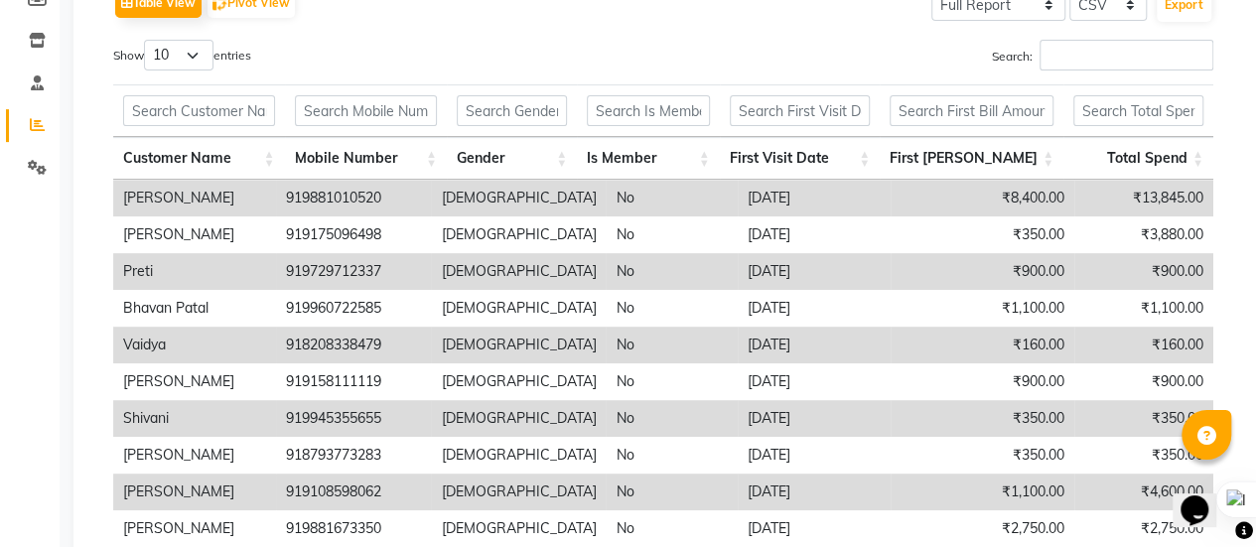
scroll to position [0, 0]
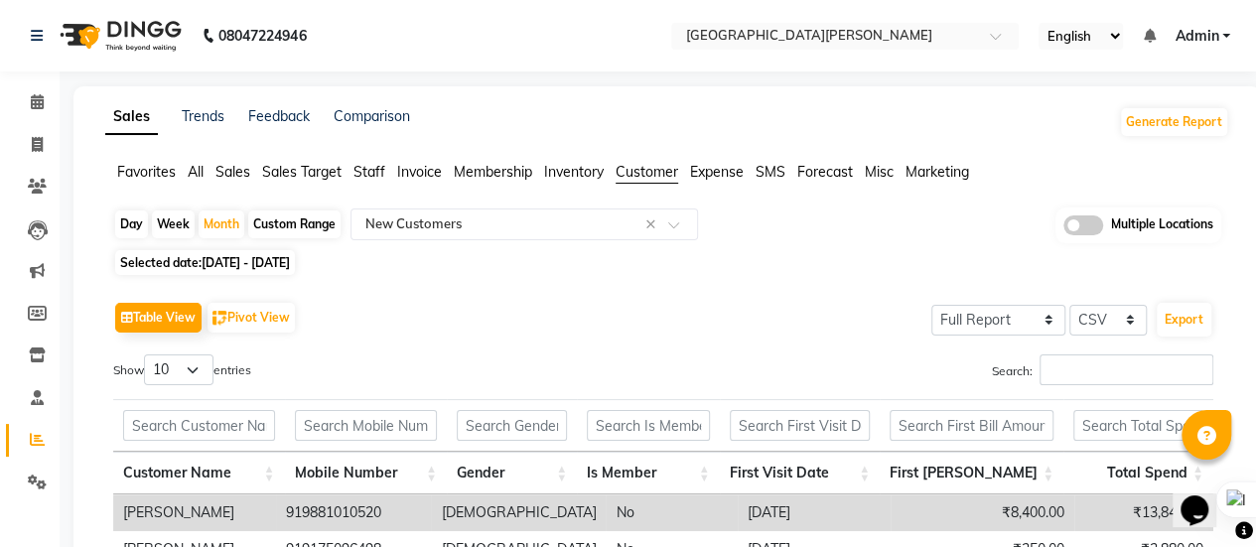
click at [284, 266] on span "[DATE] - [DATE]" at bounding box center [246, 262] width 88 height 15
select select "2025"
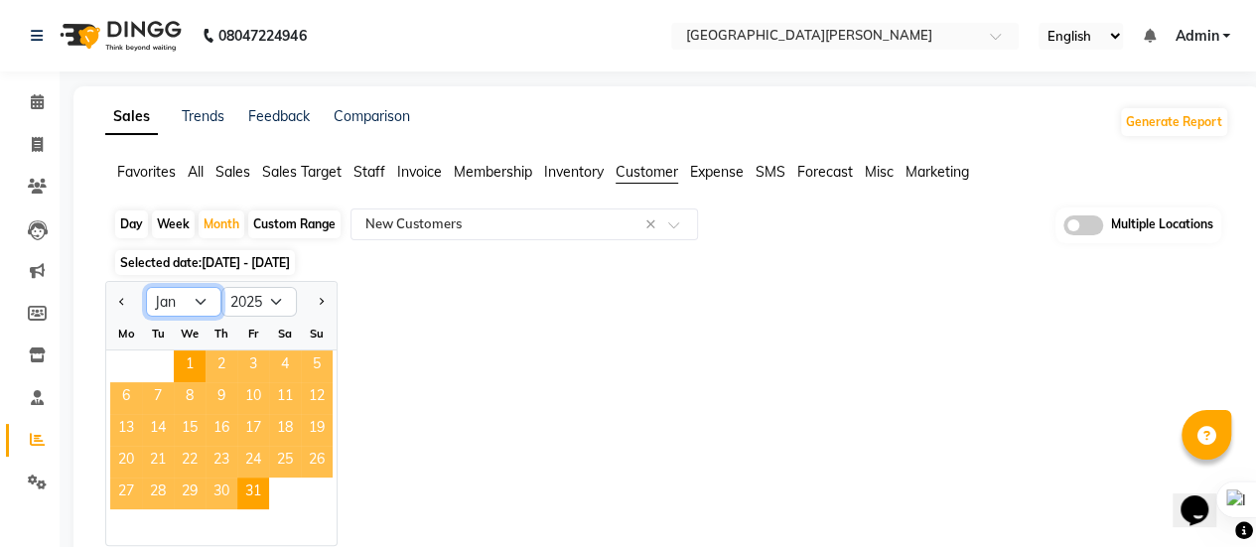
click at [204, 305] on select "Jan Feb Mar Apr May Jun [DATE] Aug Sep Oct Nov Dec" at bounding box center [183, 302] width 75 height 30
select select "2"
click at [146, 287] on select "Jan Feb Mar Apr May Jun [DATE] Aug Sep Oct Nov Dec" at bounding box center [183, 302] width 75 height 30
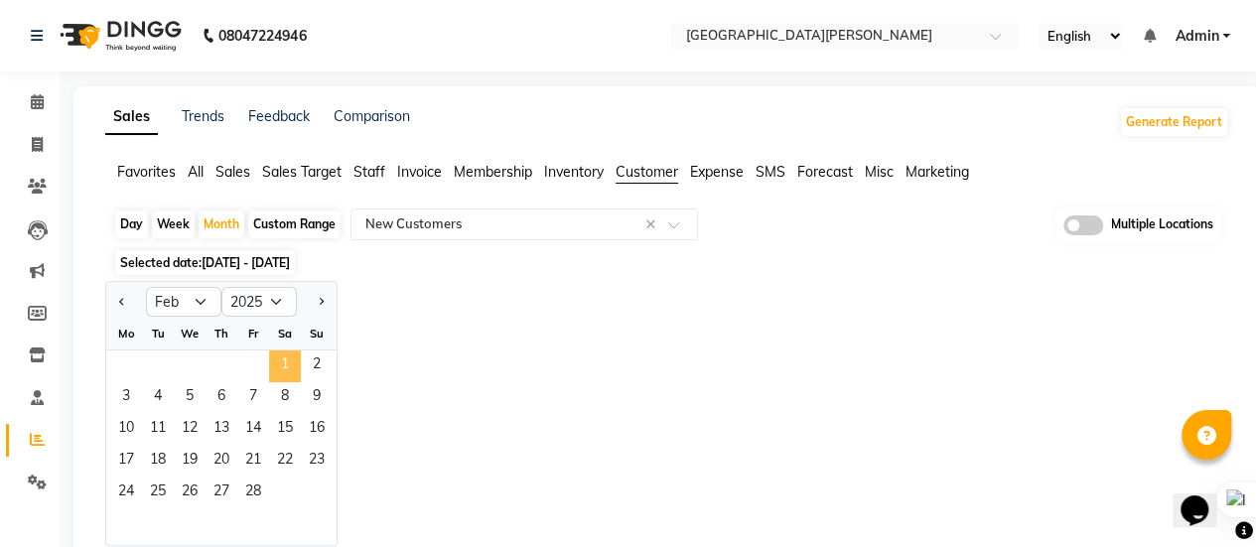
click at [269, 373] on span "1" at bounding box center [285, 366] width 32 height 32
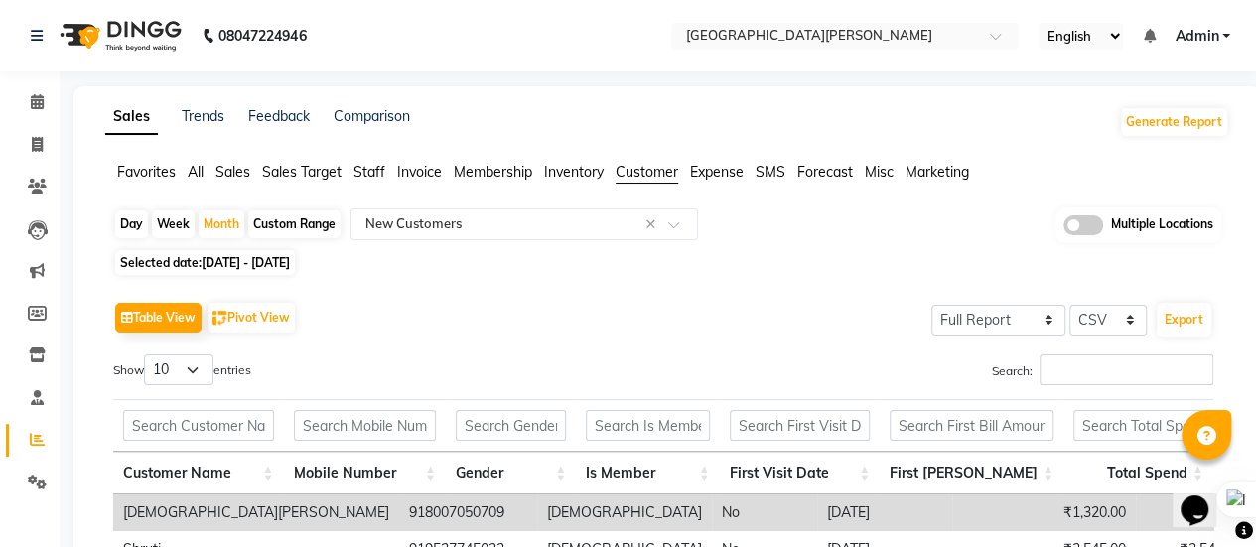
click at [290, 271] on span "Selected date: [DATE] - [DATE]" at bounding box center [205, 262] width 180 height 25
select select "2"
select select "2025"
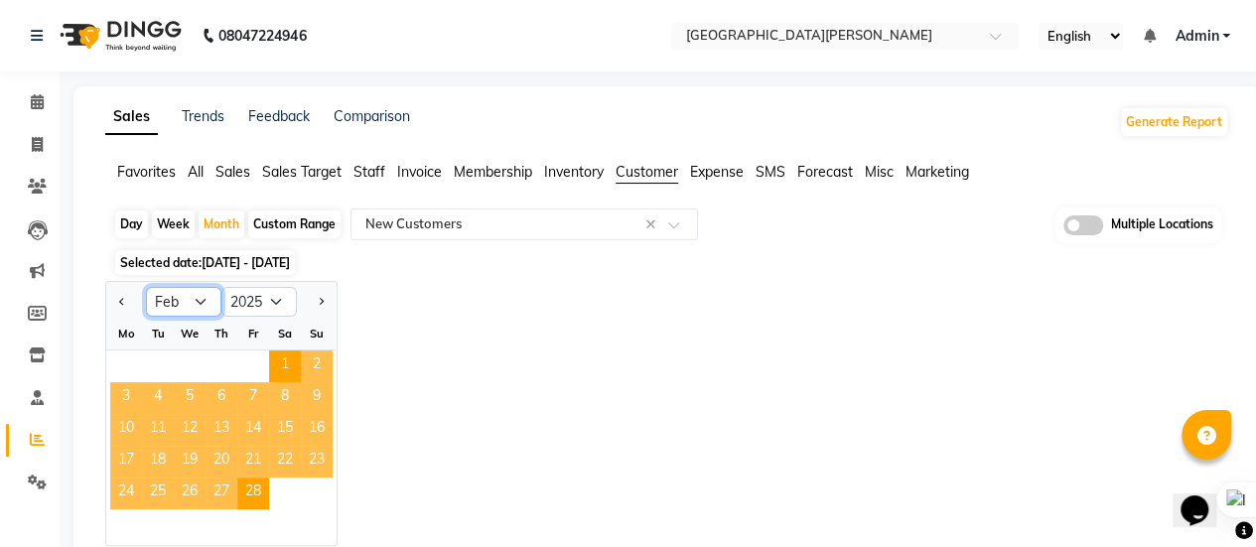
click at [201, 303] on select "Jan Feb Mar Apr May Jun [DATE] Aug Sep Oct Nov Dec" at bounding box center [183, 302] width 75 height 30
select select "3"
click at [146, 287] on select "Jan Feb Mar Apr May Jun [DATE] Aug Sep Oct Nov Dec" at bounding box center [183, 302] width 75 height 30
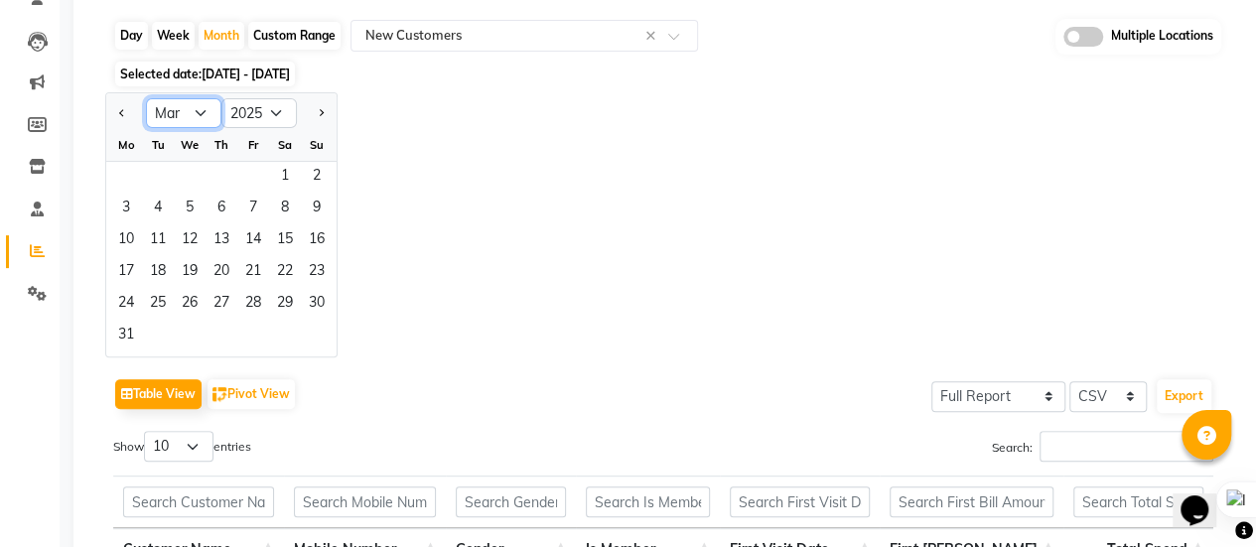
scroll to position [145, 0]
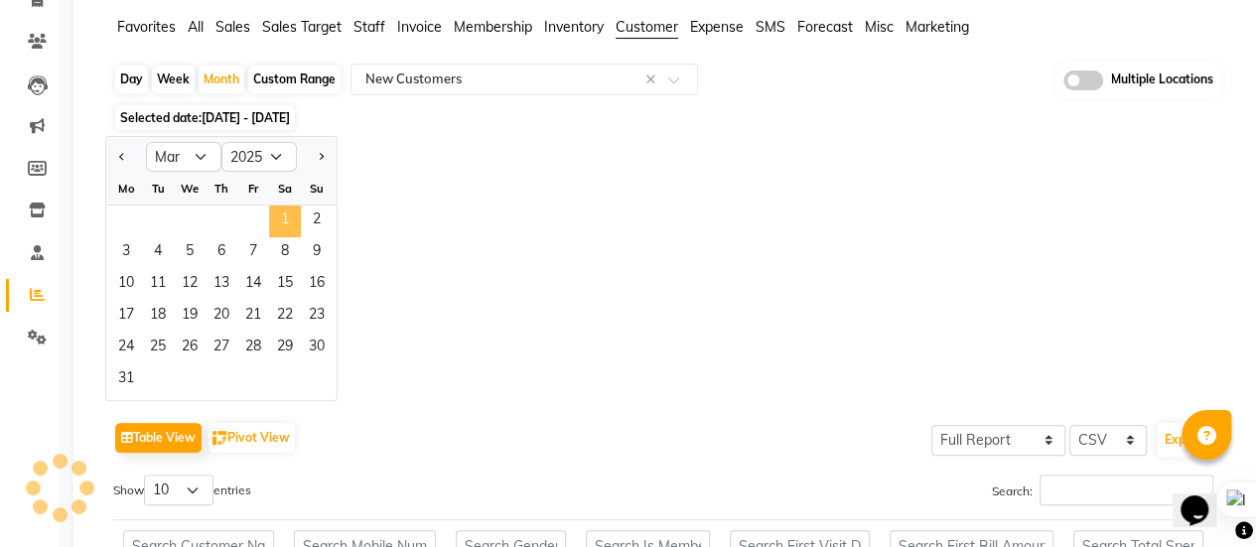
click at [280, 217] on span "1" at bounding box center [285, 221] width 32 height 32
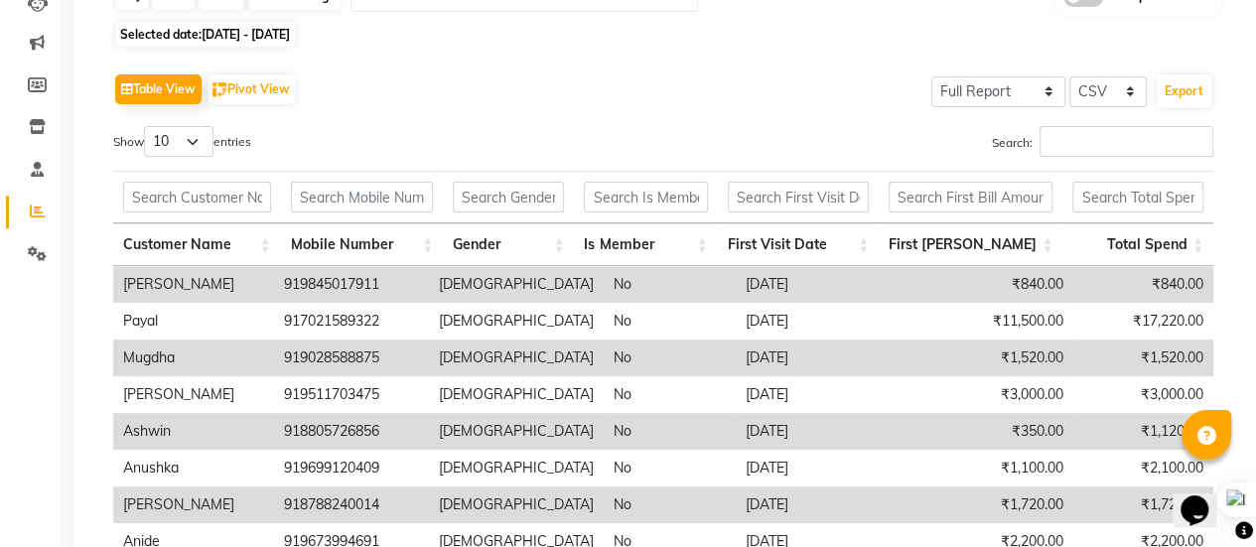
scroll to position [0, 0]
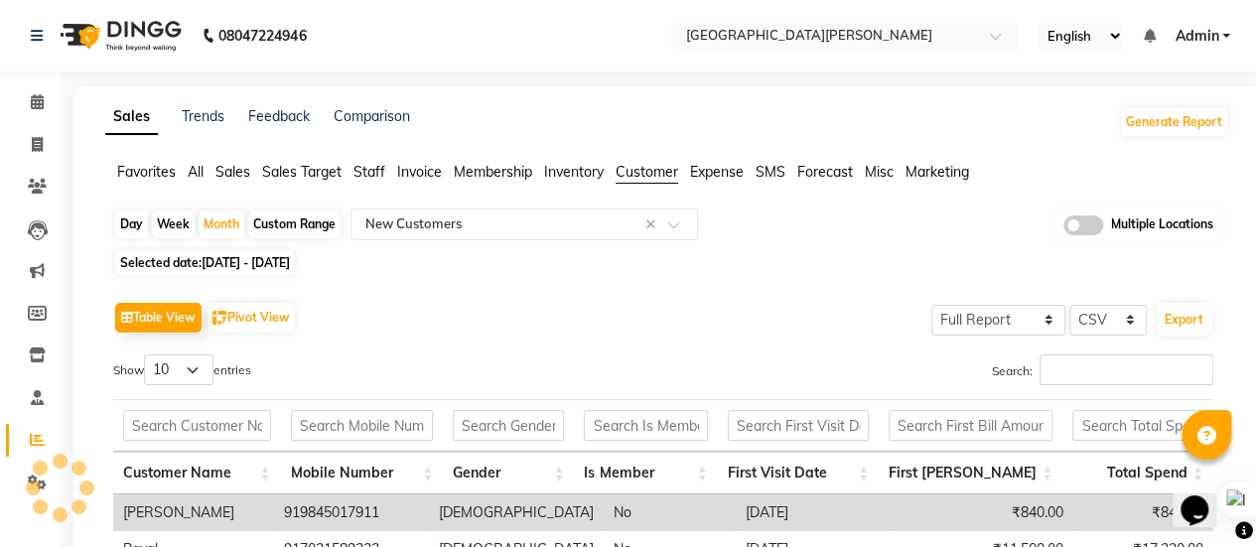
click at [290, 263] on span "[DATE] - [DATE]" at bounding box center [246, 262] width 88 height 15
select select "3"
select select "2025"
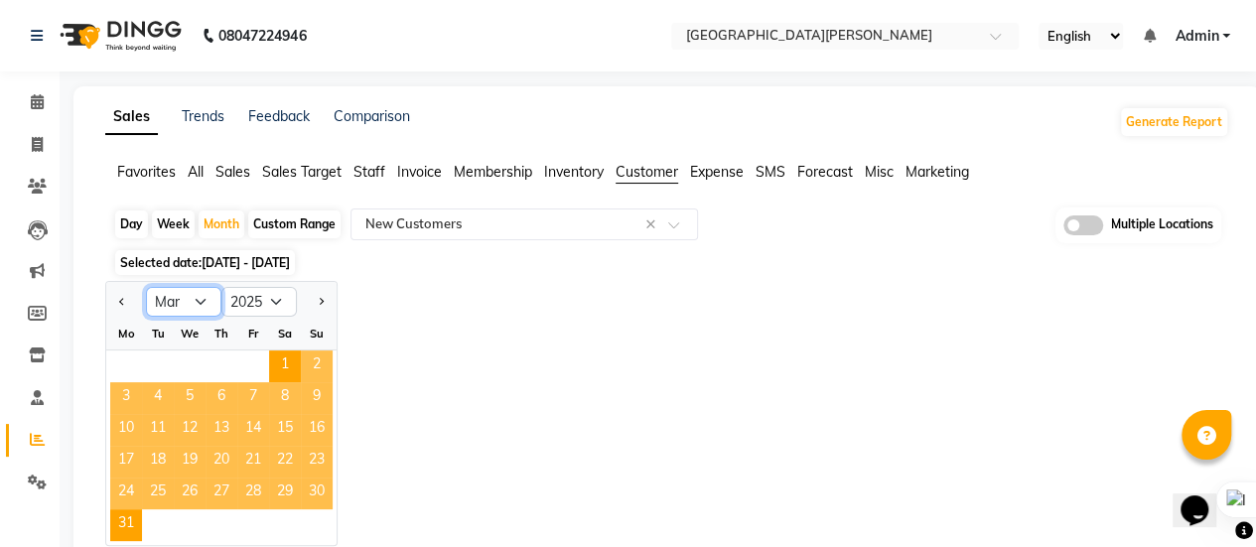
click at [200, 303] on select "Jan Feb Mar Apr May Jun [DATE] Aug Sep Oct Nov Dec" at bounding box center [183, 302] width 75 height 30
select select "4"
click at [146, 287] on select "Jan Feb Mar Apr May Jun [DATE] Aug Sep Oct Nov Dec" at bounding box center [183, 302] width 75 height 30
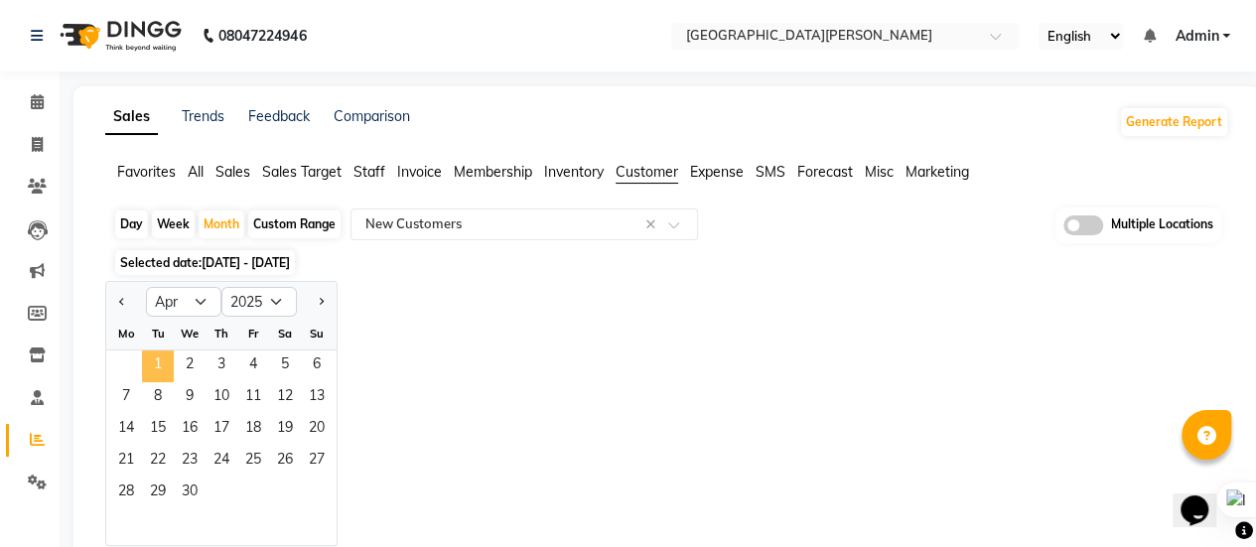
click at [149, 352] on span "1" at bounding box center [158, 366] width 32 height 32
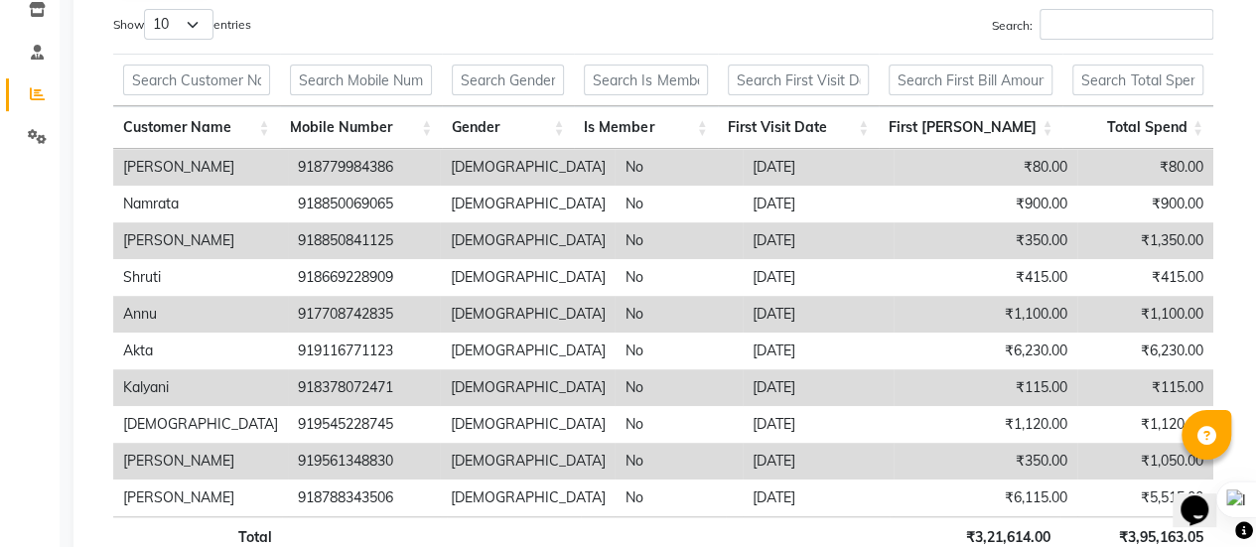
scroll to position [79, 0]
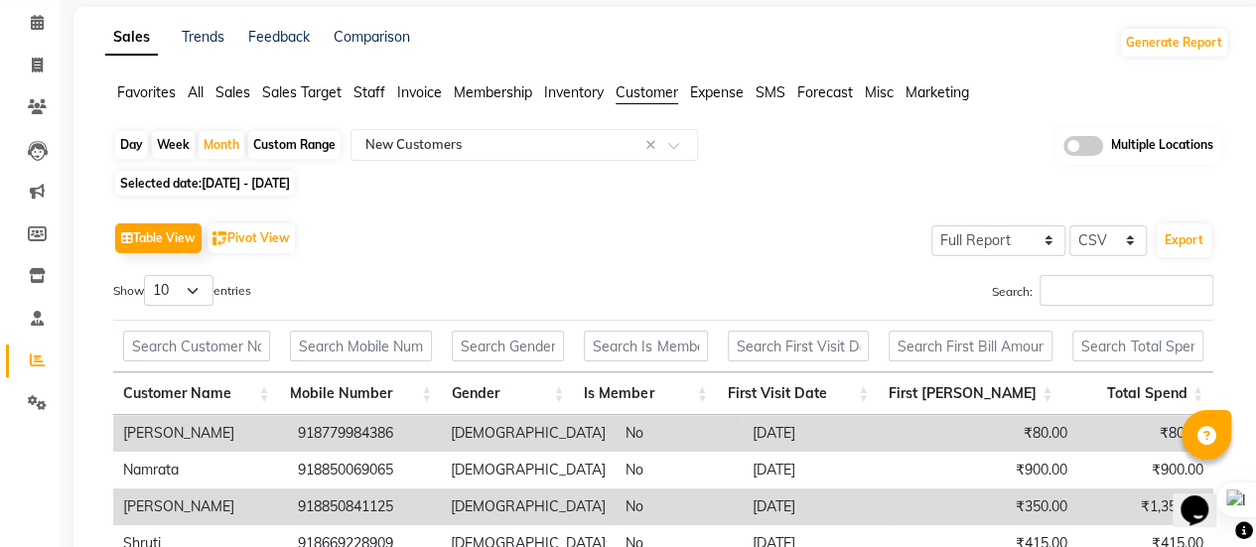
click at [247, 186] on span "[DATE] - [DATE]" at bounding box center [246, 183] width 88 height 15
select select "4"
select select "2025"
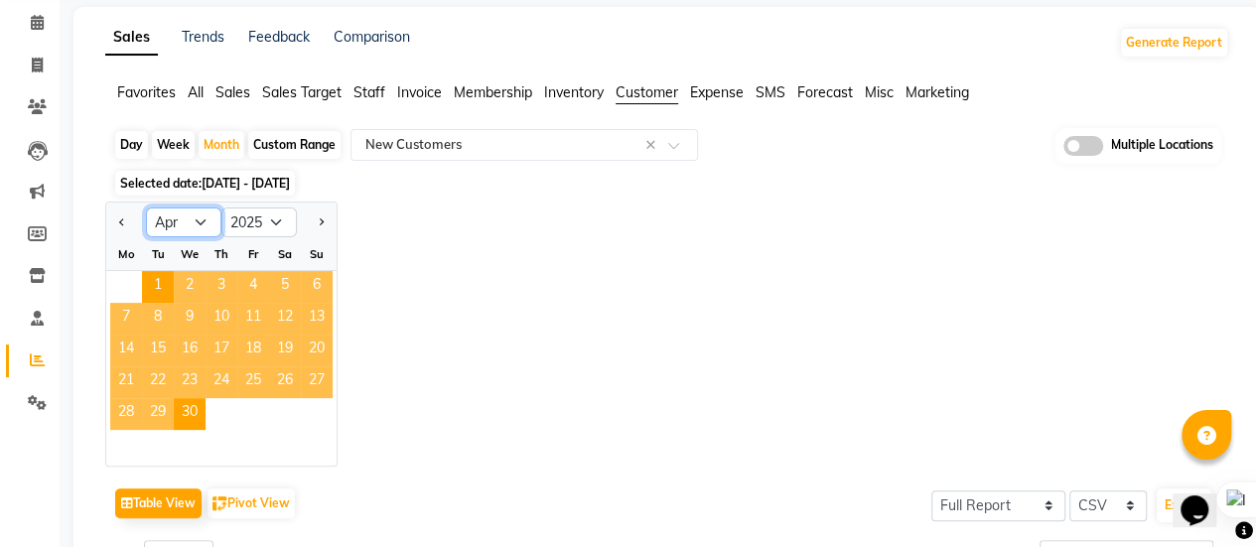
click at [204, 217] on select "Jan Feb Mar Apr May Jun [DATE] Aug Sep Oct Nov Dec" at bounding box center [183, 222] width 75 height 30
select select "5"
click at [146, 207] on select "Jan Feb Mar Apr May Jun [DATE] Aug Sep Oct Nov Dec" at bounding box center [183, 222] width 75 height 30
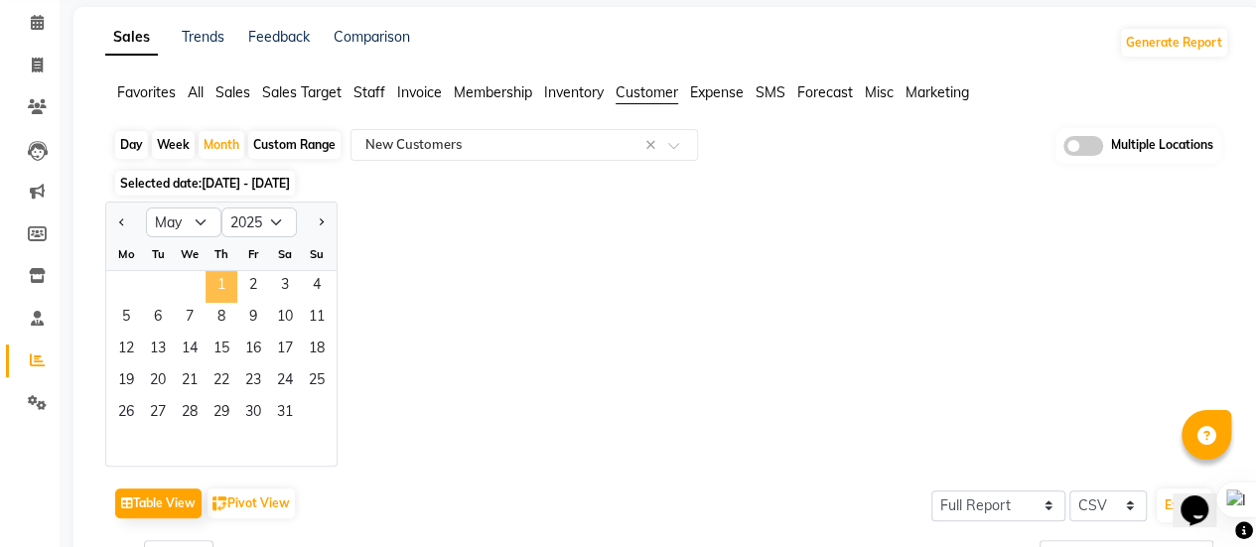
click at [210, 285] on span "1" at bounding box center [221, 287] width 32 height 32
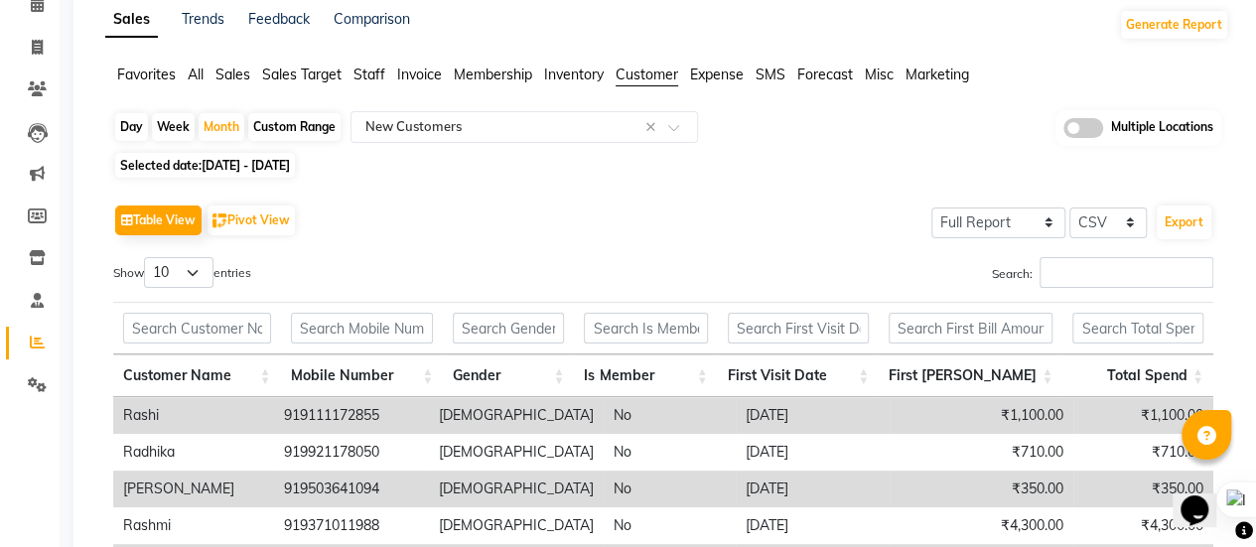
scroll to position [0, 0]
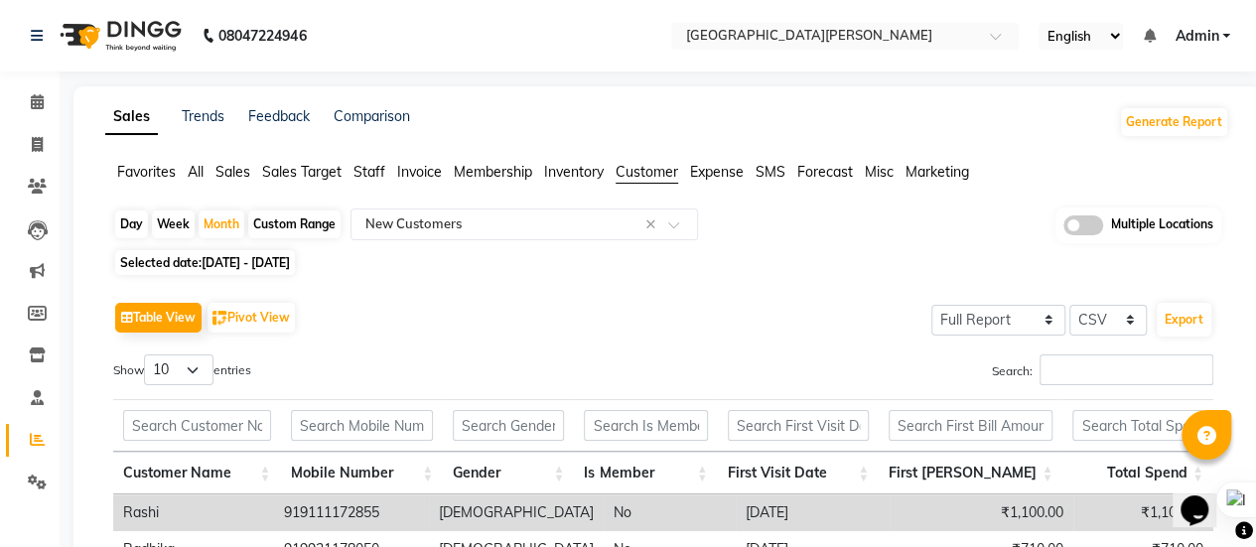
click at [243, 265] on span "[DATE] - [DATE]" at bounding box center [246, 262] width 88 height 15
select select "5"
select select "2025"
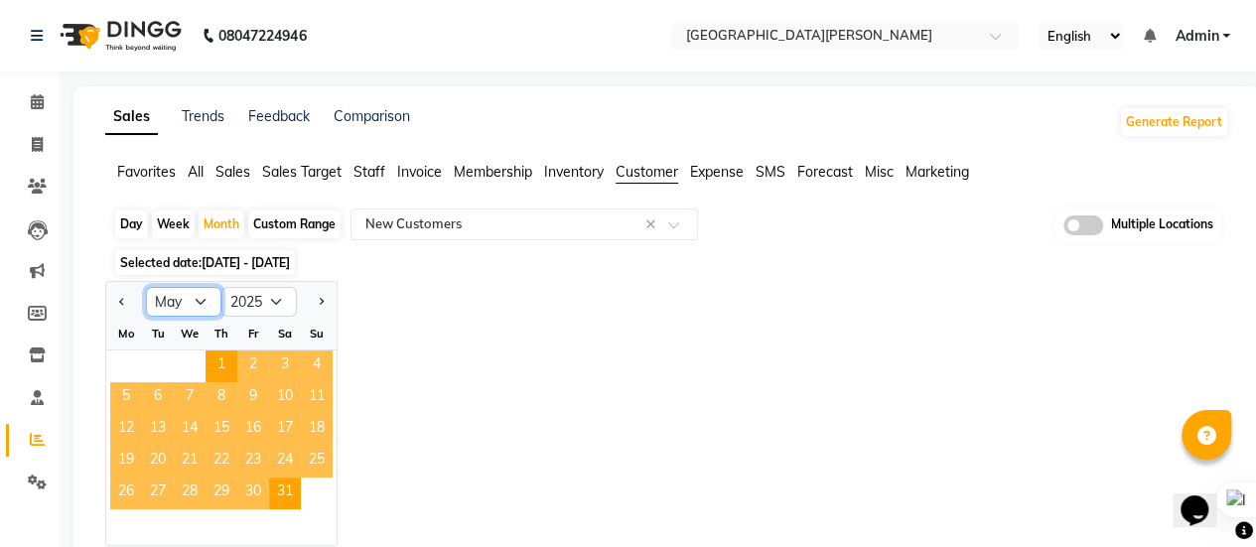
click at [197, 304] on select "Jan Feb Mar Apr May Jun [DATE] Aug Sep Oct Nov Dec" at bounding box center [183, 302] width 75 height 30
select select "6"
click at [146, 287] on select "Jan Feb Mar Apr May Jun [DATE] Aug Sep Oct Nov Dec" at bounding box center [183, 302] width 75 height 30
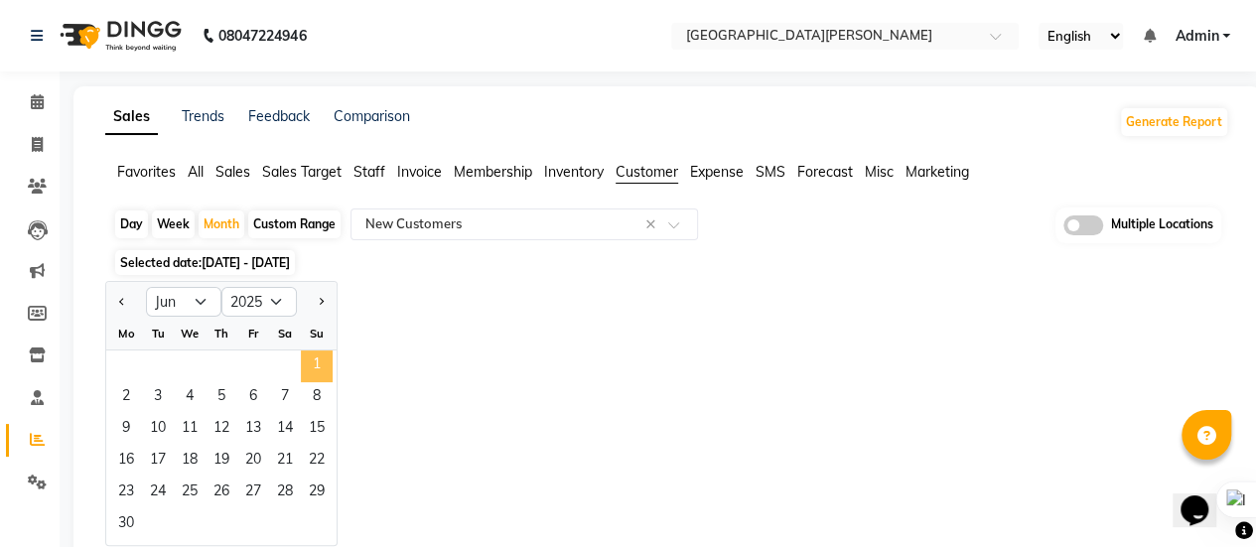
click at [308, 360] on span "1" at bounding box center [317, 366] width 32 height 32
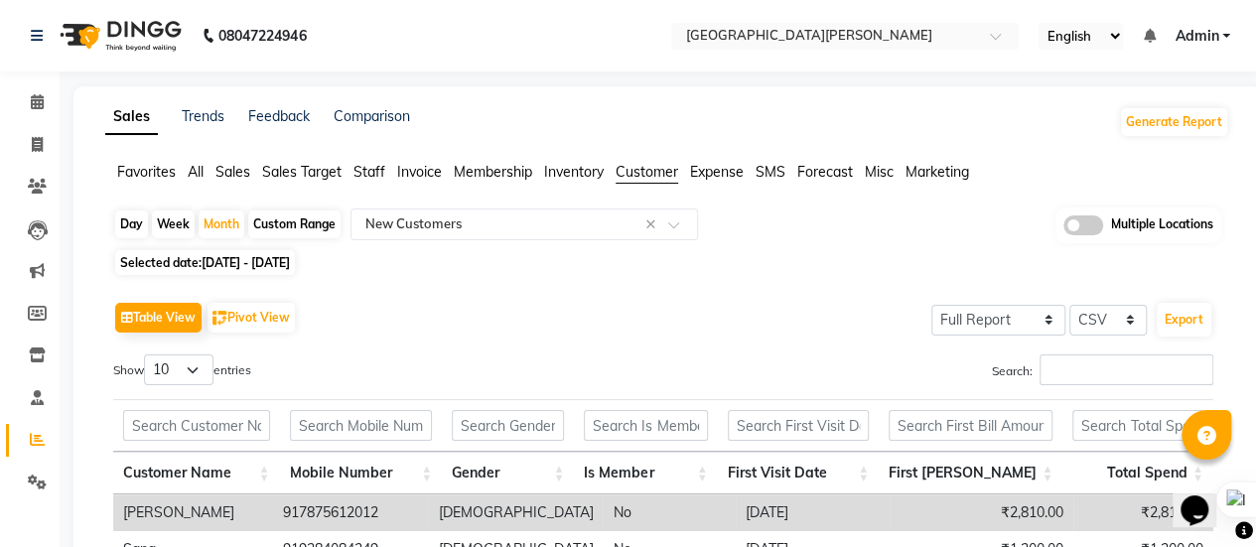
click at [256, 269] on span "[DATE] - [DATE]" at bounding box center [246, 262] width 88 height 15
select select "6"
select select "2025"
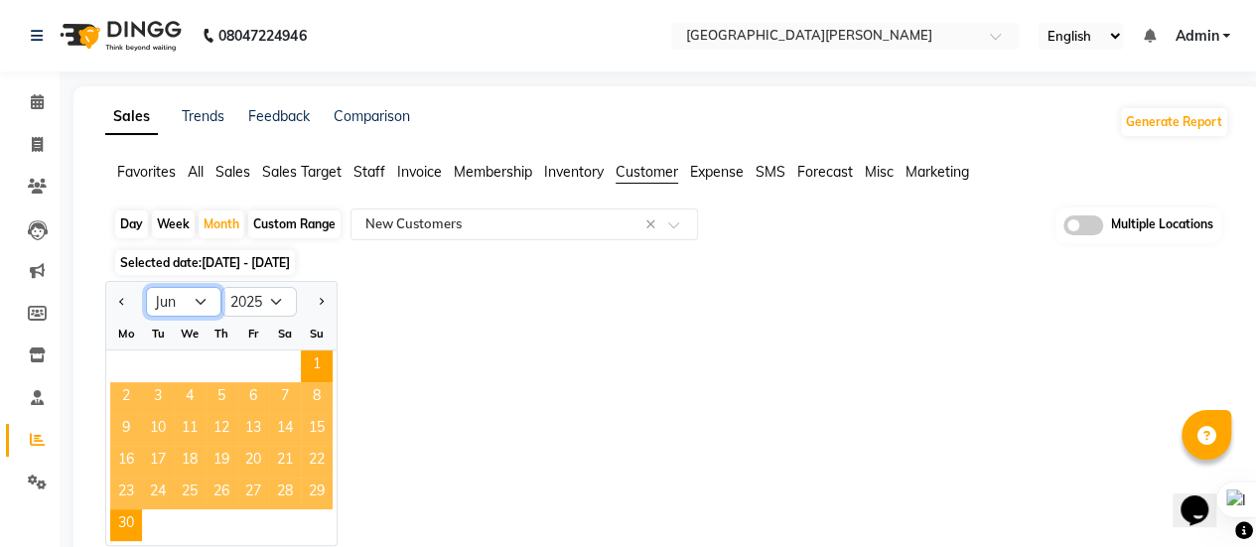
click at [201, 301] on select "Jan Feb Mar Apr May Jun [DATE] Aug Sep Oct Nov Dec" at bounding box center [183, 302] width 75 height 30
select select "7"
click at [146, 287] on select "Jan Feb Mar Apr May Jun [DATE] Aug Sep Oct Nov Dec" at bounding box center [183, 302] width 75 height 30
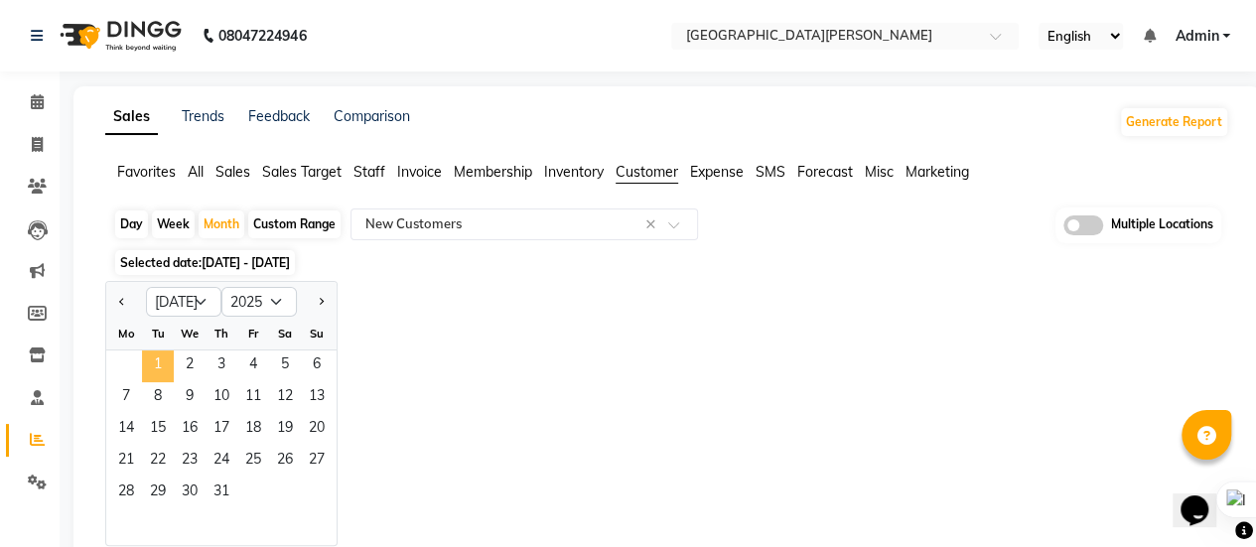
click at [159, 364] on span "1" at bounding box center [158, 366] width 32 height 32
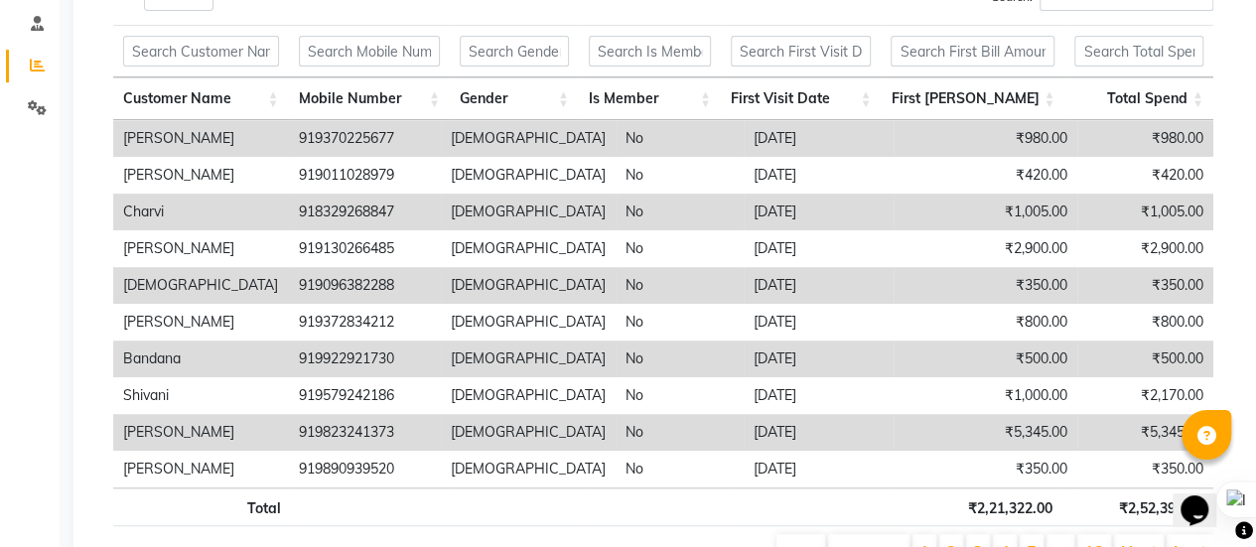
scroll to position [476, 0]
